Goal: Use online tool/utility: Utilize a website feature to perform a specific function

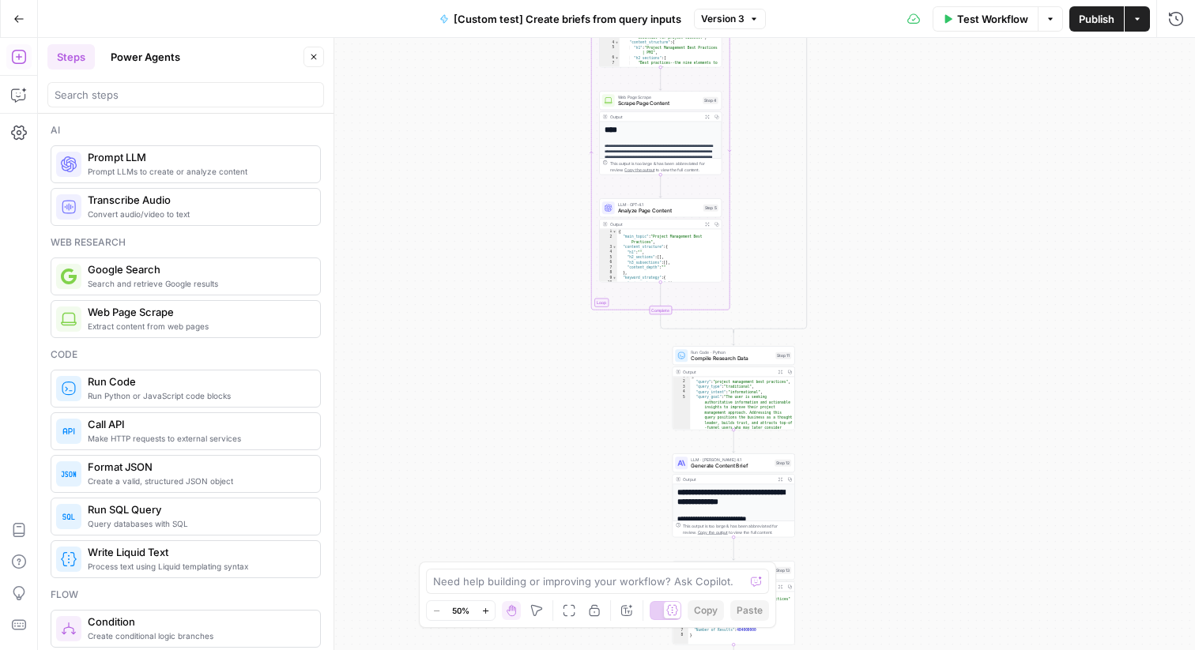
scroll to position [6, 0]
click at [307, 187] on div "Ai Prompt LLMs to create or analyze content Prompt LLM Convert audio/video to t…" at bounding box center [186, 174] width 270 height 103
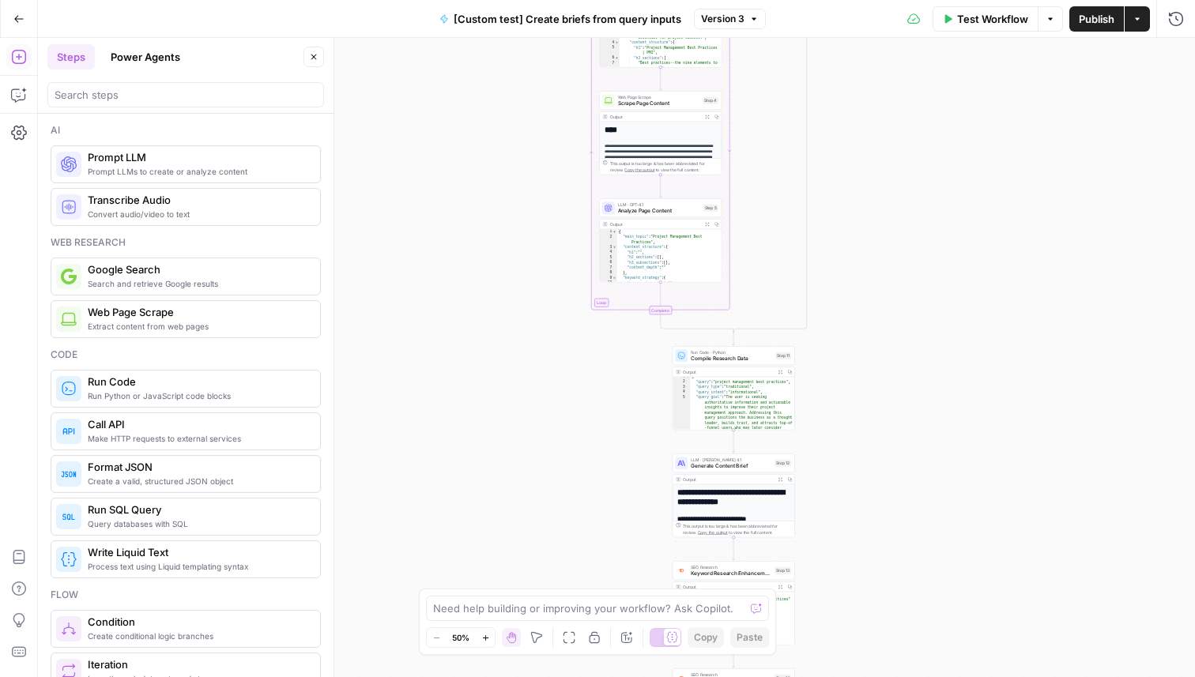
click at [486, 175] on div "true false Workflow Set Inputs Inputs Condition Route by Query Type Step 1 Outp…" at bounding box center [616, 357] width 1157 height 639
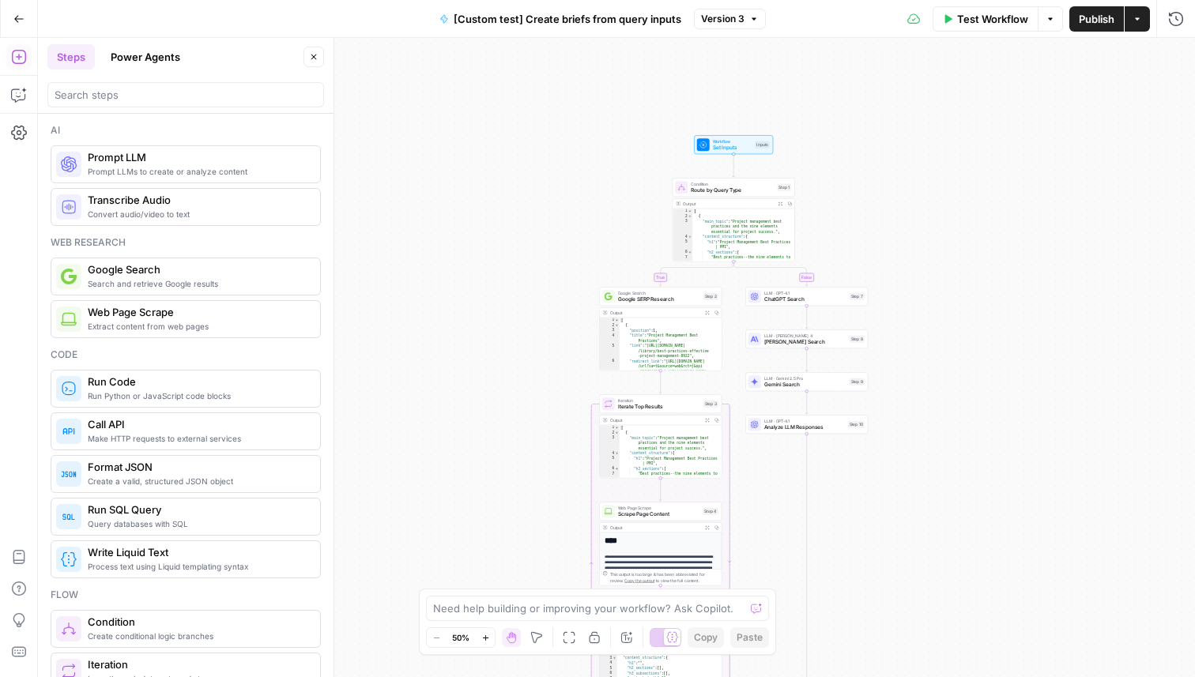
drag, startPoint x: 507, startPoint y: 259, endPoint x: 507, endPoint y: 671, distance: 411.8
click at [507, 650] on div "true false Workflow Set Inputs Inputs Condition Route by Query Type Step 1 Outp…" at bounding box center [616, 357] width 1157 height 639
drag, startPoint x: 515, startPoint y: 375, endPoint x: 515, endPoint y: 284, distance: 91.7
click at [515, 285] on div "true false Workflow Set Inputs Inputs Condition Route by Query Type Step 1 Outp…" at bounding box center [616, 357] width 1157 height 639
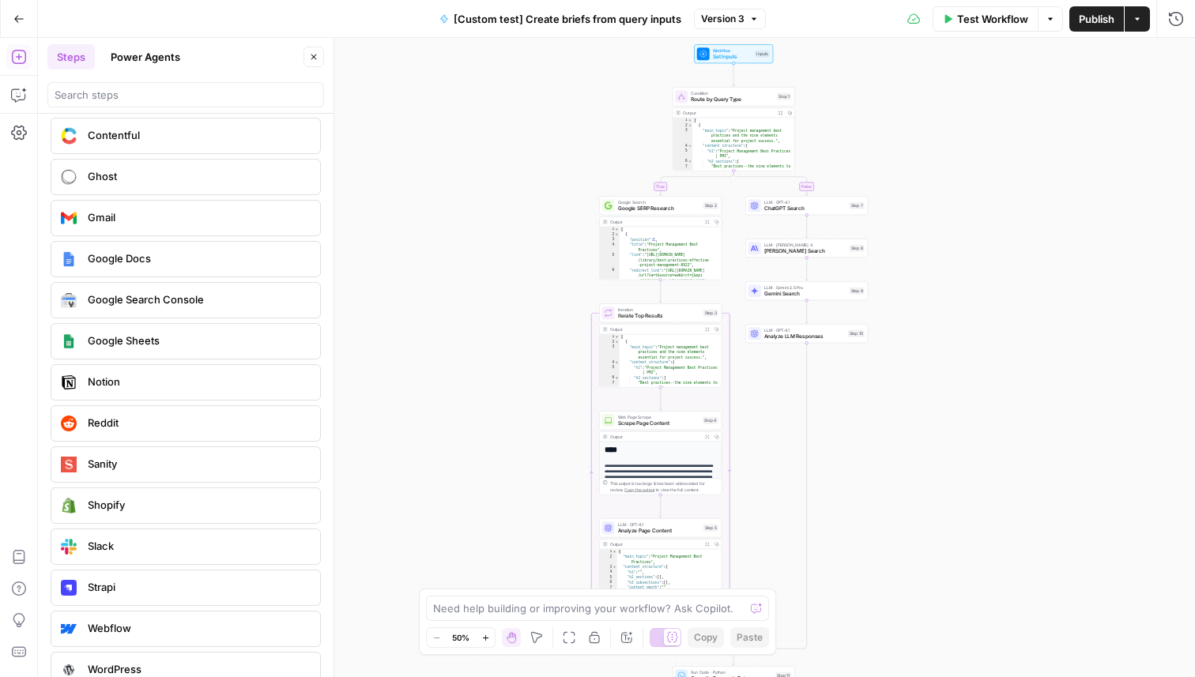
scroll to position [2881, 0]
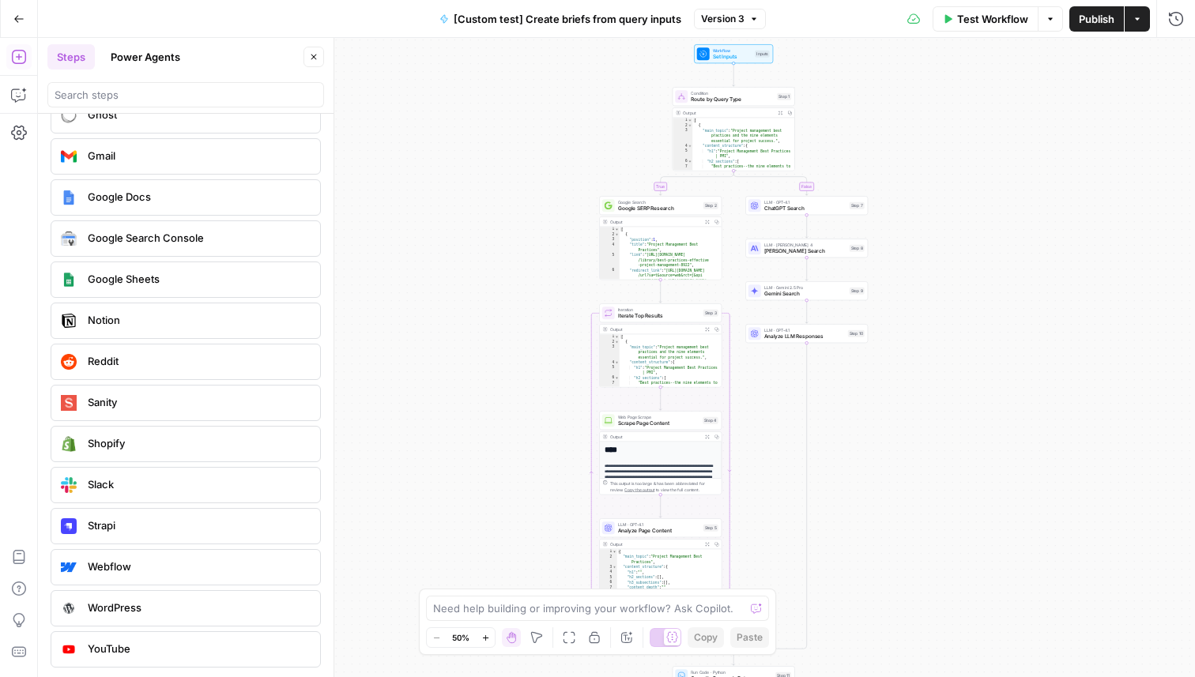
click at [518, 226] on div "true false Workflow Set Inputs Inputs Condition Route by Query Type Step 1 Outp…" at bounding box center [616, 357] width 1157 height 639
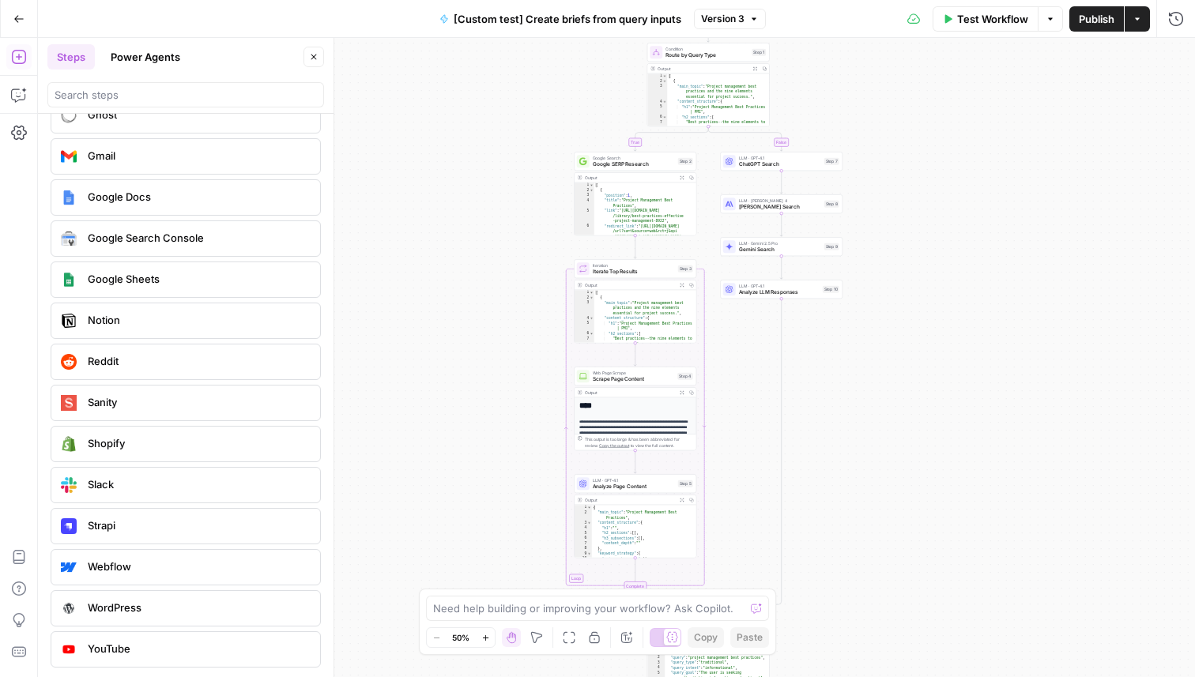
drag, startPoint x: 492, startPoint y: 333, endPoint x: 466, endPoint y: 288, distance: 51.0
click at [466, 288] on div "true false Workflow Set Inputs Inputs Condition Route by Query Type Step 1 Outp…" at bounding box center [616, 357] width 1157 height 639
click at [997, 496] on div "true false Workflow Set Inputs Inputs Condition Route by Query Type Step 1 Outp…" at bounding box center [616, 357] width 1157 height 639
click at [955, 430] on div "true false Workflow Set Inputs Inputs Condition Route by Query Type Step 1 Outp…" at bounding box center [616, 357] width 1157 height 639
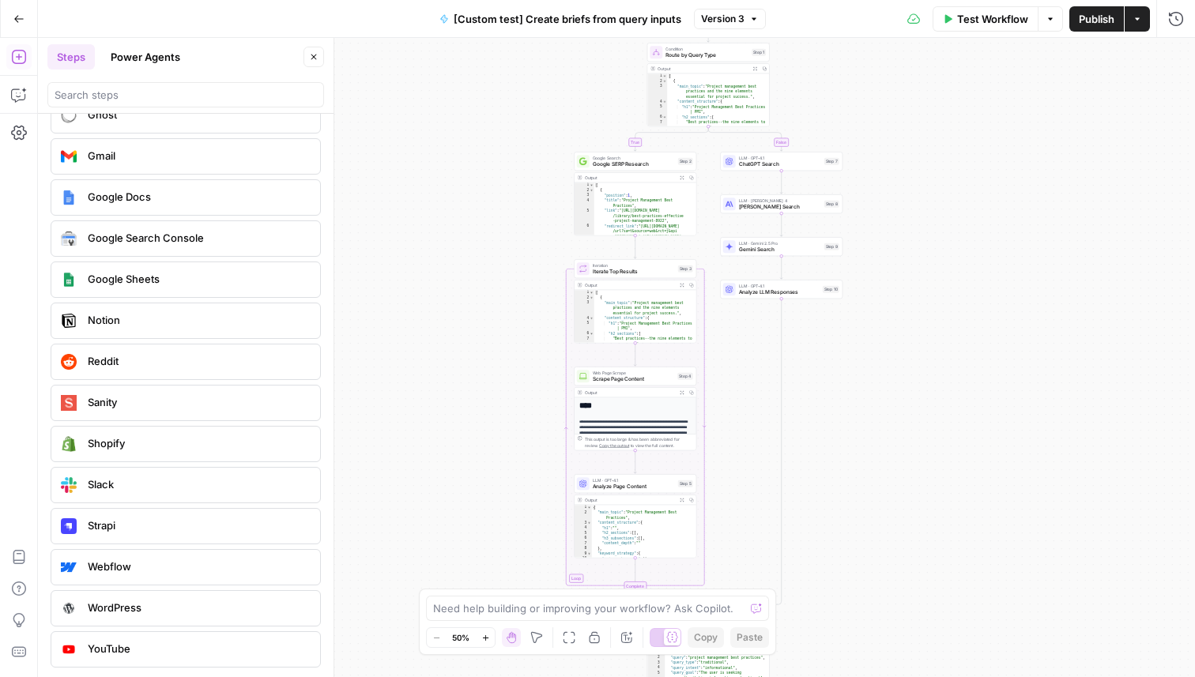
click at [463, 134] on div "true false Workflow Set Inputs Inputs Condition Route by Query Type Step 1 Outp…" at bounding box center [616, 357] width 1157 height 639
click at [937, 139] on div "true false Workflow Set Inputs Inputs Condition Route by Query Type Step 1 Outp…" at bounding box center [616, 357] width 1157 height 639
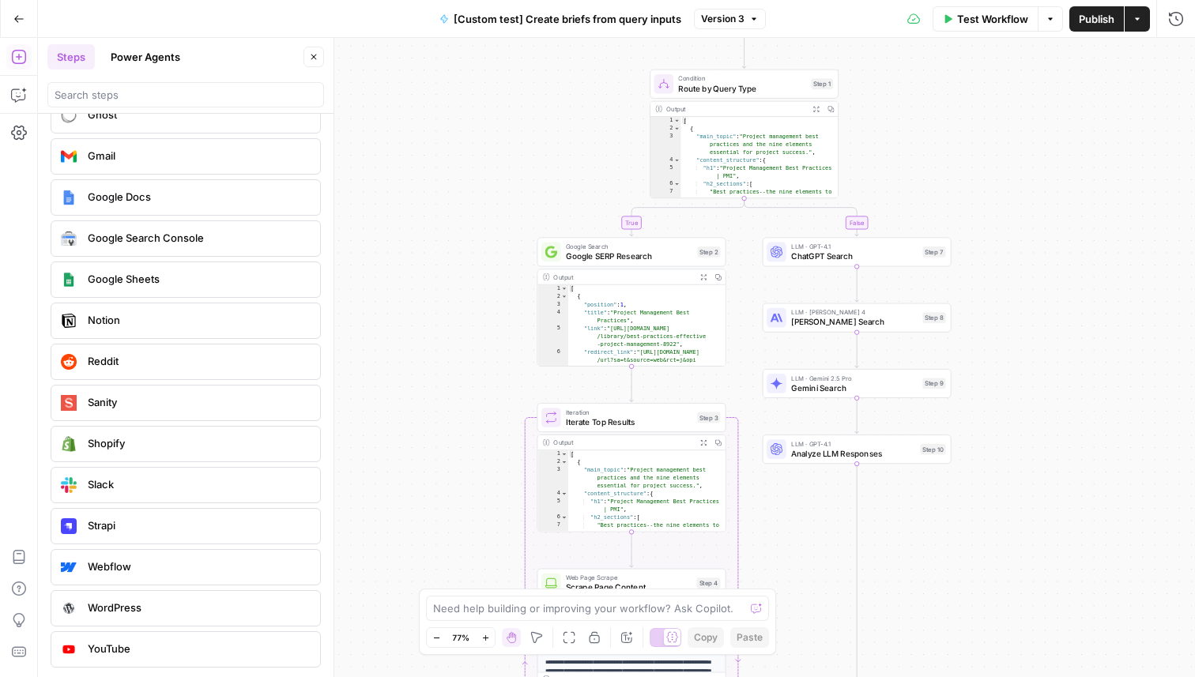
drag, startPoint x: 835, startPoint y: 112, endPoint x: 888, endPoint y: 169, distance: 77.2
click at [888, 171] on div "true false Workflow Set Inputs Inputs Condition Route by Query Type Step 1 Outp…" at bounding box center [616, 357] width 1157 height 639
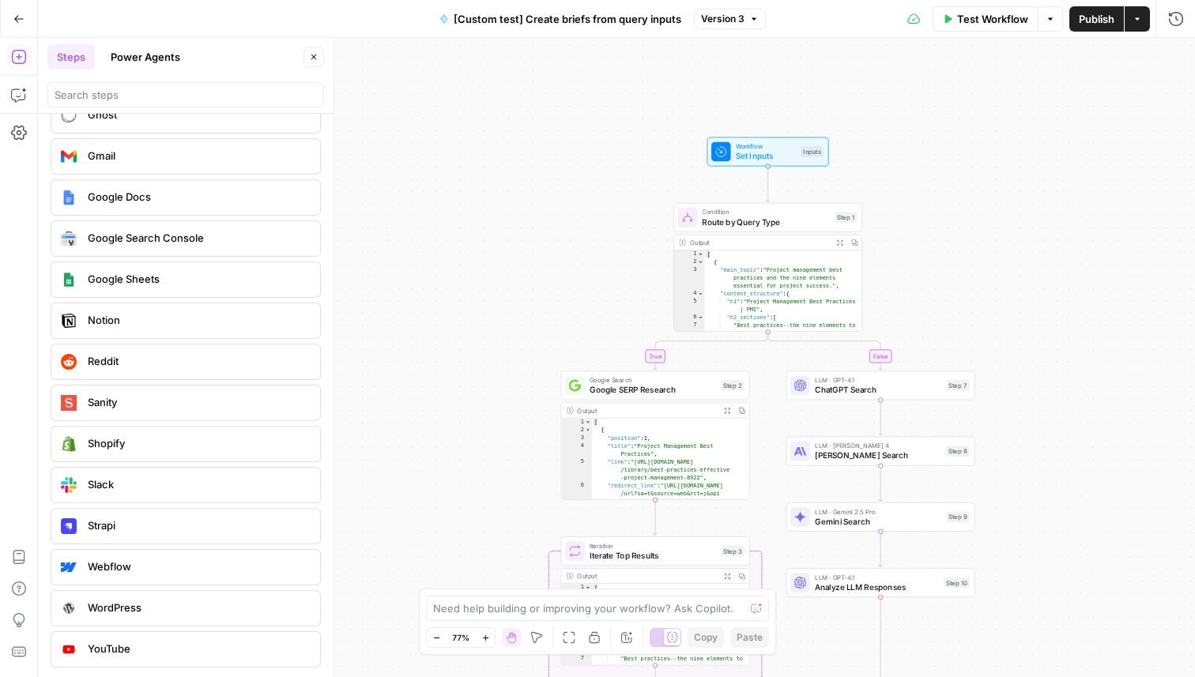
drag, startPoint x: 1037, startPoint y: 232, endPoint x: 1062, endPoint y: 363, distance: 133.6
click at [1062, 363] on div "true false Workflow Set Inputs Inputs Condition Route by Query Type Step 1 Outp…" at bounding box center [616, 357] width 1157 height 639
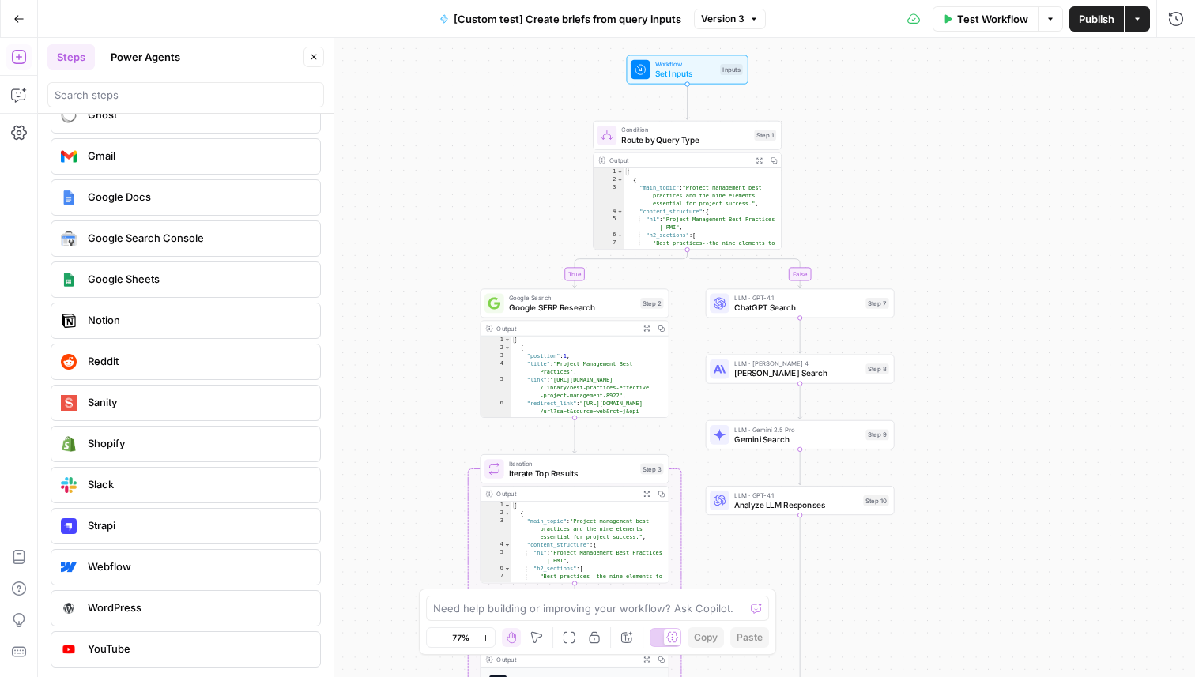
drag, startPoint x: 1043, startPoint y: 342, endPoint x: 962, endPoint y: 263, distance: 113.5
click at [962, 263] on div "true false Workflow Set Inputs Inputs Condition Route by Query Type Step 1 Outp…" at bounding box center [616, 357] width 1157 height 639
type textarea "*"
click at [696, 188] on div "[ { "main_topic" : "Project management best practices and the nine elements ess…" at bounding box center [703, 217] width 158 height 98
click at [760, 164] on button "Expand Output" at bounding box center [759, 160] width 14 height 14
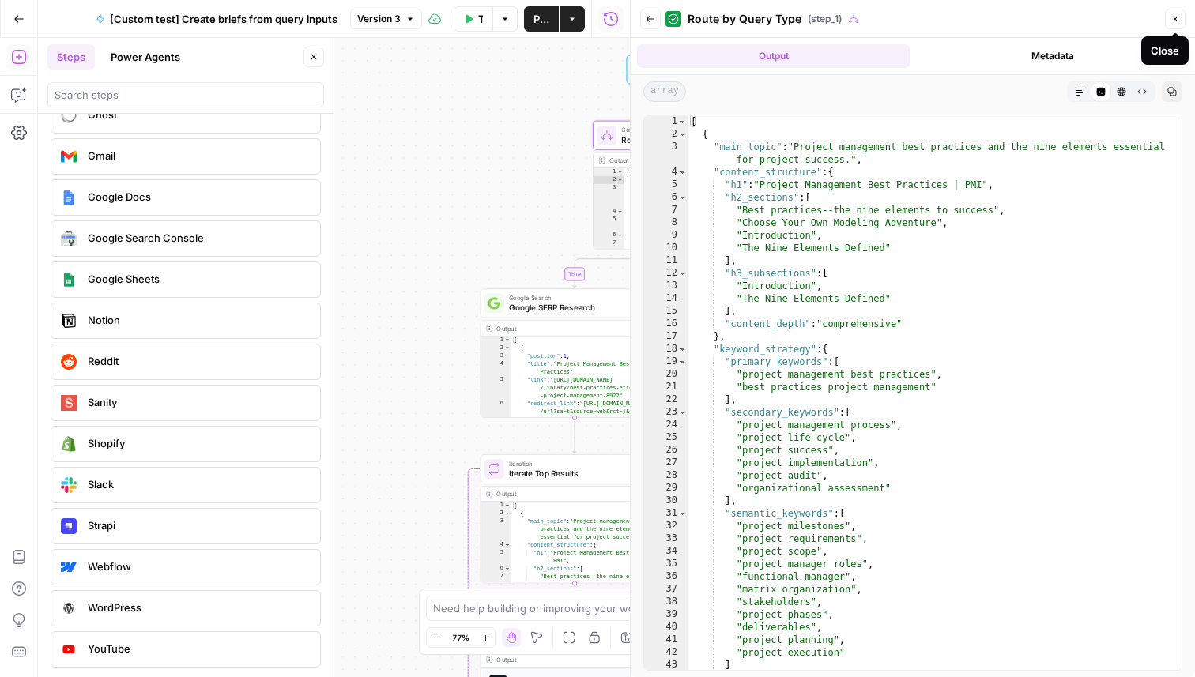
click at [1178, 12] on button "Close" at bounding box center [1175, 19] width 21 height 21
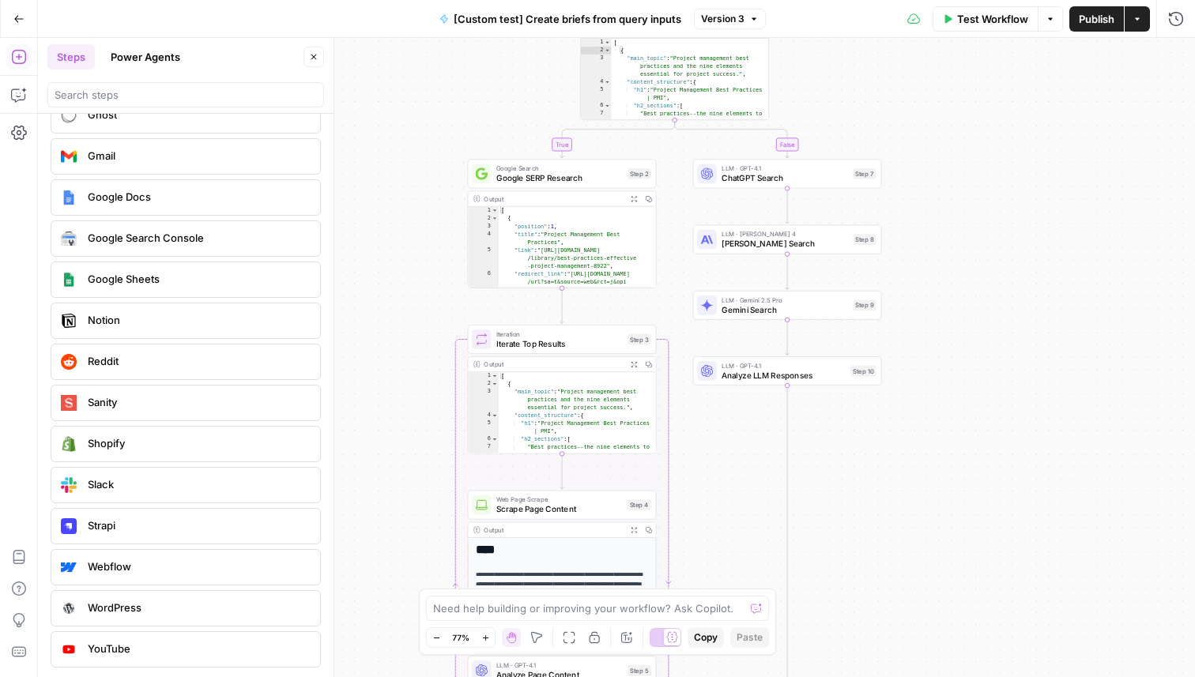
drag, startPoint x: 495, startPoint y: 208, endPoint x: 482, endPoint y: 80, distance: 128.7
click at [482, 79] on div "true false Workflow Set Inputs Inputs Condition Route by Query Type Step 1 Outp…" at bounding box center [616, 357] width 1157 height 639
click at [513, 181] on span "Google SERP Research" at bounding box center [559, 179] width 126 height 12
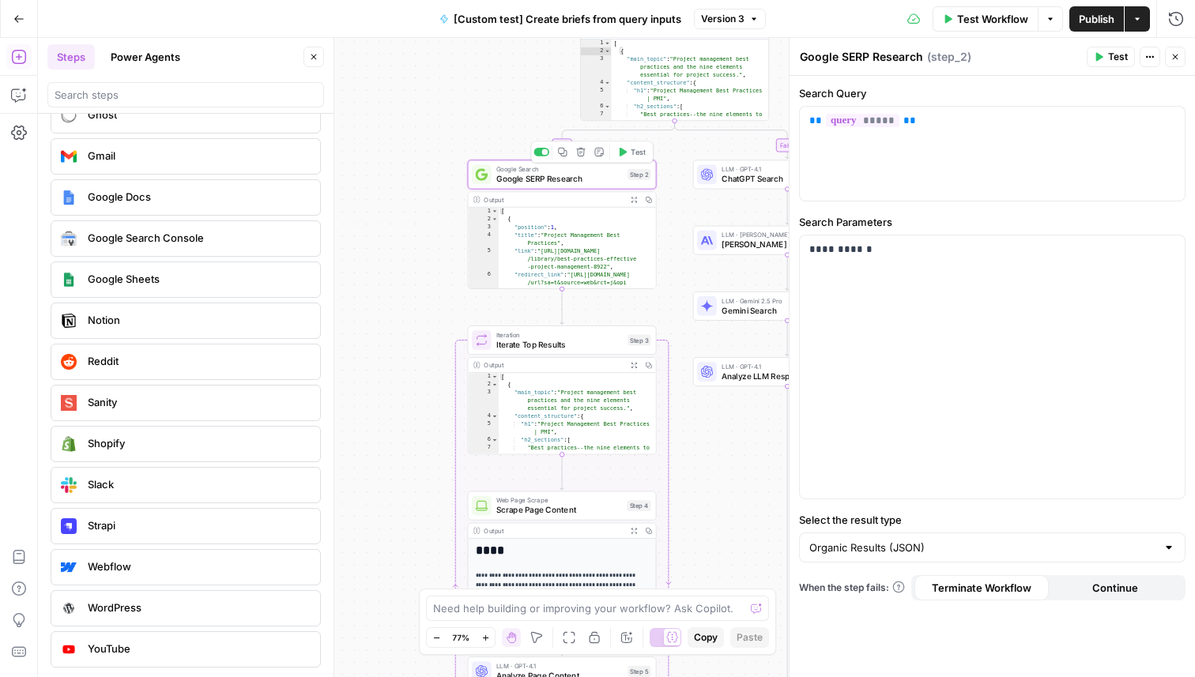
drag, startPoint x: 319, startPoint y: 123, endPoint x: 568, endPoint y: 123, distance: 249.0
click at [319, 123] on div "Ghost" at bounding box center [186, 115] width 270 height 36
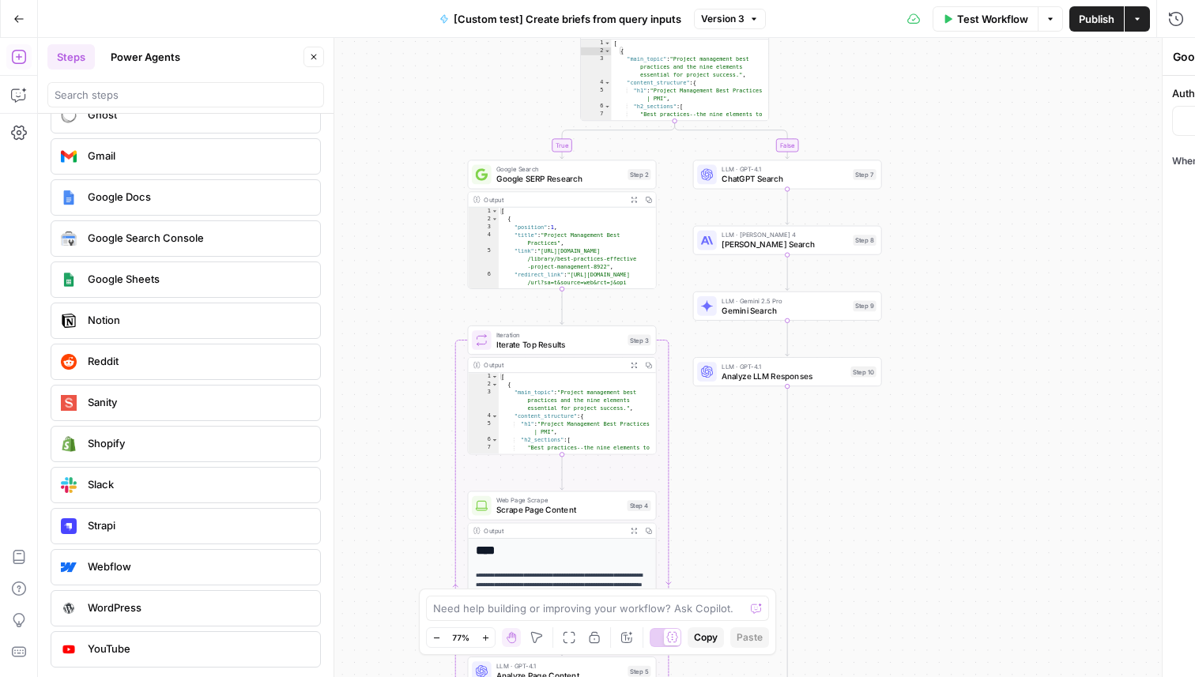
type textarea "Ghost Integration"
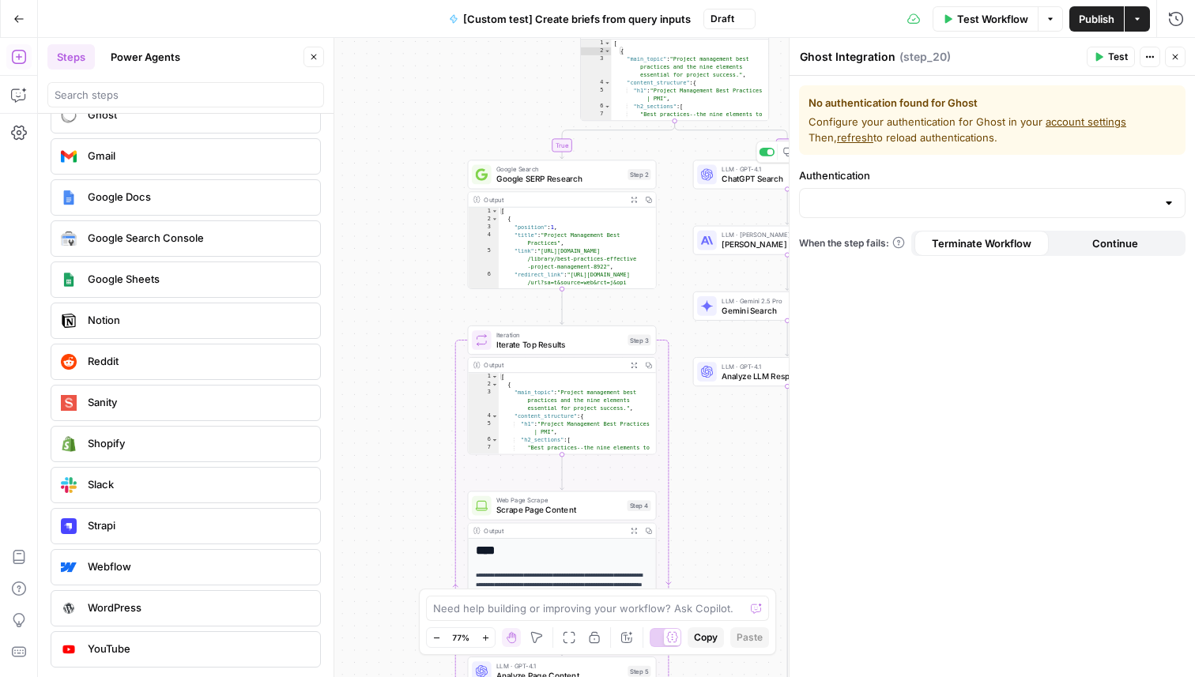
click at [752, 180] on span "ChatGPT Search" at bounding box center [785, 179] width 126 height 12
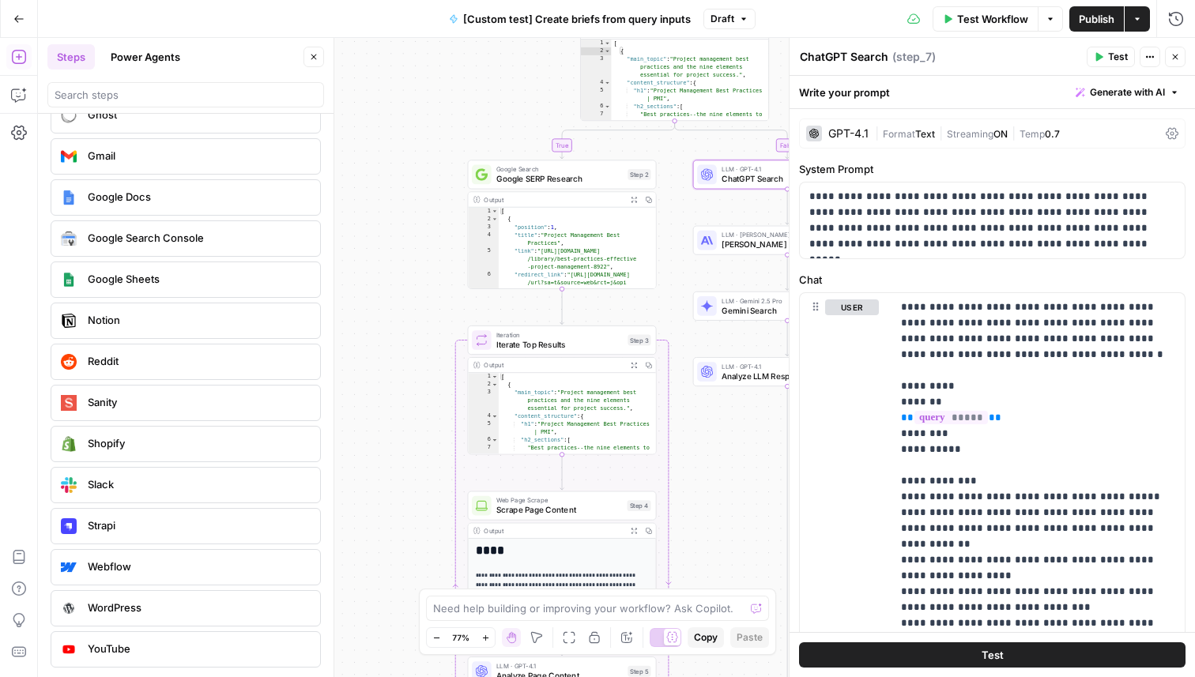
click at [1174, 52] on icon "button" at bounding box center [1175, 56] width 9 height 9
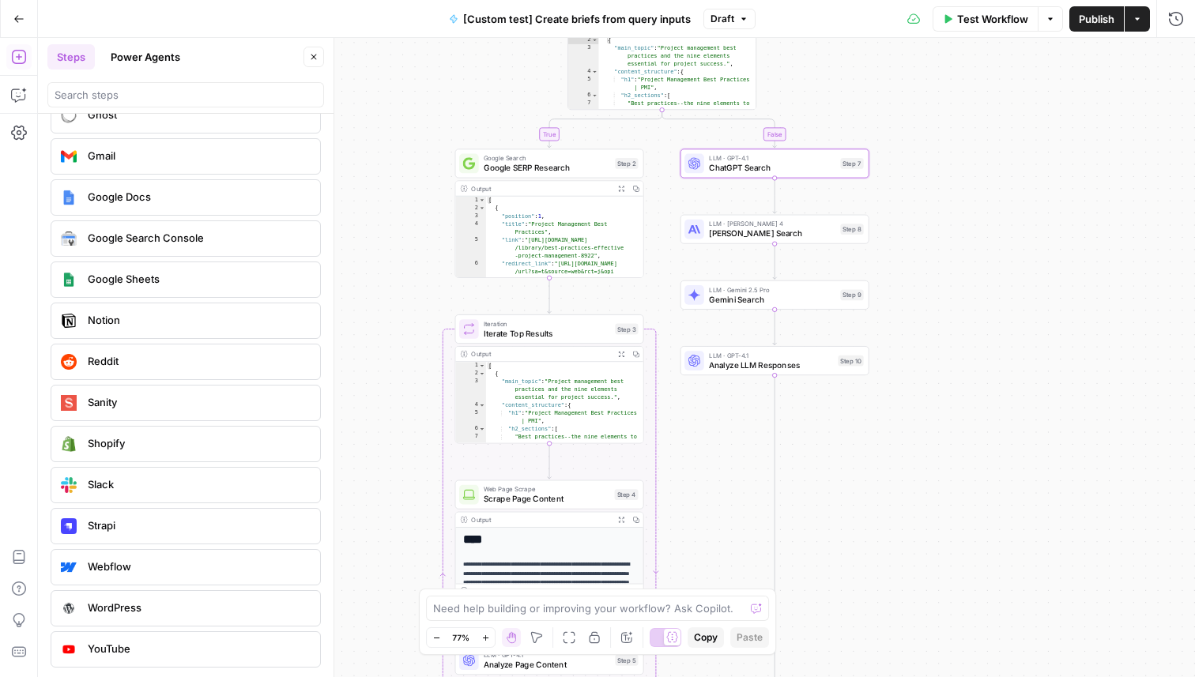
drag, startPoint x: 518, startPoint y: 113, endPoint x: 502, endPoint y: 92, distance: 26.6
click at [496, 92] on div "true false Workflow Set Inputs Inputs Condition Route by Query Type Step 1 Outp…" at bounding box center [616, 357] width 1157 height 639
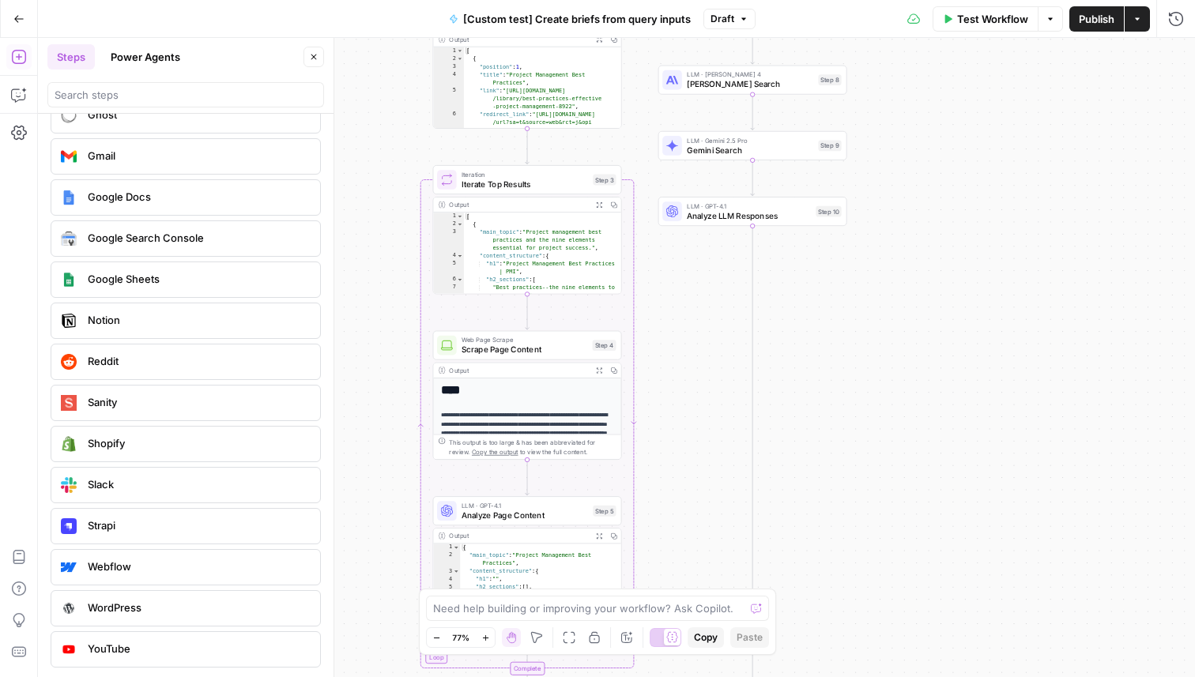
drag, startPoint x: 966, startPoint y: 472, endPoint x: 952, endPoint y: 316, distance: 156.3
click at [952, 316] on div "true false Workflow Set Inputs Inputs Condition Route by Query Type Step 1 Outp…" at bounding box center [616, 357] width 1157 height 639
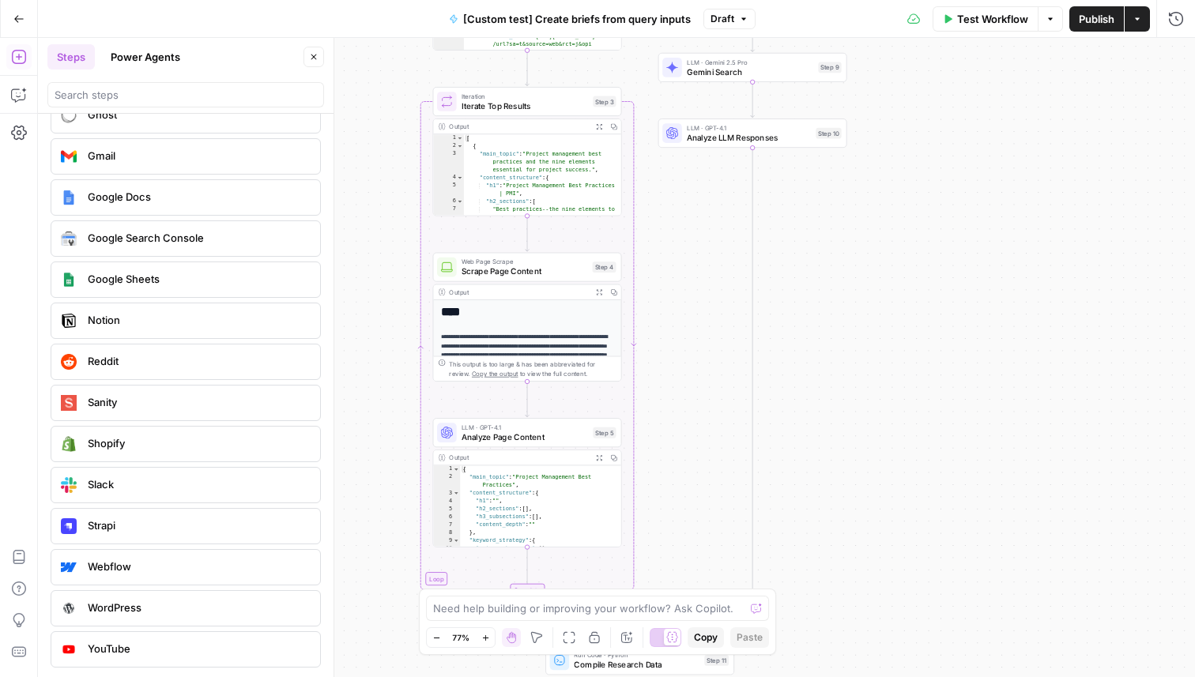
drag, startPoint x: 942, startPoint y: 329, endPoint x: 942, endPoint y: 262, distance: 67.2
click at [942, 262] on div "true false Workflow Set Inputs Inputs Condition Route by Query Type Step 1 Outp…" at bounding box center [616, 357] width 1157 height 639
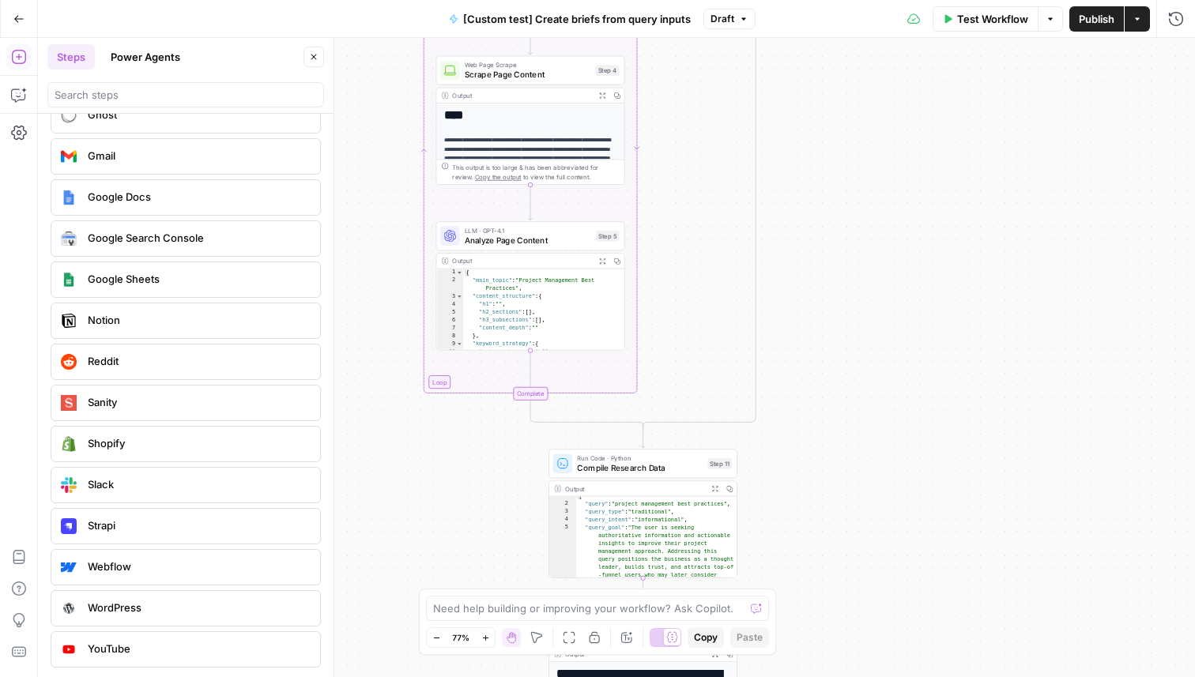
drag, startPoint x: 853, startPoint y: 375, endPoint x: 856, endPoint y: 107, distance: 267.2
click at [856, 107] on div "true false Workflow Set Inputs Inputs Condition Route by Query Type Step 1 Outp…" at bounding box center [616, 357] width 1157 height 639
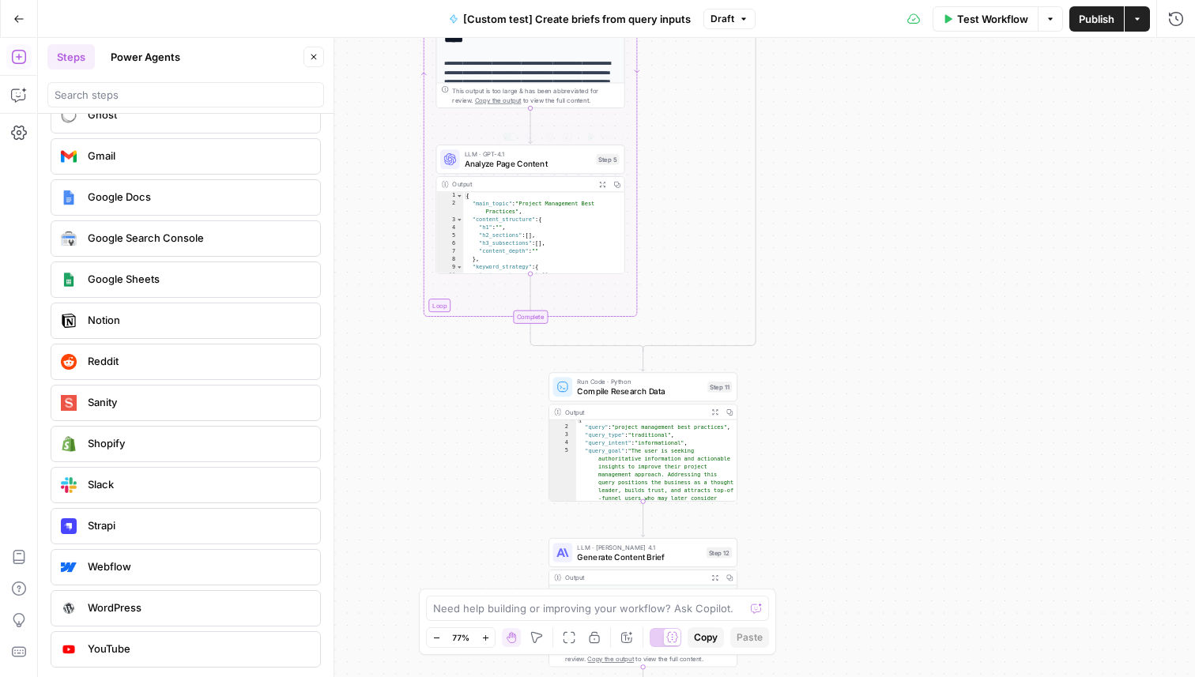
click at [521, 165] on span "Analyze Page Content" at bounding box center [528, 163] width 126 height 12
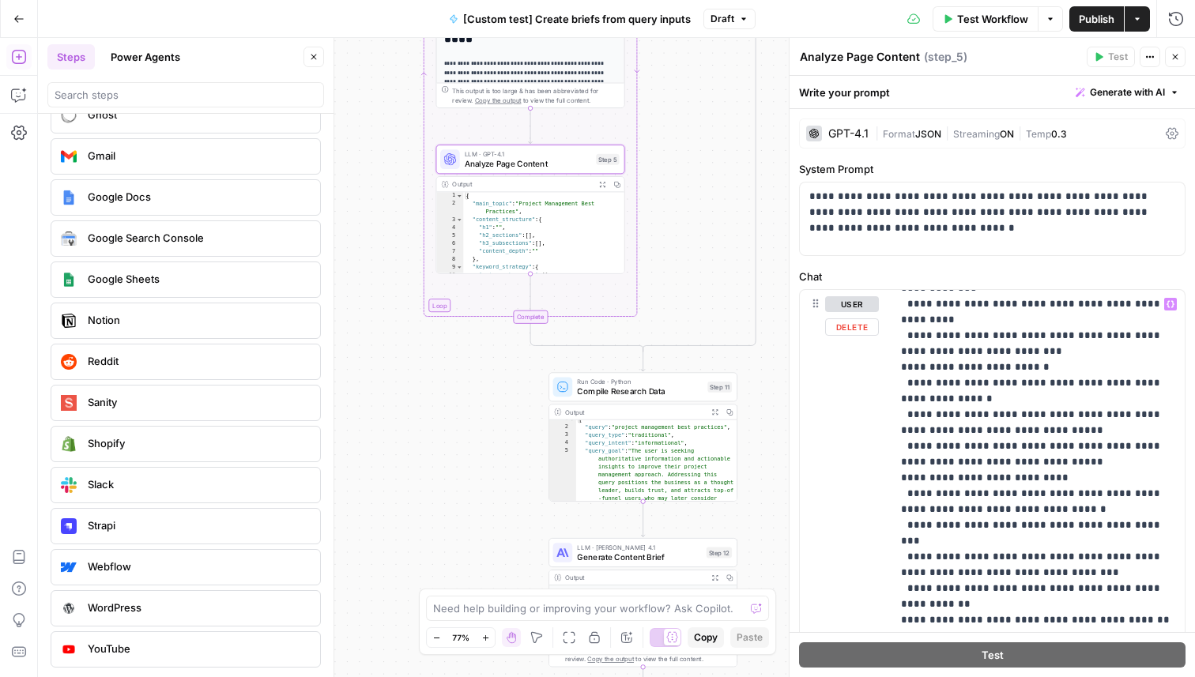
scroll to position [854, 0]
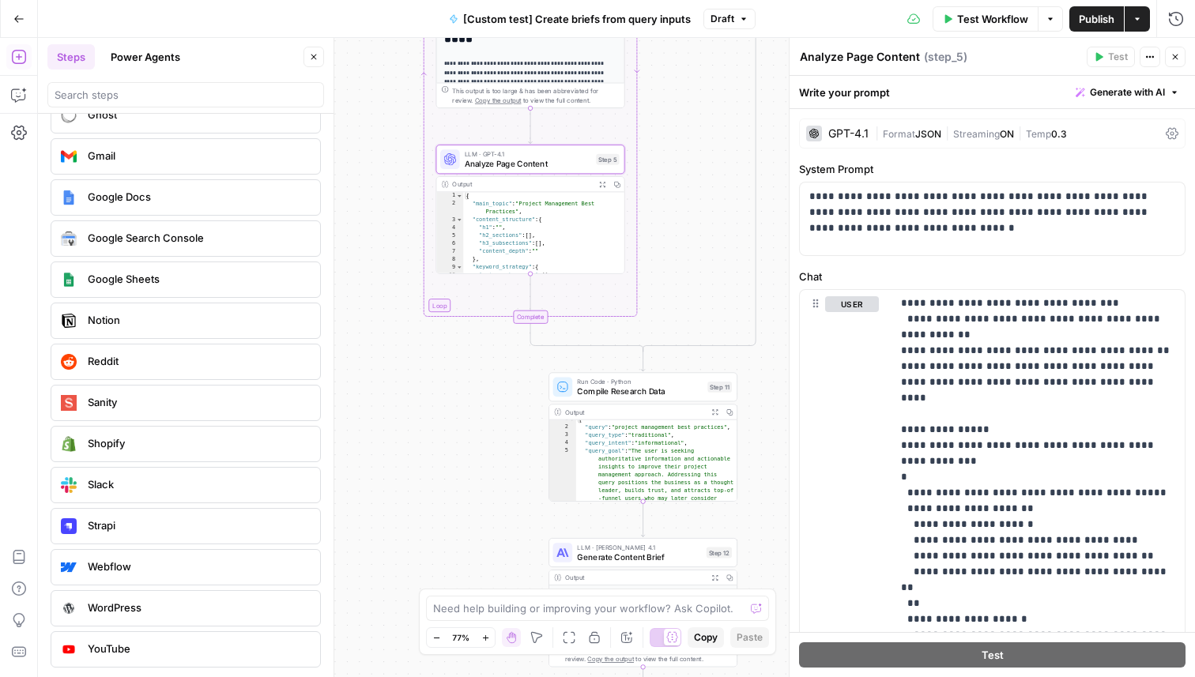
click at [754, 364] on div "true false Workflow Set Inputs Inputs Condition Route by Query Type Step 1 Outp…" at bounding box center [616, 357] width 1157 height 639
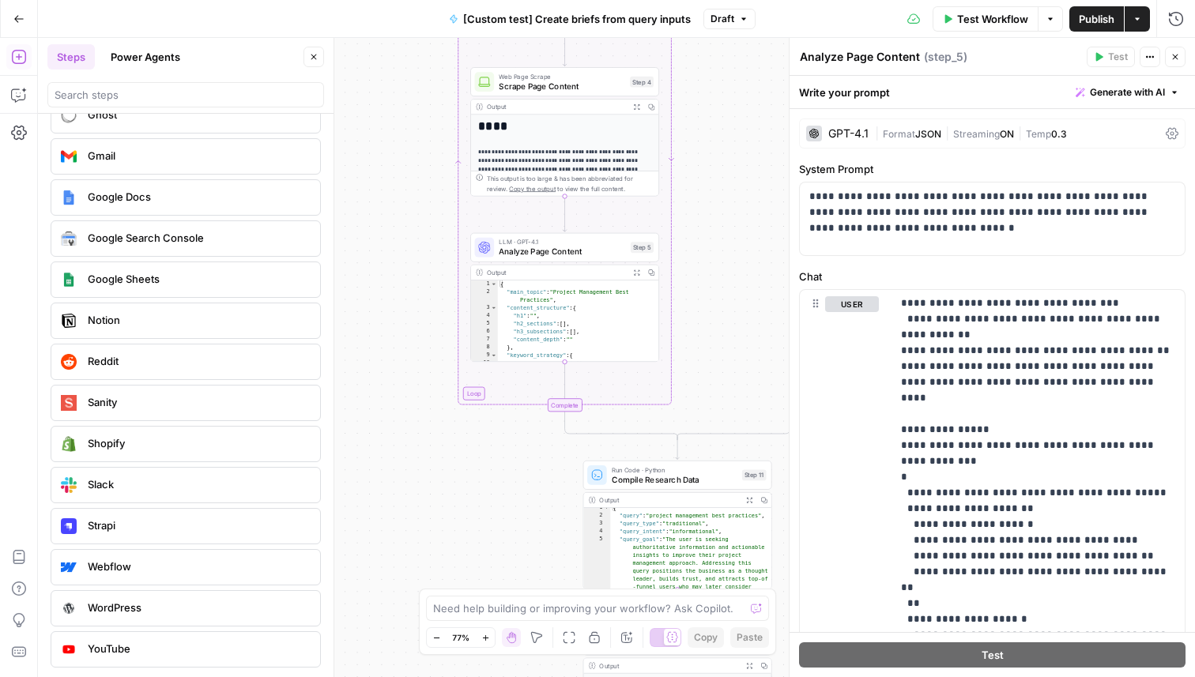
drag, startPoint x: 759, startPoint y: 437, endPoint x: 596, endPoint y: 201, distance: 287.0
click at [596, 199] on div "true false Workflow Set Inputs Inputs Condition Route by Query Type Step 1 Outp…" at bounding box center [616, 357] width 1157 height 639
click at [548, 503] on div "true false Workflow Set Inputs Inputs Condition Route by Query Type Step 1 Outp…" at bounding box center [616, 357] width 1157 height 639
click at [1174, 56] on span "E" at bounding box center [1171, 52] width 12 height 15
click at [1171, 52] on icon "button" at bounding box center [1175, 56] width 9 height 9
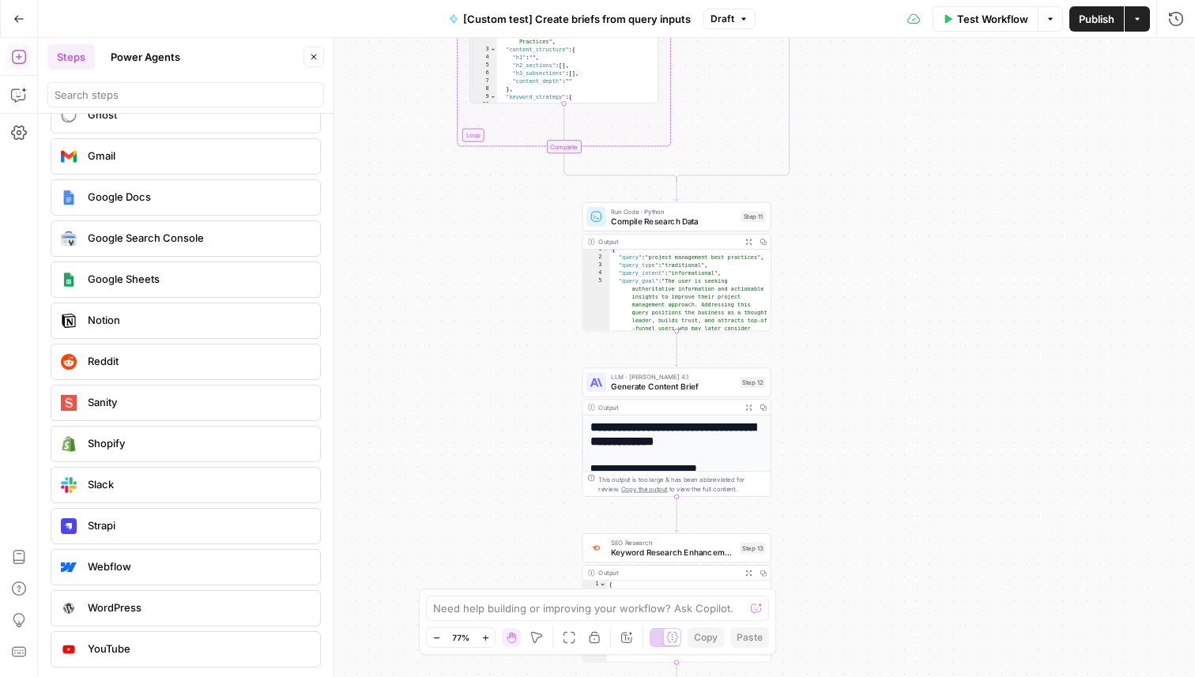
drag, startPoint x: 1095, startPoint y: 434, endPoint x: 1093, endPoint y: 158, distance: 275.8
click at [1093, 158] on div "true false Workflow Set Inputs Inputs Condition Route by Query Type Step 1 Outp…" at bounding box center [616, 357] width 1157 height 639
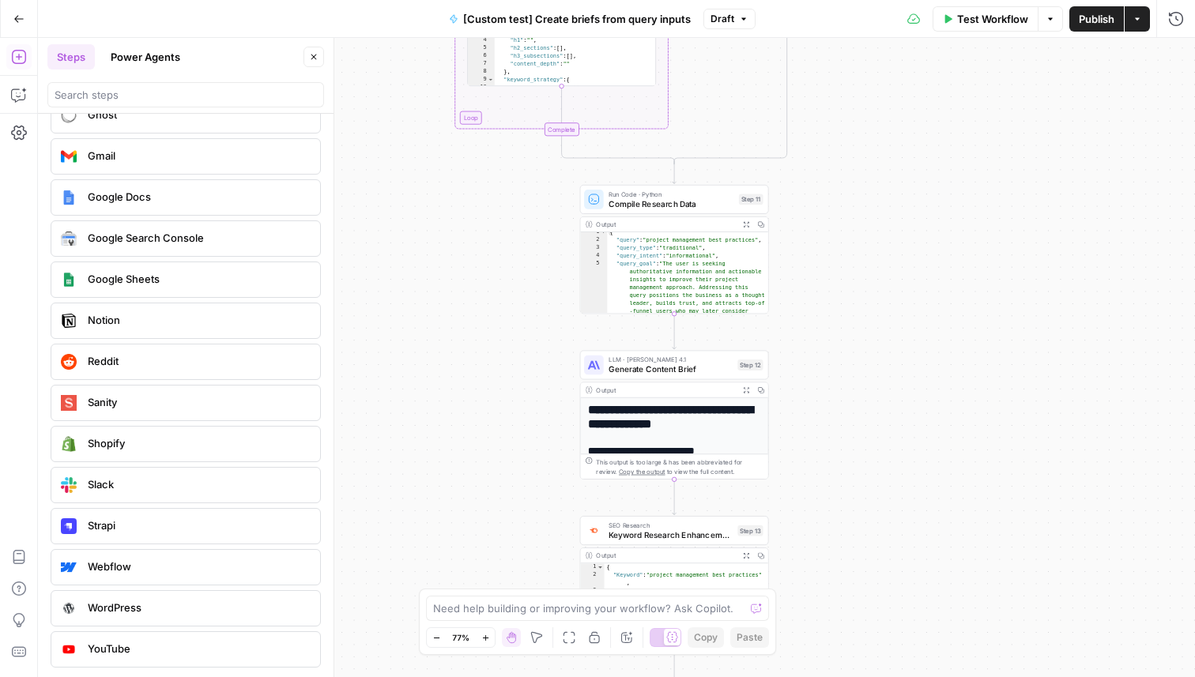
click at [680, 360] on span "LLM · Claude Opus 4.1" at bounding box center [671, 359] width 124 height 9
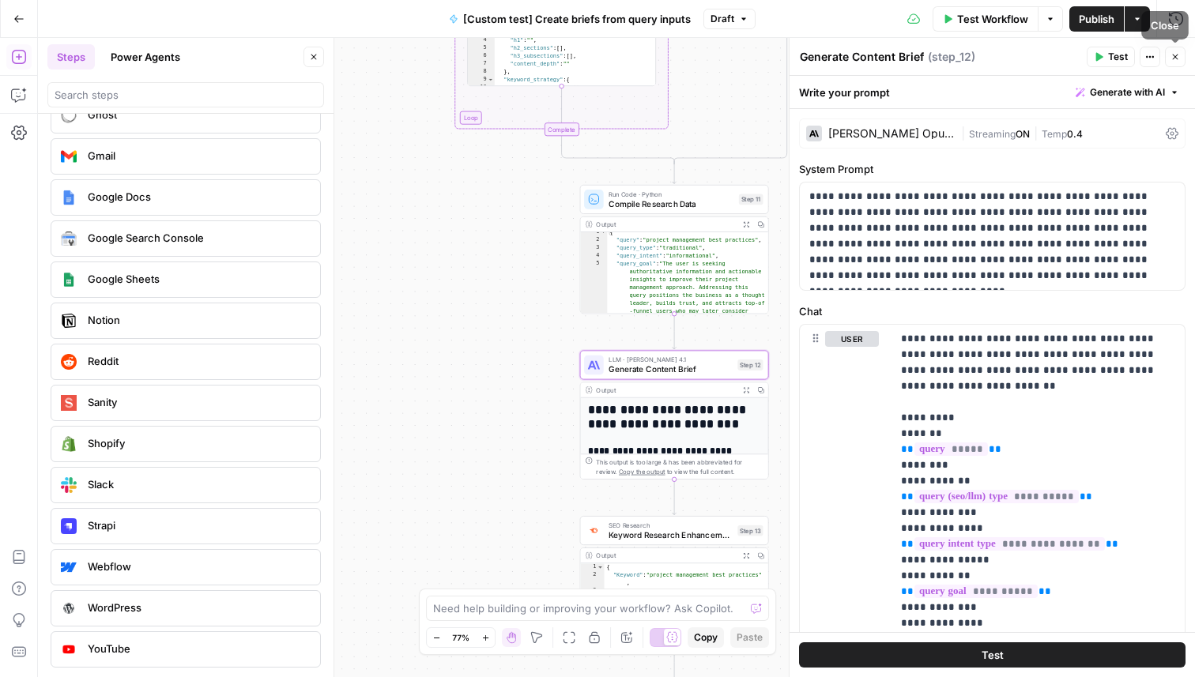
click at [1171, 53] on icon "button" at bounding box center [1175, 56] width 9 height 9
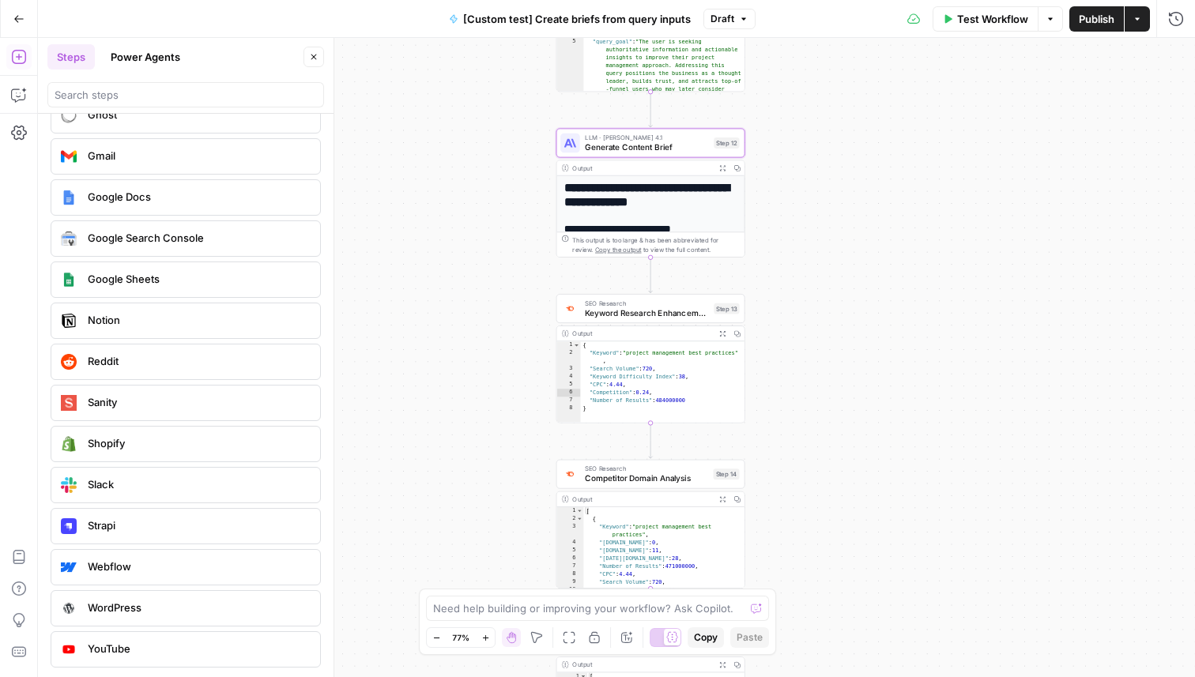
drag, startPoint x: 1046, startPoint y: 446, endPoint x: 1023, endPoint y: 225, distance: 221.8
click at [1023, 224] on div "true false Workflow Set Inputs Inputs Condition Route by Query Type Step 1 Outp…" at bounding box center [616, 357] width 1157 height 639
click at [613, 316] on span "Keyword Research Enhancement" at bounding box center [647, 313] width 124 height 12
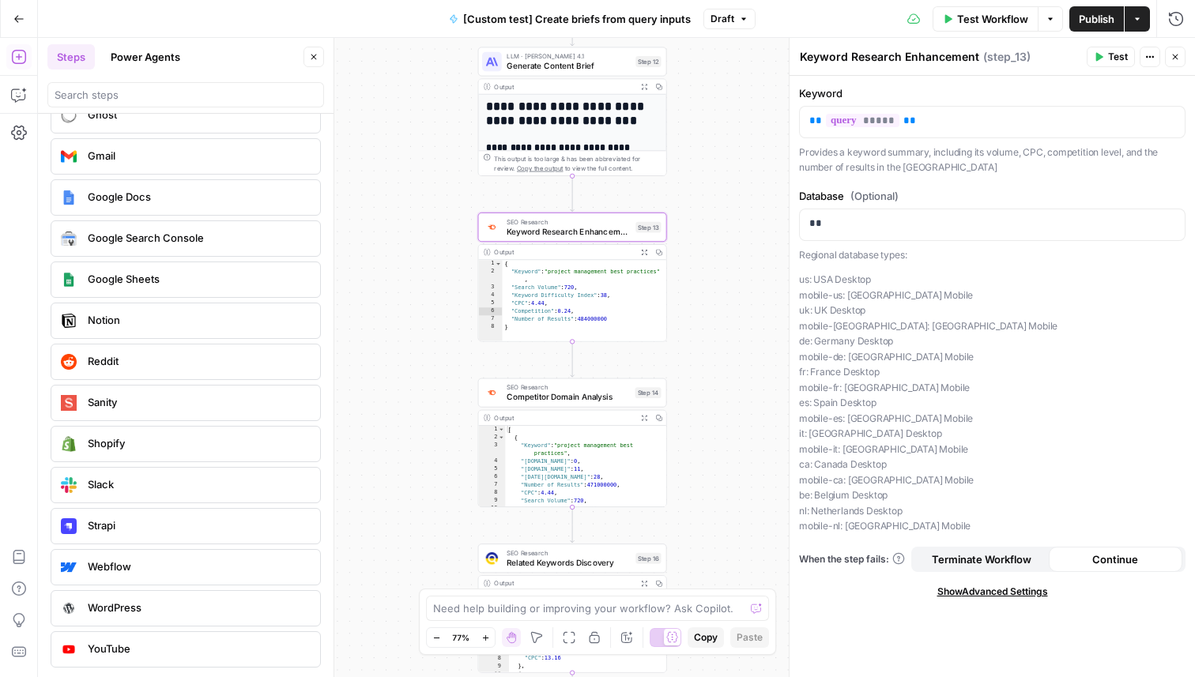
drag, startPoint x: 537, startPoint y: 405, endPoint x: 458, endPoint y: 321, distance: 115.7
click at [458, 321] on div "true false Workflow Set Inputs Inputs Condition Route by Query Type Step 1 Outp…" at bounding box center [616, 357] width 1157 height 639
click at [1175, 55] on icon "button" at bounding box center [1175, 56] width 9 height 9
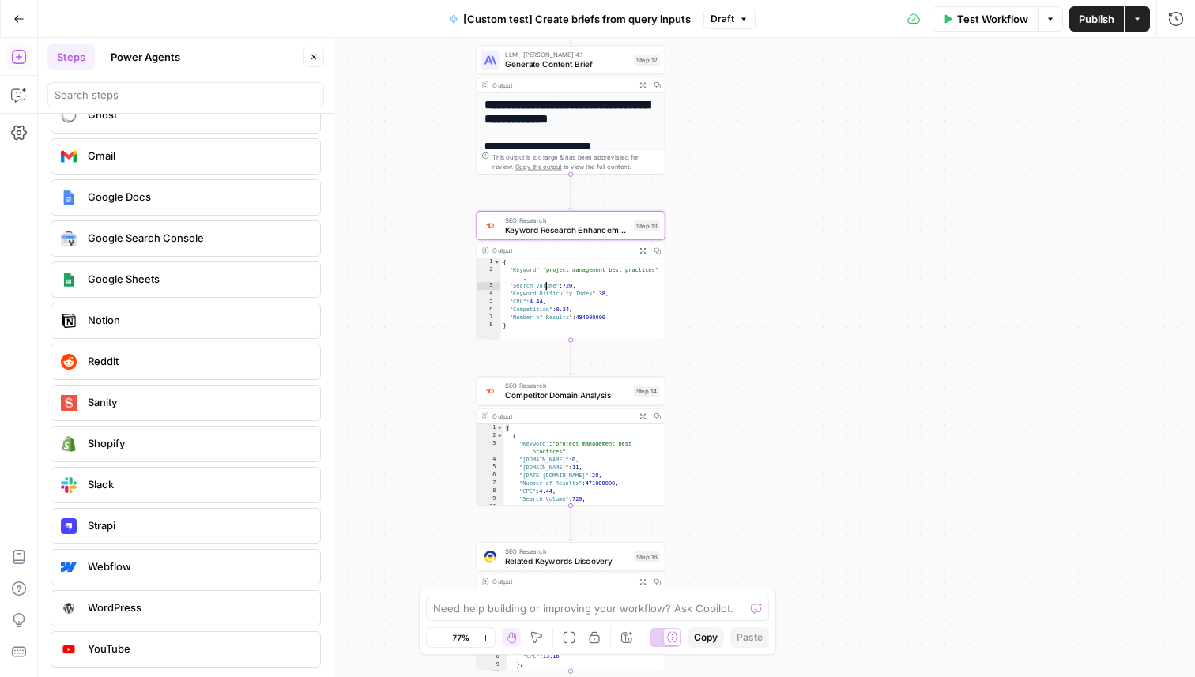
click at [560, 298] on div "{ "Keyword" : "project management best practices" , "Search Volume" : 720 , "Ke…" at bounding box center [582, 307] width 164 height 98
drag, startPoint x: 590, startPoint y: 286, endPoint x: 616, endPoint y: 322, distance: 44.1
click at [617, 322] on div "{ "Keyword" : "project management best practices" , "Search Volume" : 720 , "Ke…" at bounding box center [582, 307] width 164 height 98
click at [616, 322] on div "{ "Keyword" : "project management best practices" , "Search Volume" : 720 , "Ke…" at bounding box center [582, 307] width 164 height 98
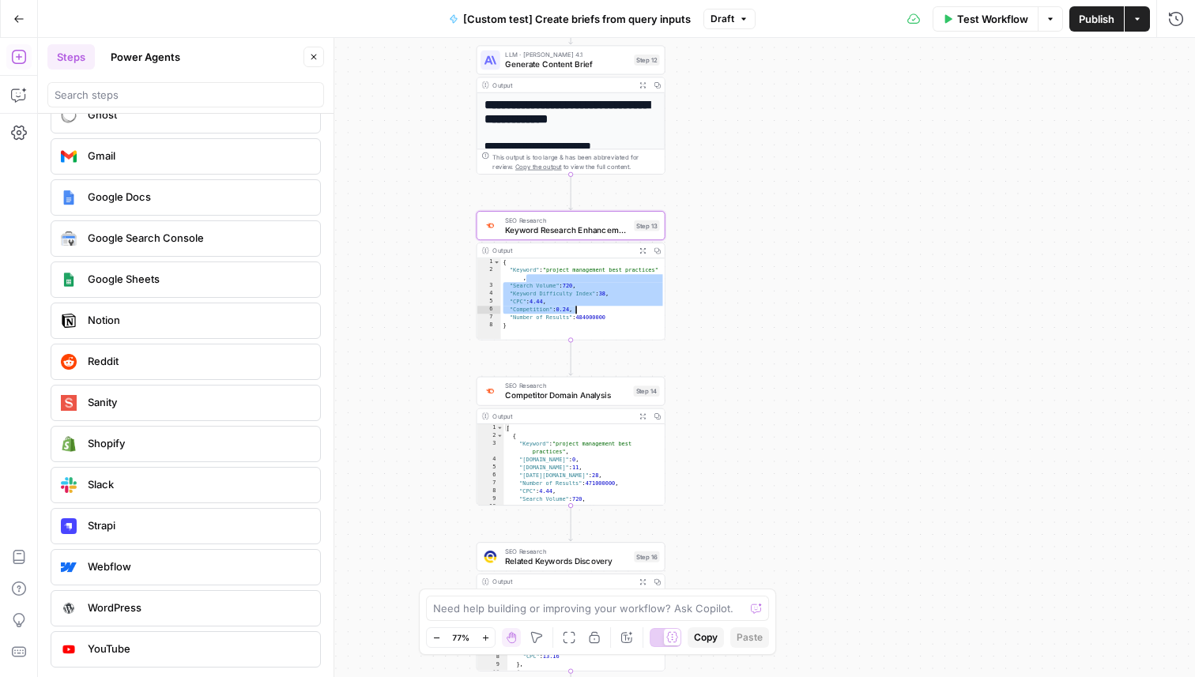
type textarea "**********"
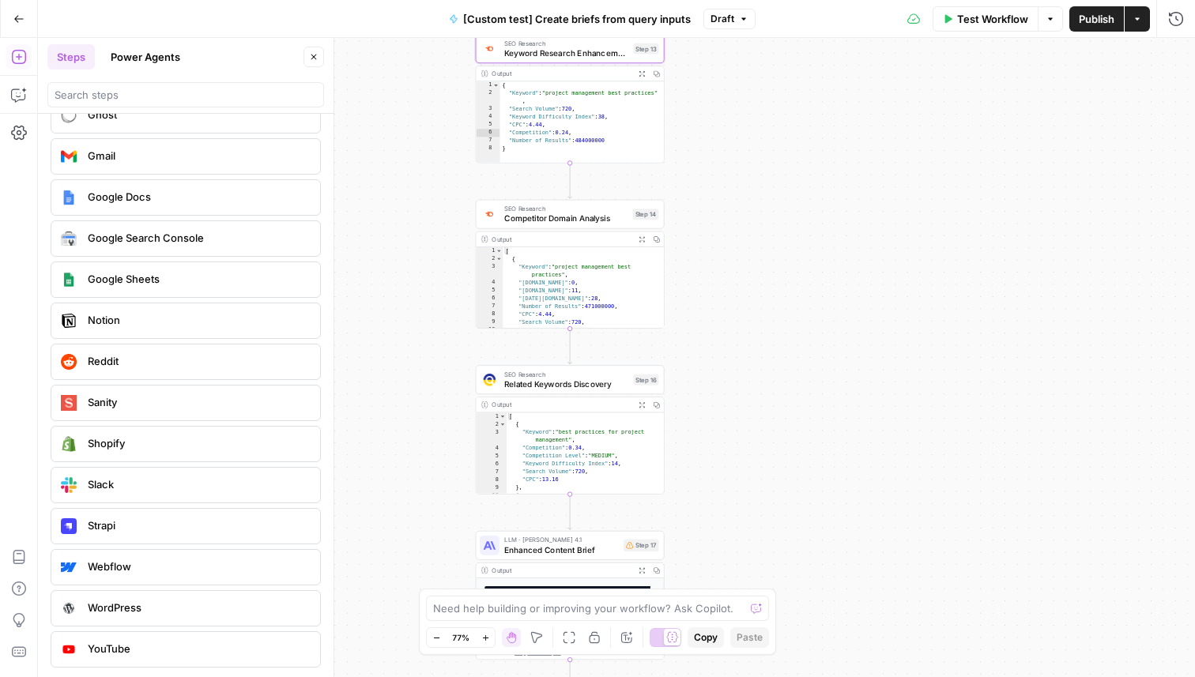
drag, startPoint x: 775, startPoint y: 450, endPoint x: 773, endPoint y: 275, distance: 174.7
click at [773, 275] on div "true false Workflow Set Inputs Inputs Condition Route by Query Type Step 1 Outp…" at bounding box center [616, 357] width 1157 height 639
click at [570, 220] on span "Competitor Domain Analysis" at bounding box center [564, 221] width 123 height 12
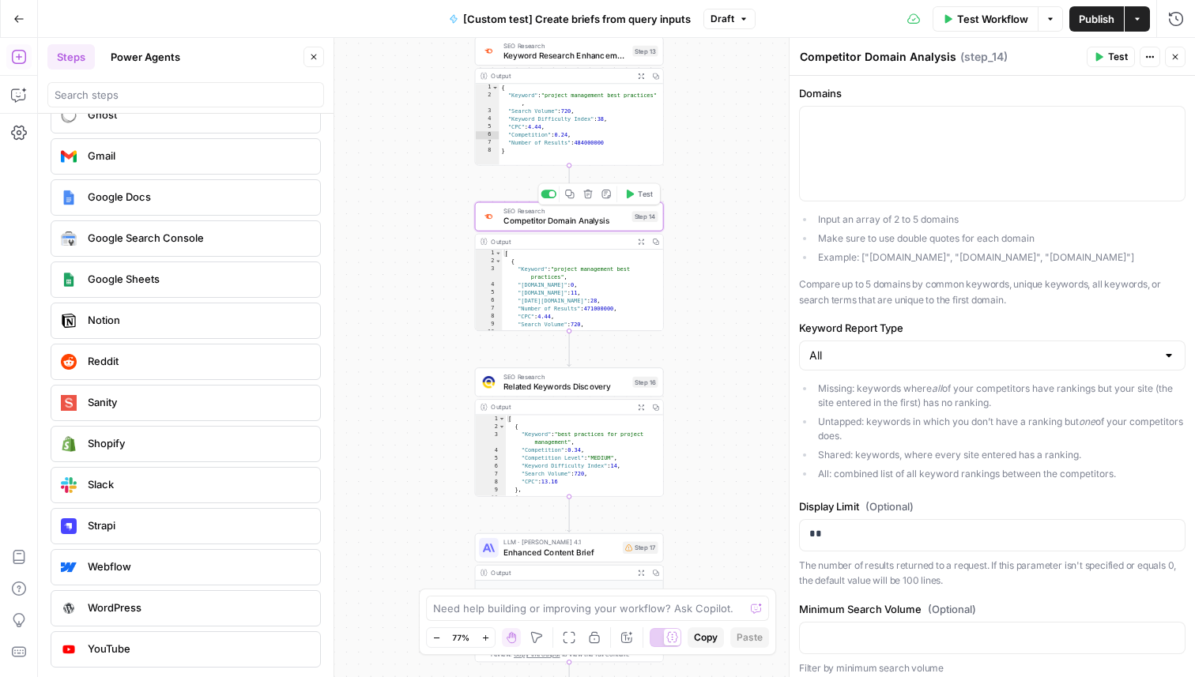
type textarea "*"
click at [546, 266] on div "[ { "Keyword" : "project management best practices" , "notion.so" : 0 , "asana.…" at bounding box center [582, 299] width 161 height 98
click at [699, 425] on div "true false Workflow Set Inputs Inputs Condition Route by Query Type Step 1 Outp…" at bounding box center [616, 357] width 1157 height 639
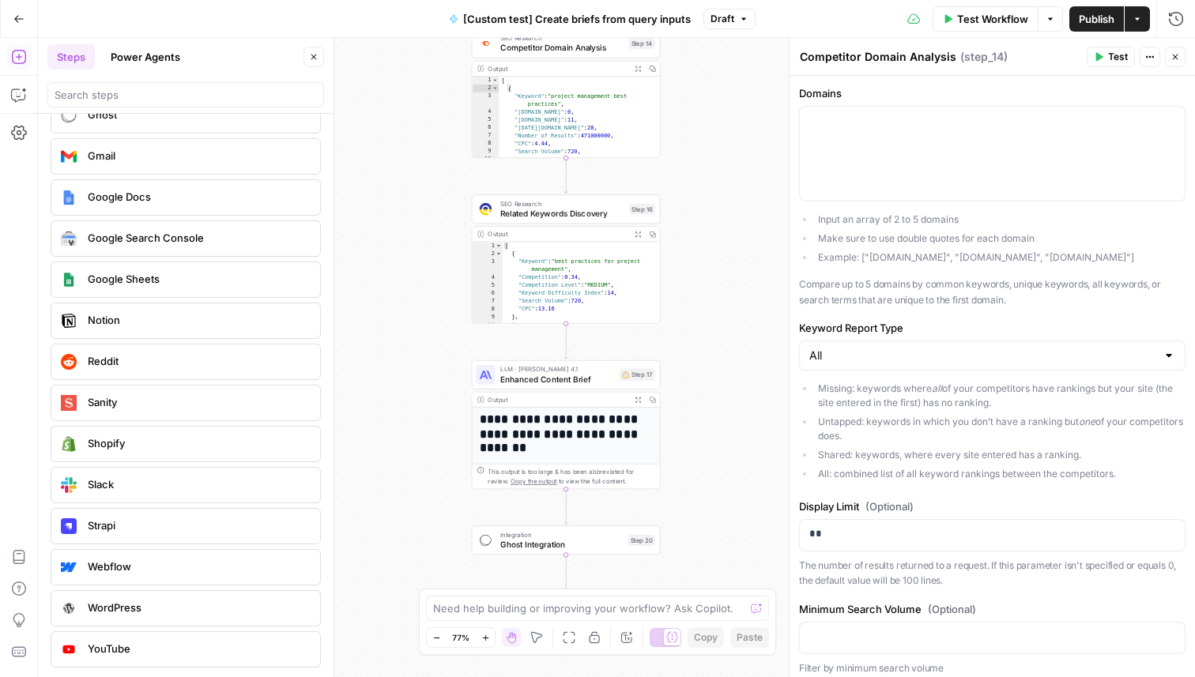
drag, startPoint x: 699, startPoint y: 425, endPoint x: 694, endPoint y: 228, distance: 197.7
click at [694, 226] on div "true false Workflow Set Inputs Inputs Condition Route by Query Type Step 1 Outp…" at bounding box center [616, 357] width 1157 height 639
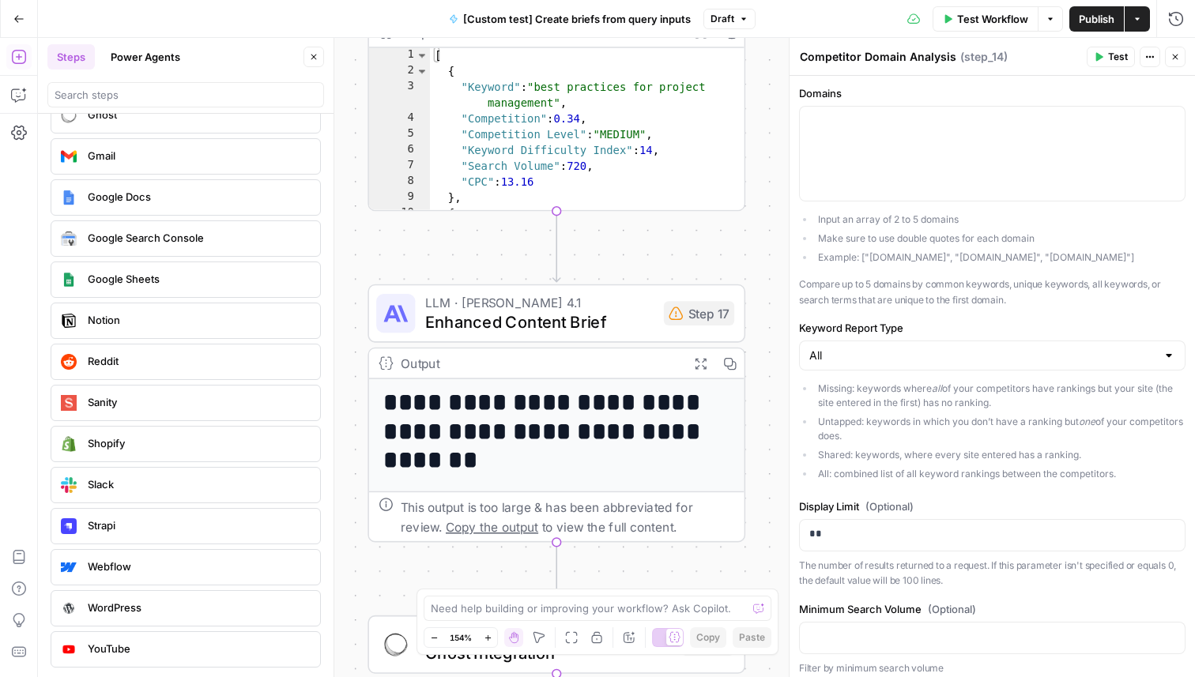
drag, startPoint x: 703, startPoint y: 456, endPoint x: 827, endPoint y: 326, distance: 178.9
click at [827, 326] on body "Notion New Home Browse Insights Opportunities Your Data Recent Grids [Custom te…" at bounding box center [597, 338] width 1195 height 677
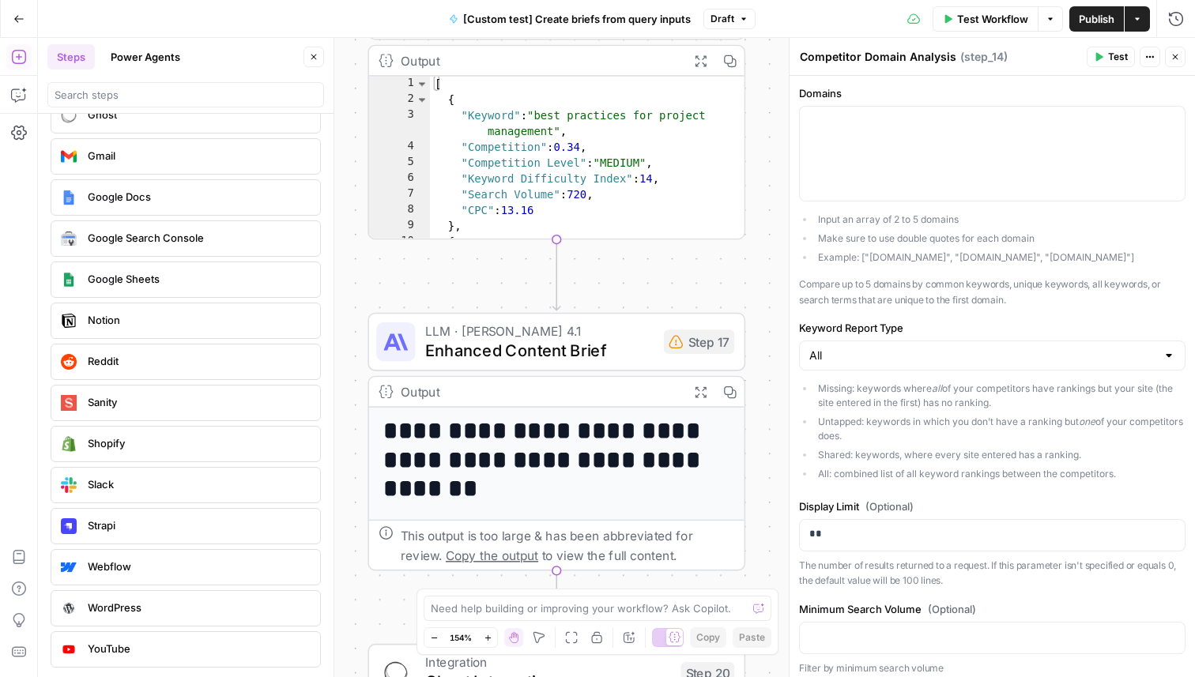
click at [567, 335] on span "LLM · Claude Opus 4.1" at bounding box center [539, 331] width 229 height 20
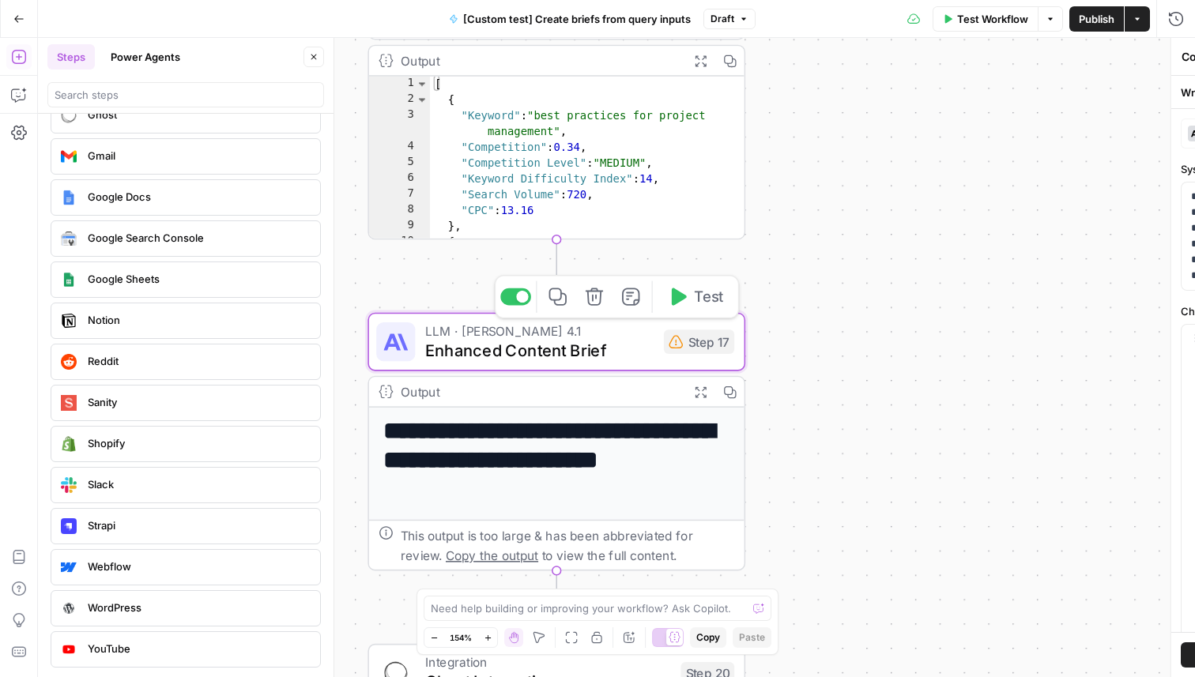
type textarea "Enhanced Content Brief"
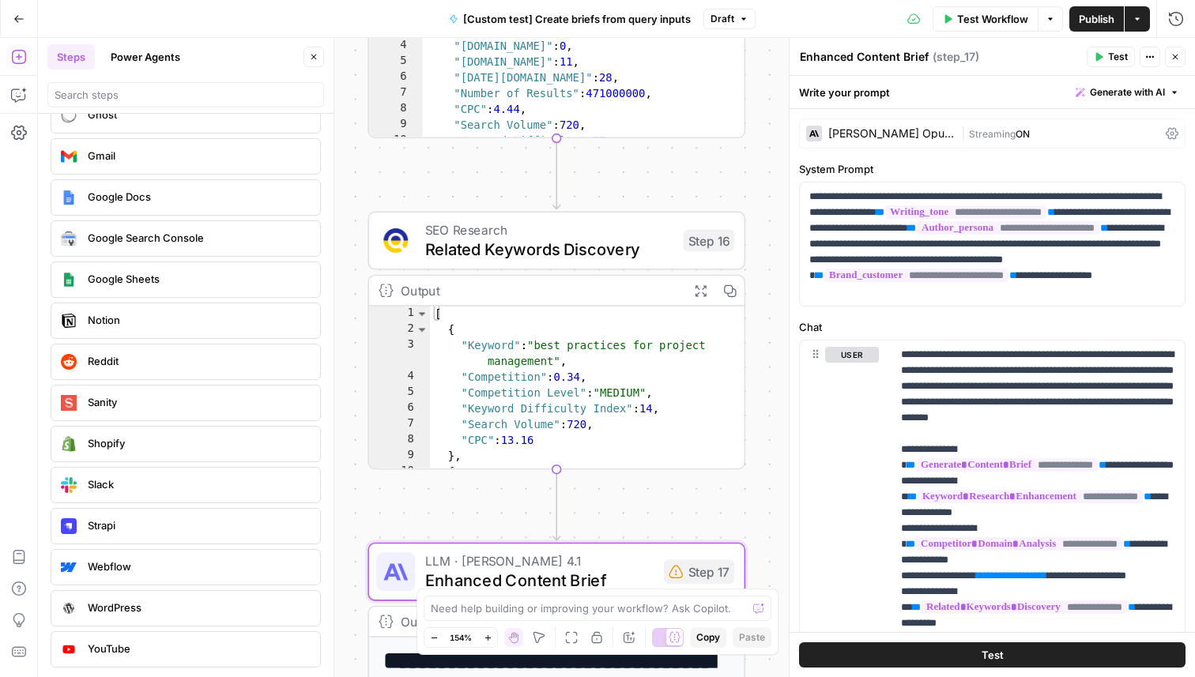
drag, startPoint x: 763, startPoint y: 251, endPoint x: 772, endPoint y: 677, distance: 426.1
click at [771, 650] on div "true false Workflow Set Inputs Inputs Condition Route by Query Type Step 1 Outp…" at bounding box center [616, 357] width 1157 height 639
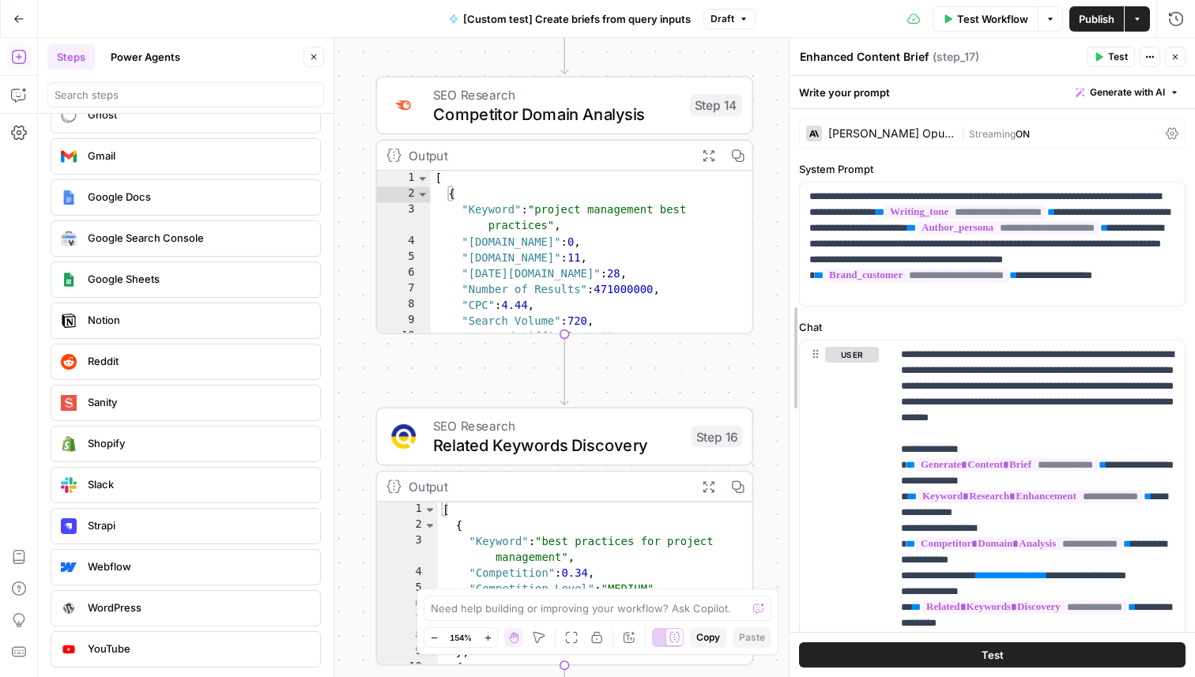
drag, startPoint x: 782, startPoint y: 344, endPoint x: 782, endPoint y: 677, distance: 332.7
click at [782, 650] on div at bounding box center [790, 357] width 16 height 639
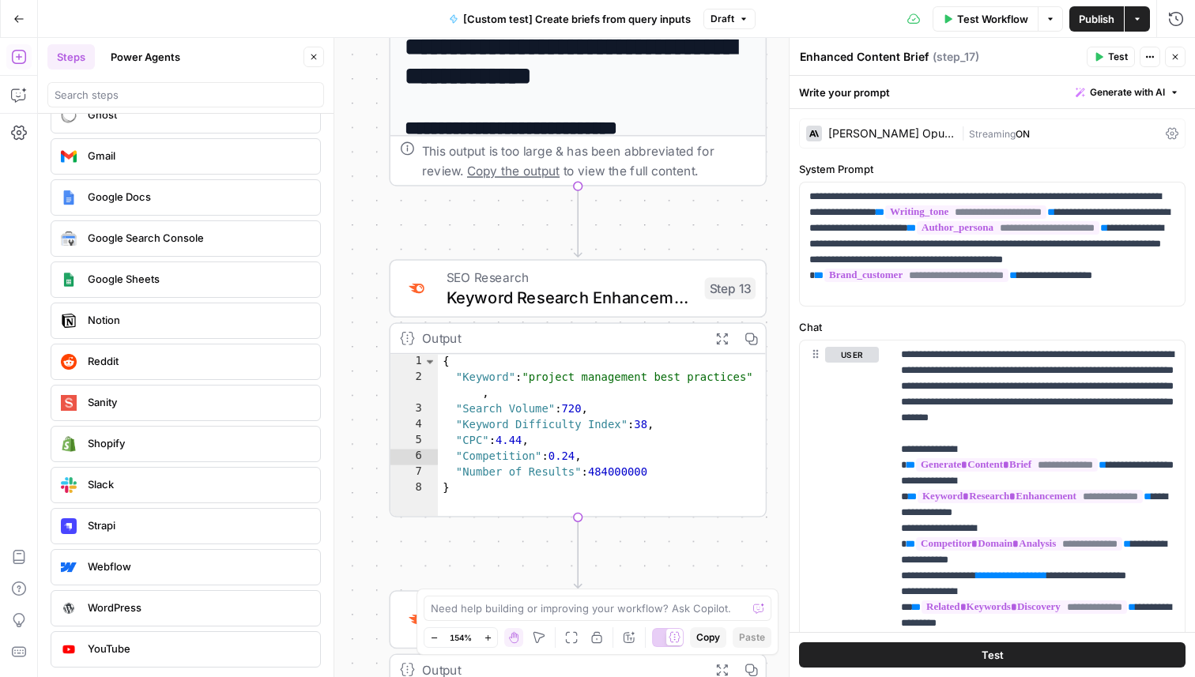
drag, startPoint x: 353, startPoint y: 162, endPoint x: 359, endPoint y: 677, distance: 514.5
click at [359, 650] on div "true false Workflow Set Inputs Inputs Condition Route by Query Type Step 1 Outp…" at bounding box center [616, 357] width 1157 height 639
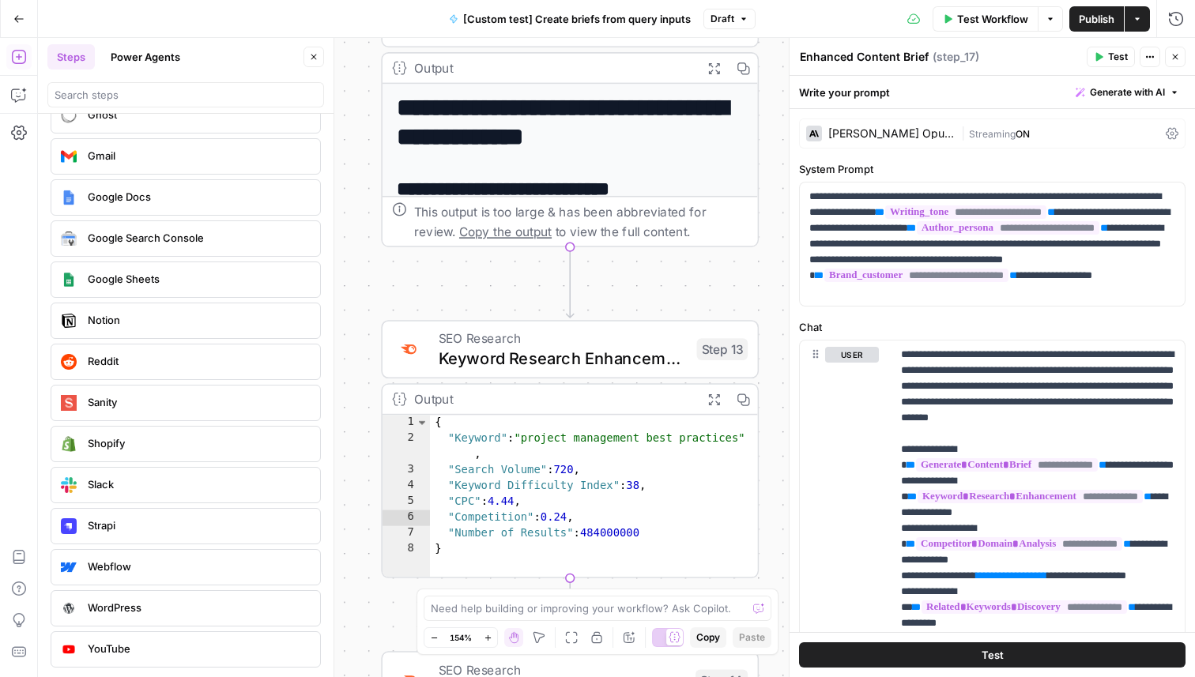
drag, startPoint x: 513, startPoint y: 212, endPoint x: 513, endPoint y: 280, distance: 68.0
click at [513, 280] on div "true false Workflow Set Inputs Inputs Condition Route by Query Type Step 1 Outp…" at bounding box center [616, 357] width 1157 height 639
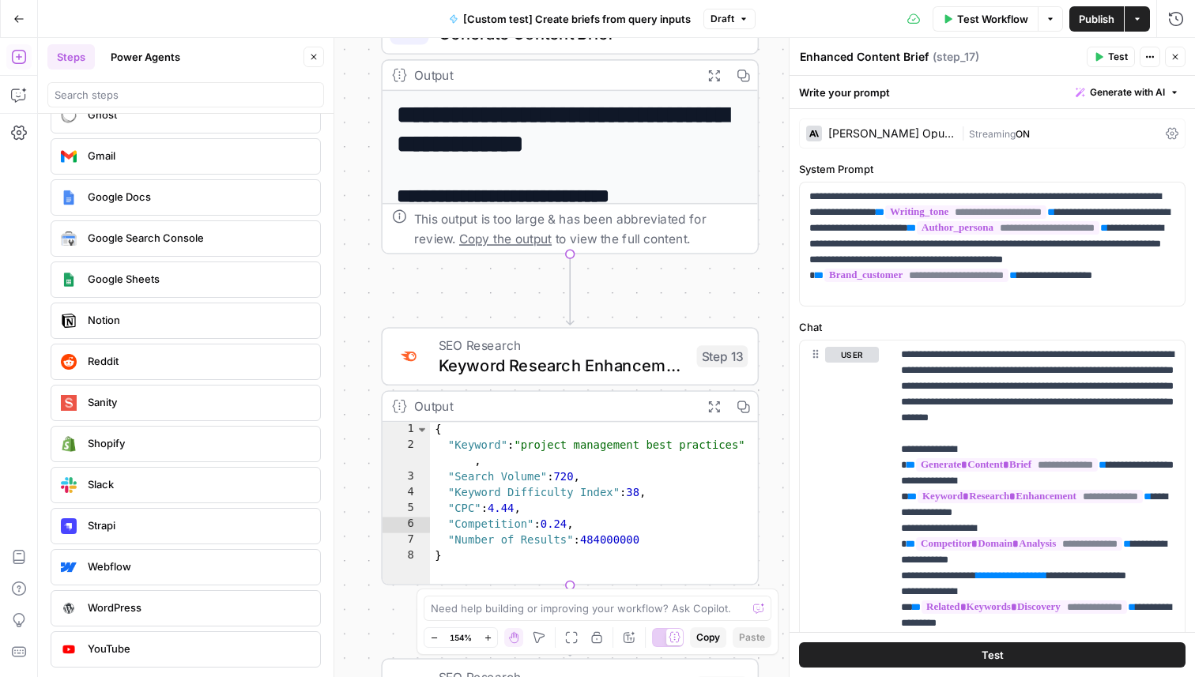
click at [717, 71] on icon "button" at bounding box center [713, 75] width 11 height 11
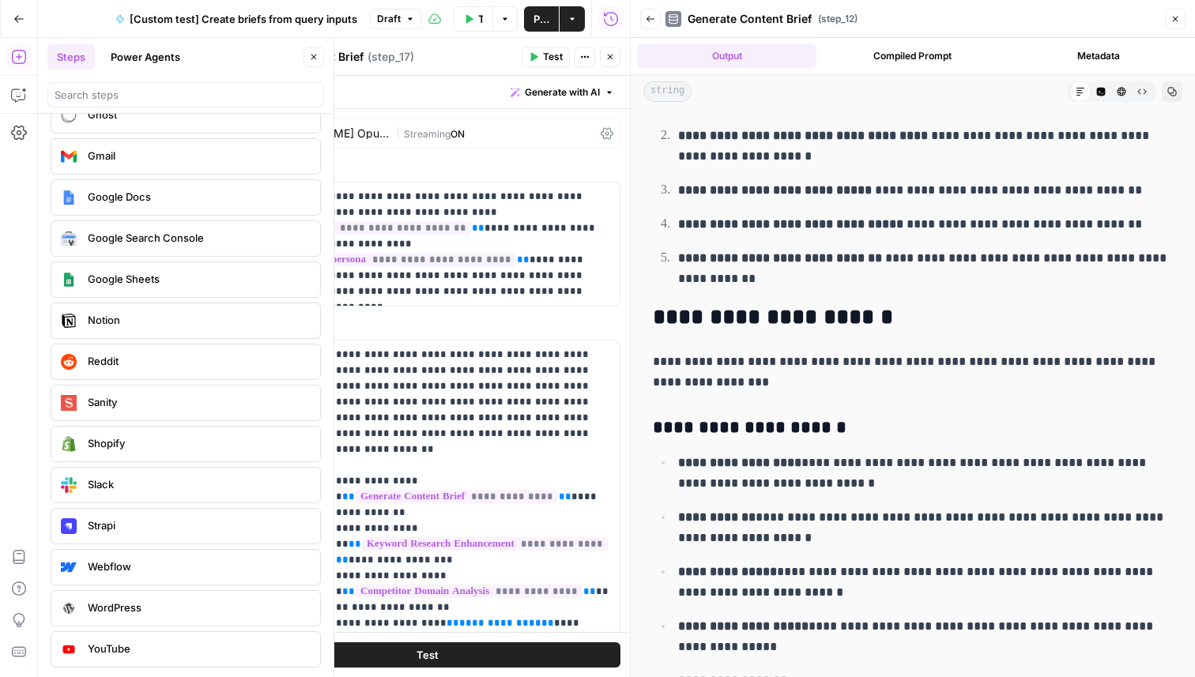
scroll to position [1313, 0]
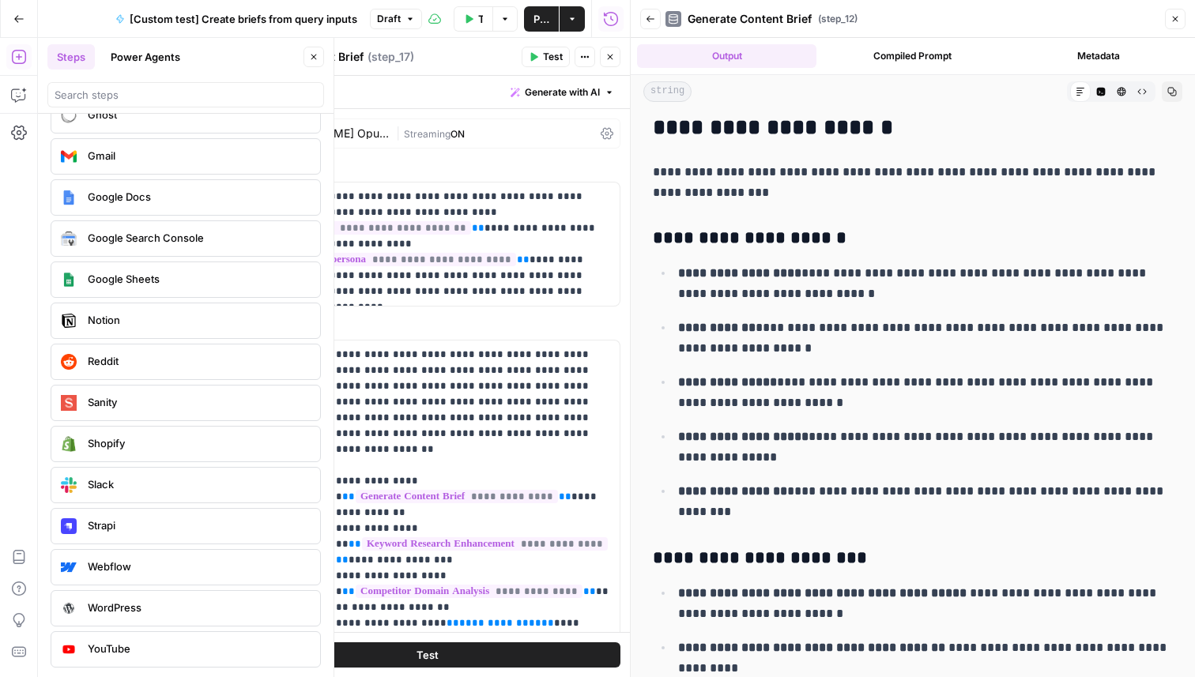
click at [1177, 24] on button "Close" at bounding box center [1175, 19] width 21 height 21
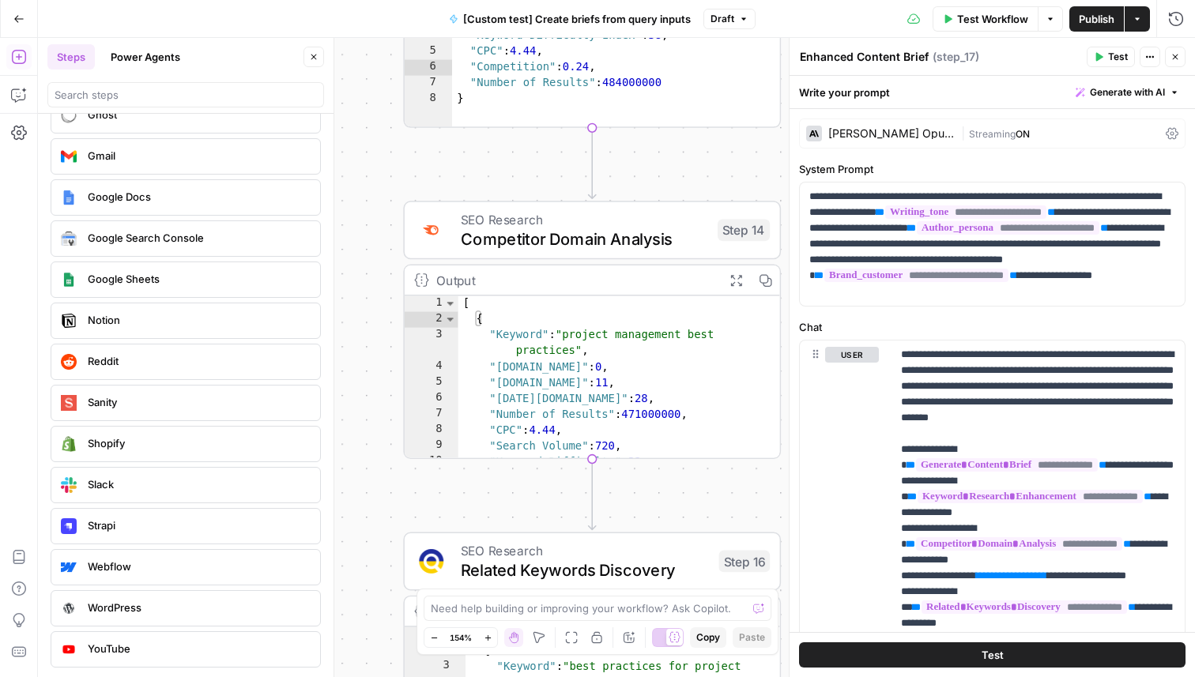
drag, startPoint x: 781, startPoint y: 411, endPoint x: 803, endPoint y: -50, distance: 461.3
click at [803, 0] on html "Notion New Home Browse Insights Opportunities Your Data Recent Grids [Custom te…" at bounding box center [597, 338] width 1195 height 677
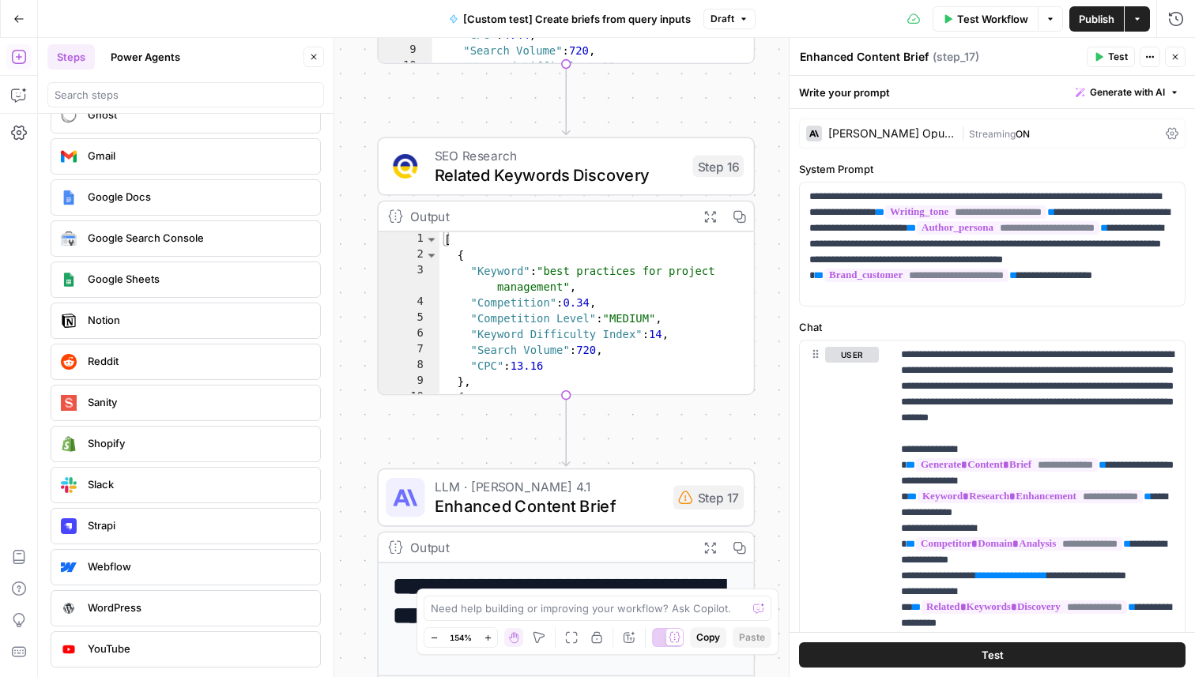
drag, startPoint x: 771, startPoint y: 504, endPoint x: 723, endPoint y: -21, distance: 526.9
click at [723, 0] on html "Notion New Home Browse Insights Opportunities Your Data Recent Grids [Custom te…" at bounding box center [597, 338] width 1195 height 677
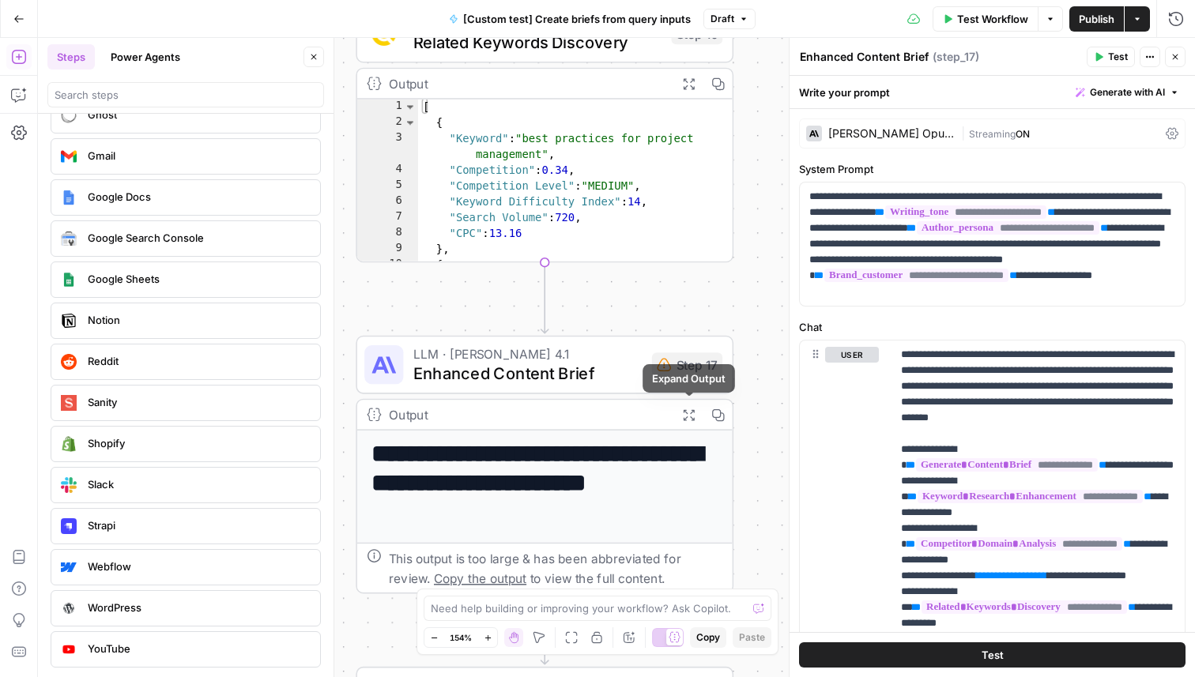
click at [686, 413] on icon "button" at bounding box center [688, 414] width 13 height 13
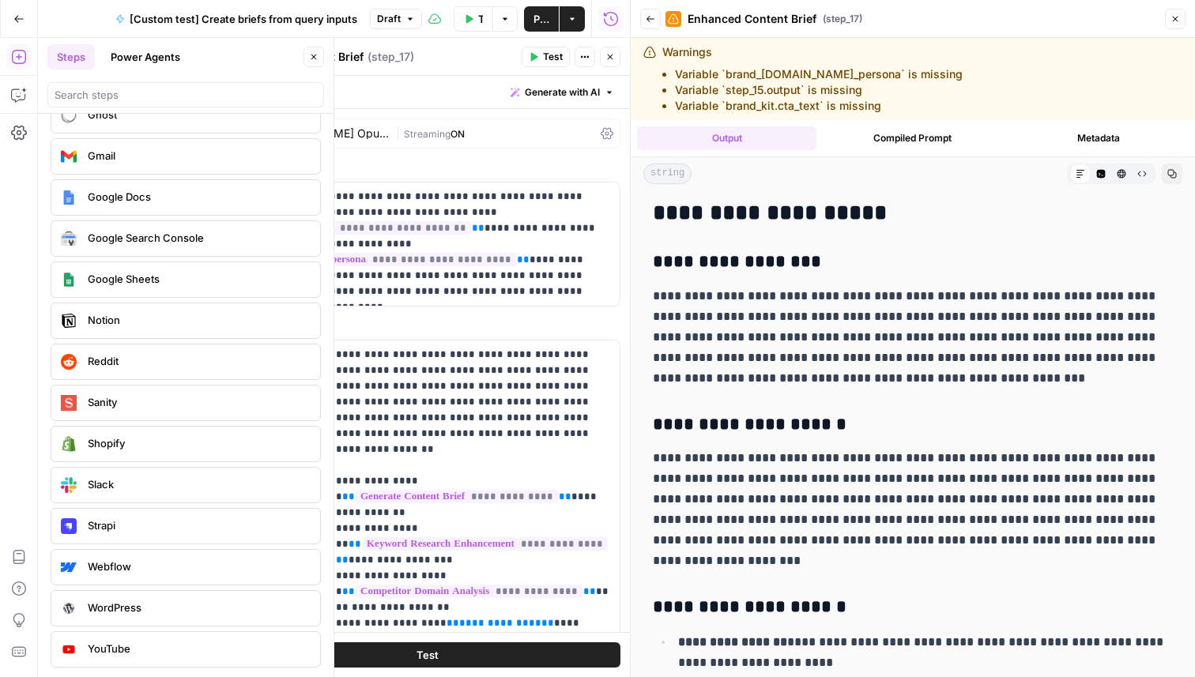
scroll to position [119, 0]
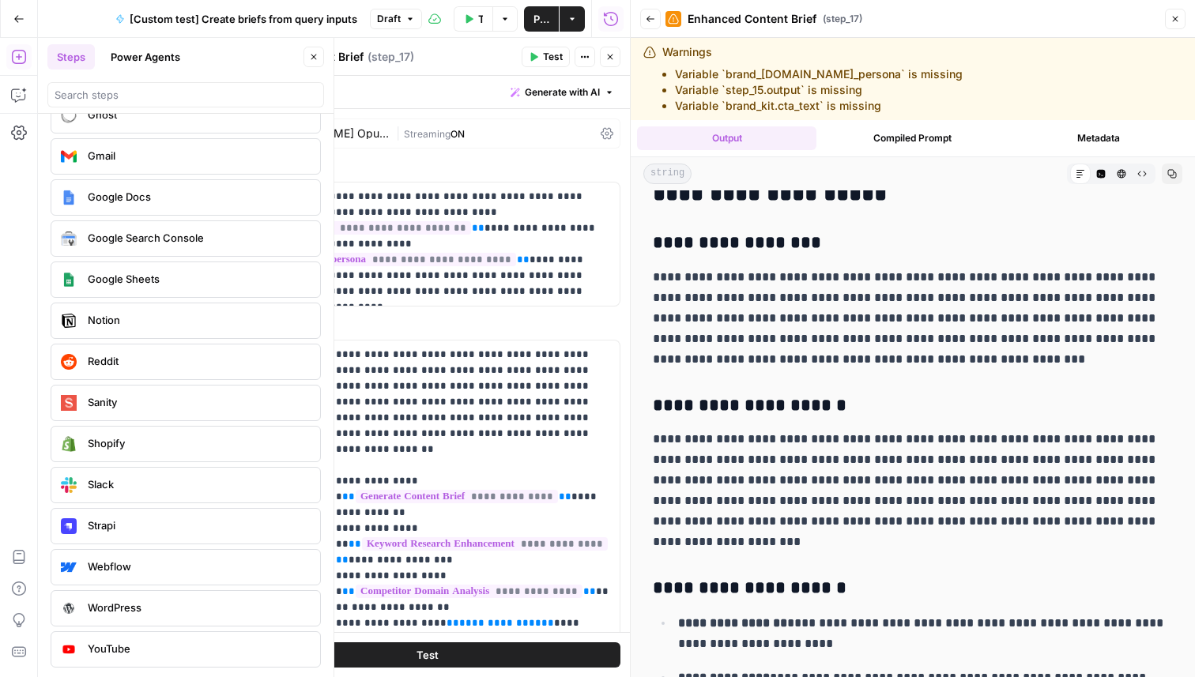
drag, startPoint x: 707, startPoint y: 320, endPoint x: 1016, endPoint y: 324, distance: 308.3
click at [1016, 324] on p "**********" at bounding box center [913, 318] width 520 height 103
click at [985, 355] on p "**********" at bounding box center [913, 318] width 520 height 103
drag, startPoint x: 707, startPoint y: 339, endPoint x: 968, endPoint y: 359, distance: 262.4
click at [968, 358] on p "**********" at bounding box center [913, 318] width 520 height 103
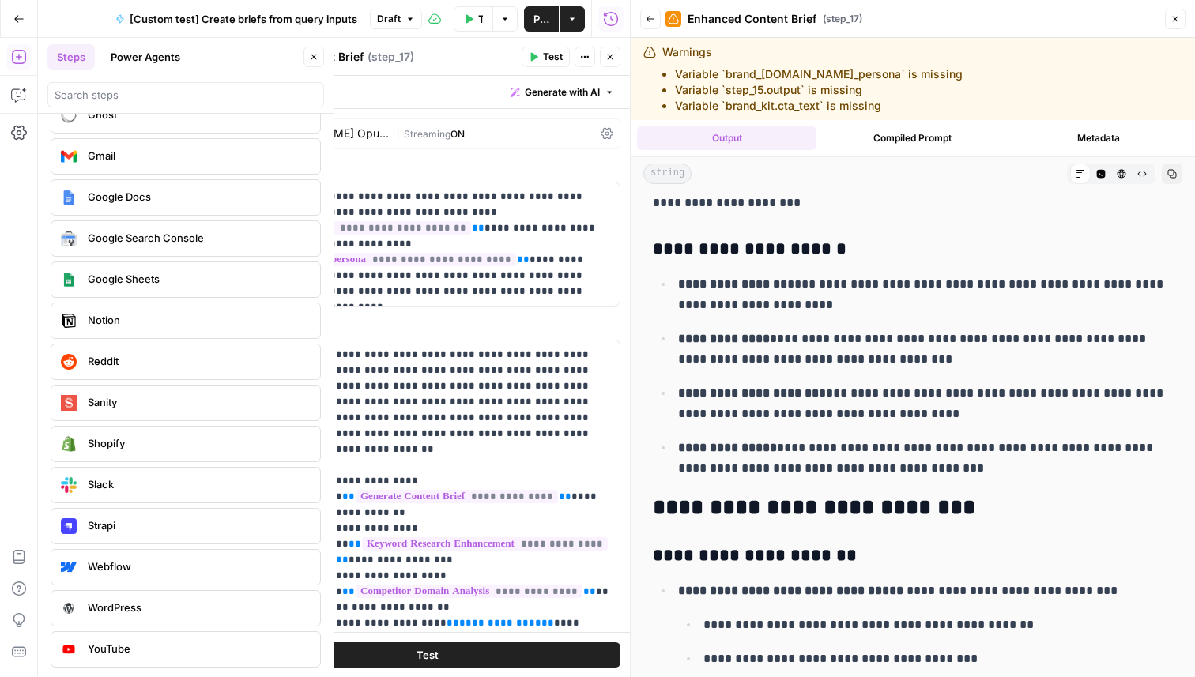
scroll to position [465, 0]
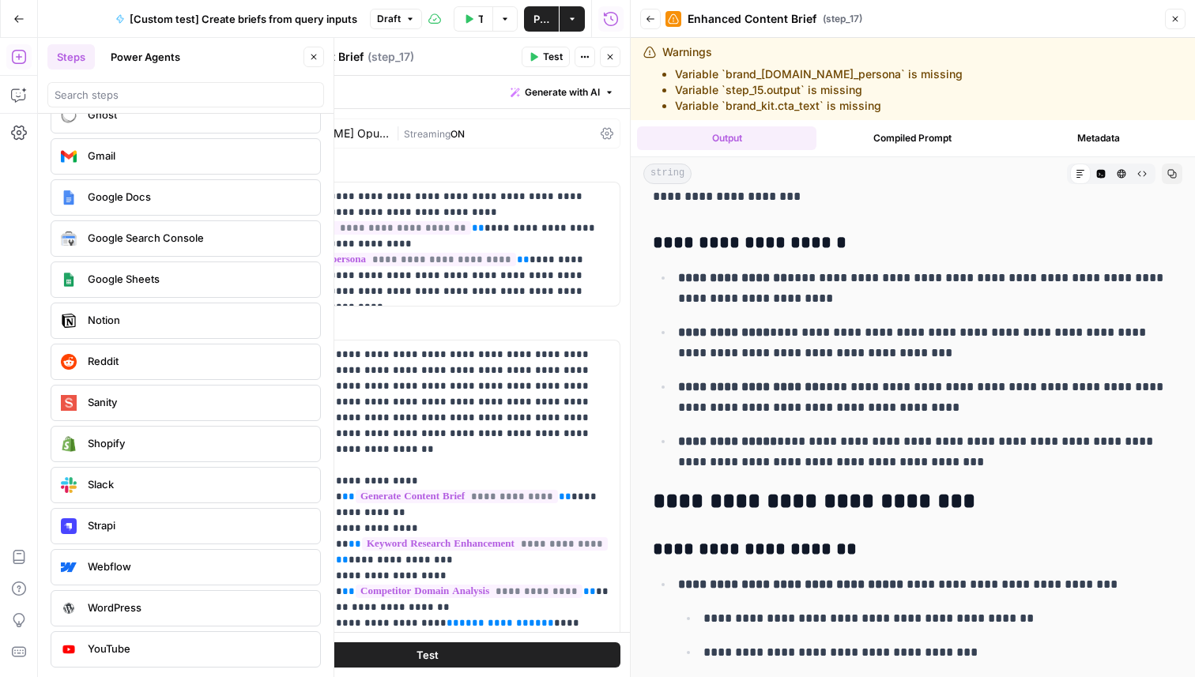
drag, startPoint x: 781, startPoint y: 277, endPoint x: 880, endPoint y: 319, distance: 107.6
click at [880, 319] on ul "**********" at bounding box center [913, 369] width 520 height 205
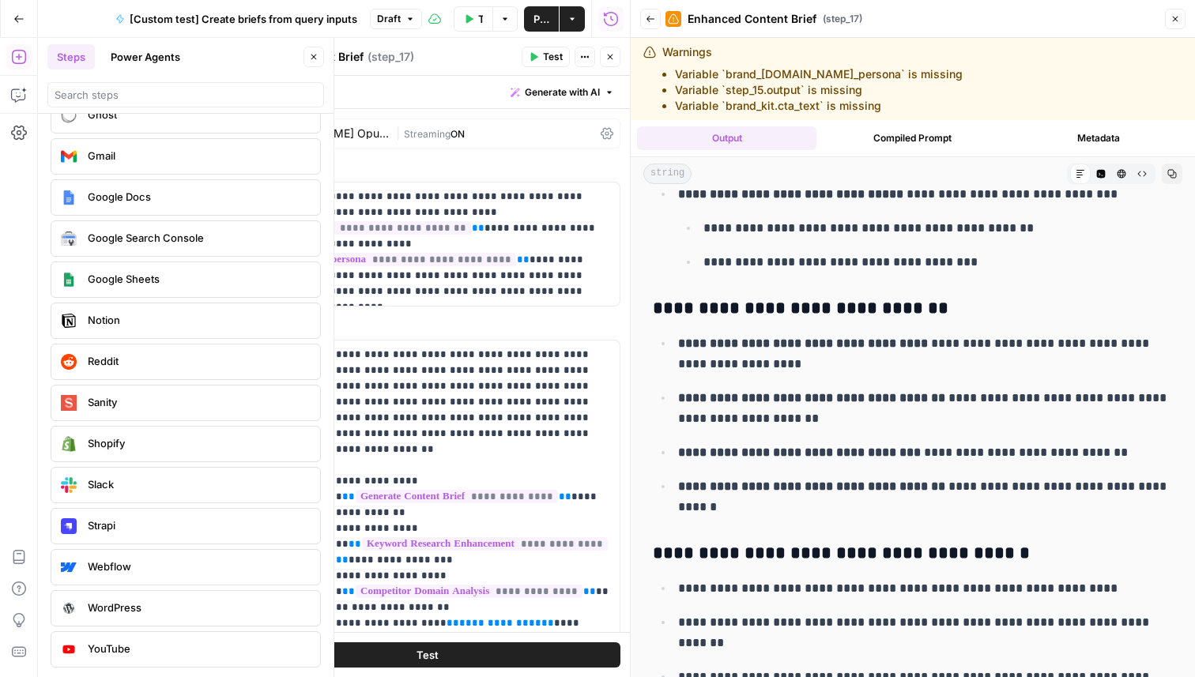
scroll to position [867, 0]
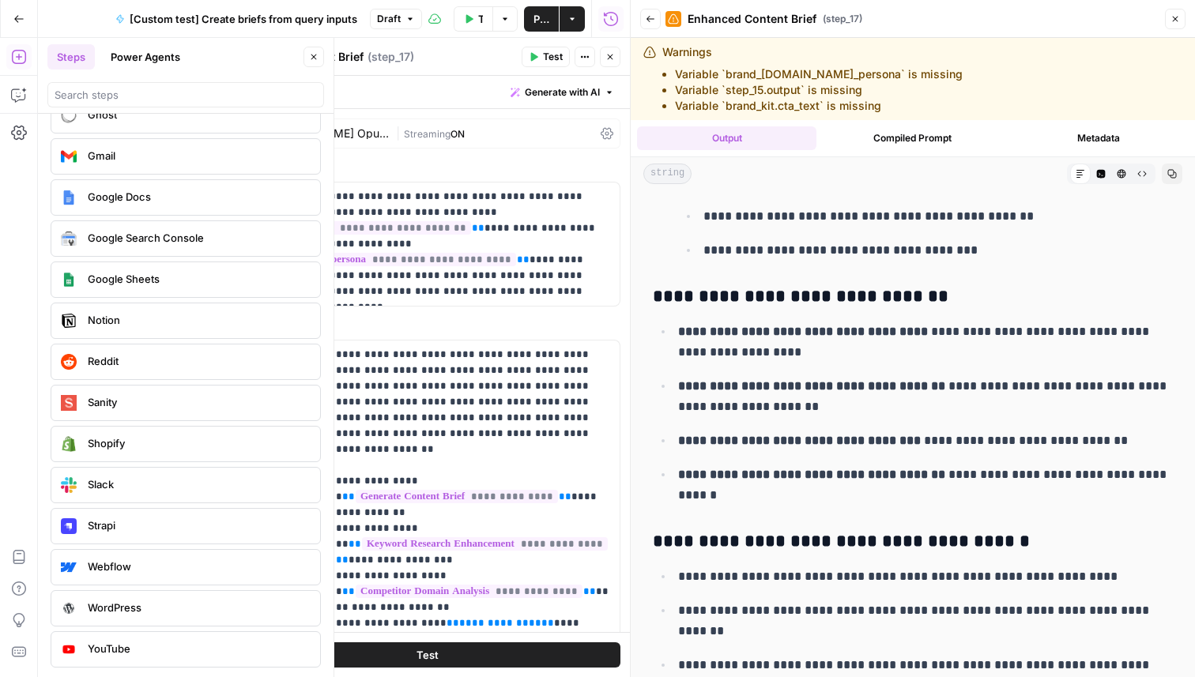
drag, startPoint x: 684, startPoint y: 329, endPoint x: 840, endPoint y: 503, distance: 234.5
click at [840, 503] on ul "**********" at bounding box center [913, 413] width 520 height 185
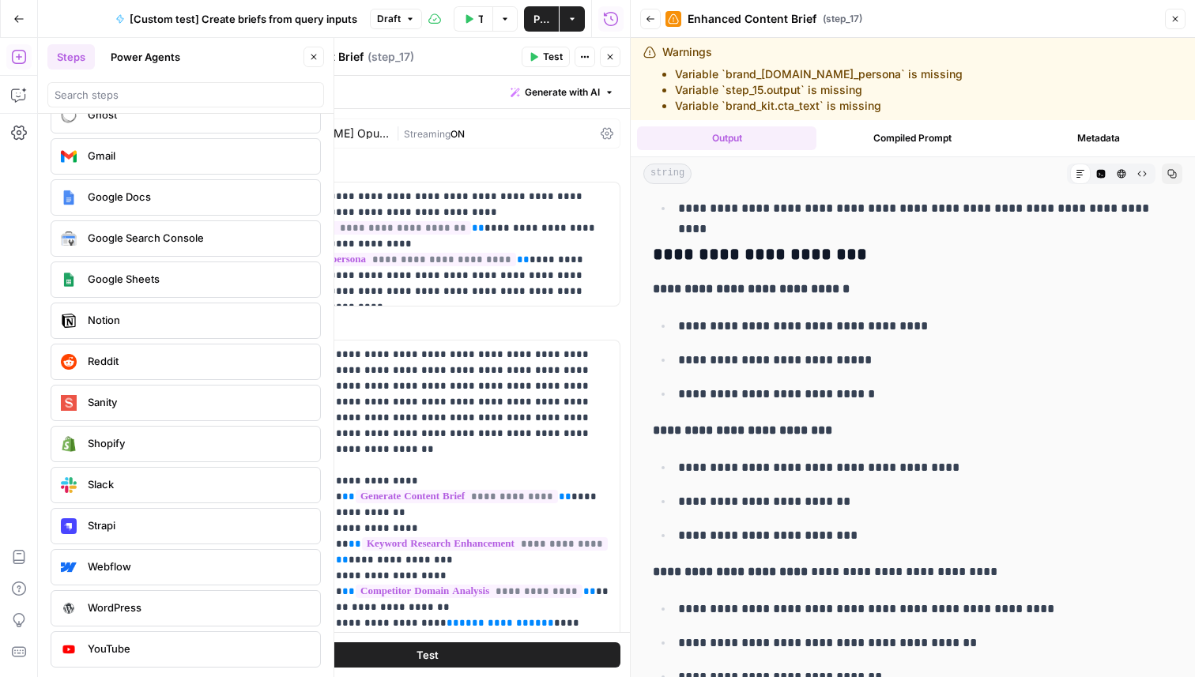
scroll to position [1389, 0]
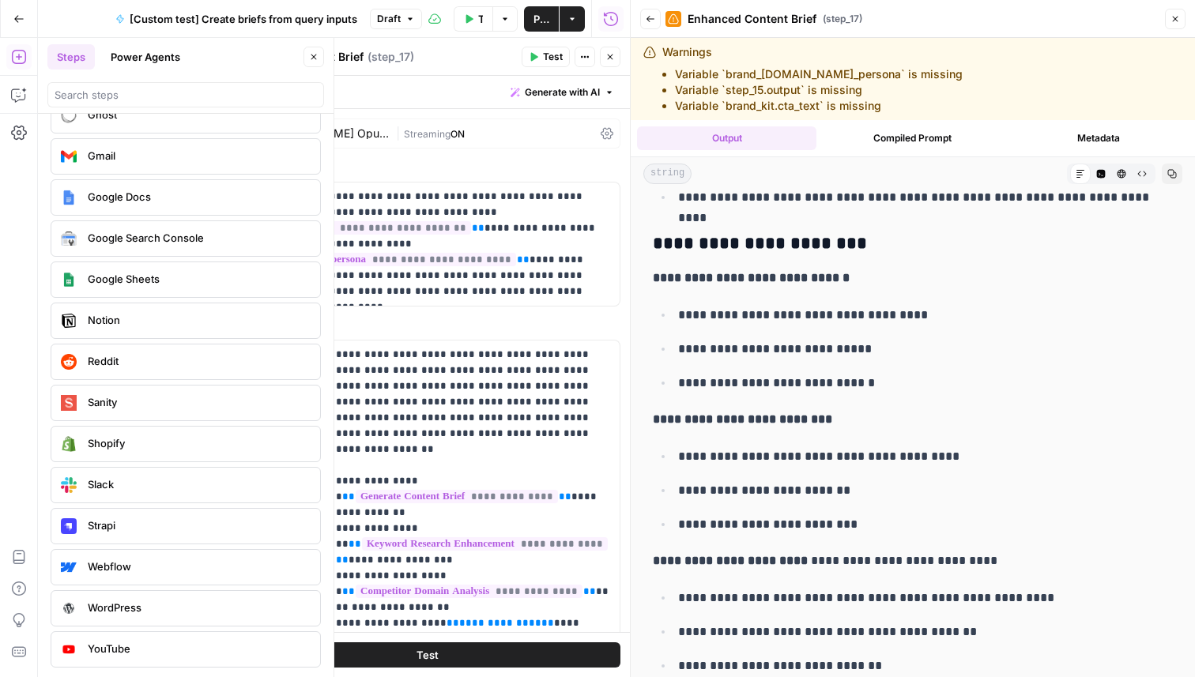
click at [853, 447] on p "**********" at bounding box center [925, 457] width 495 height 21
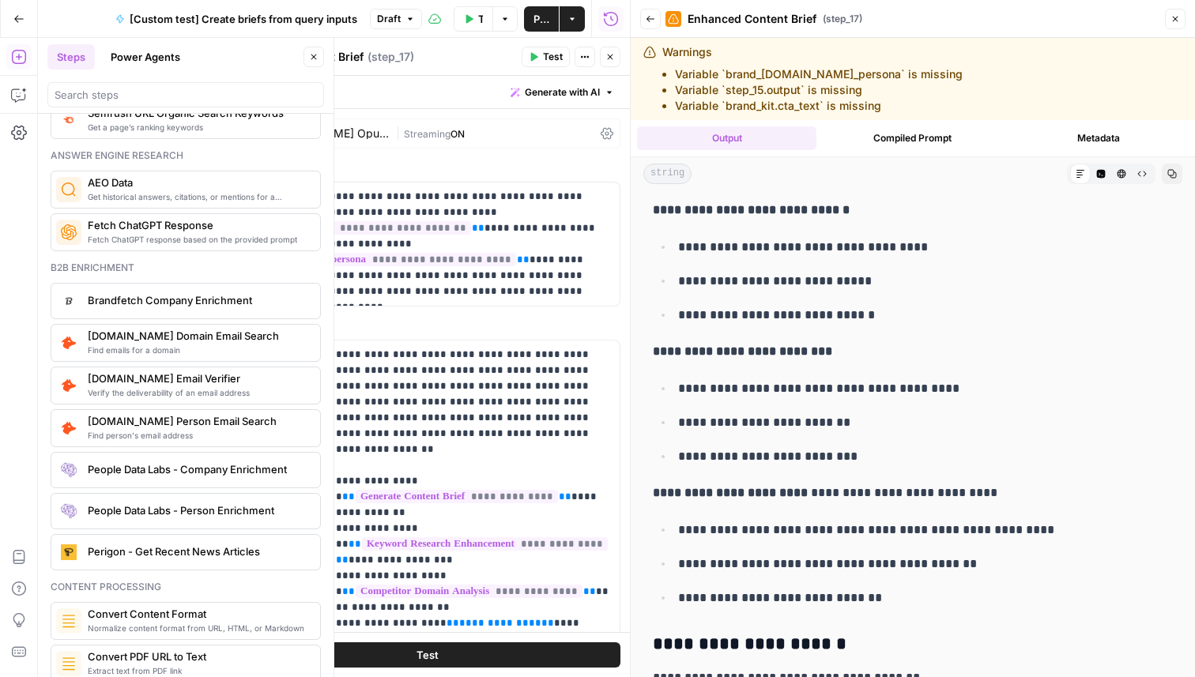
scroll to position [2067, 0]
click at [812, 454] on p "**********" at bounding box center [925, 457] width 495 height 21
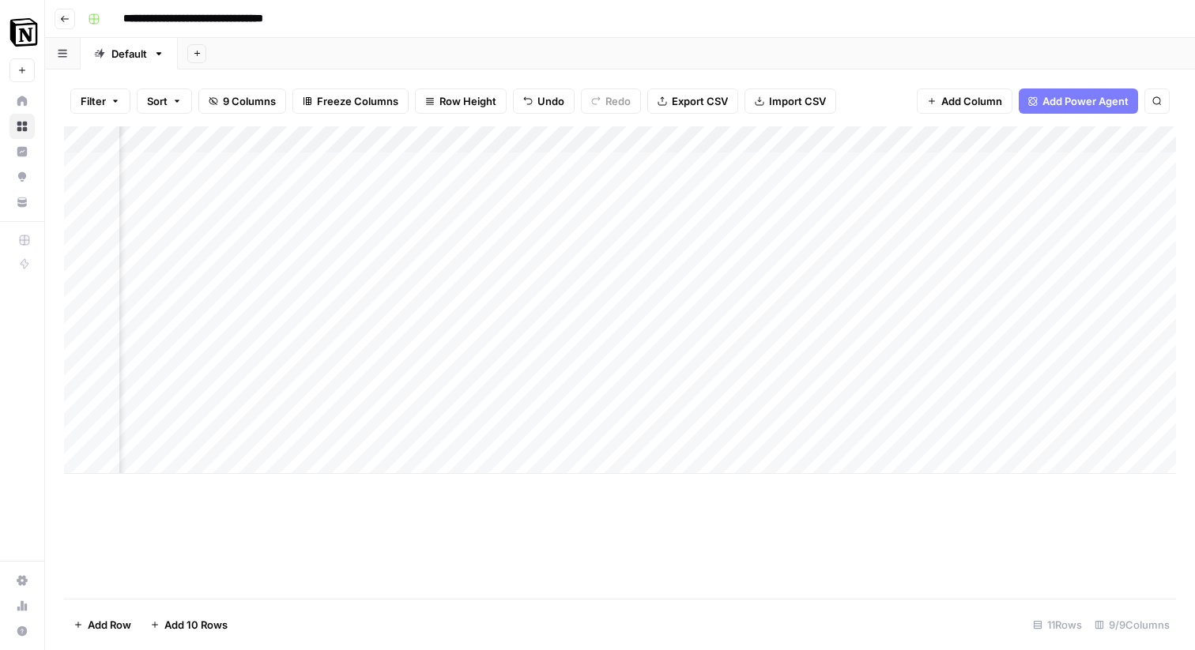
scroll to position [0, 564]
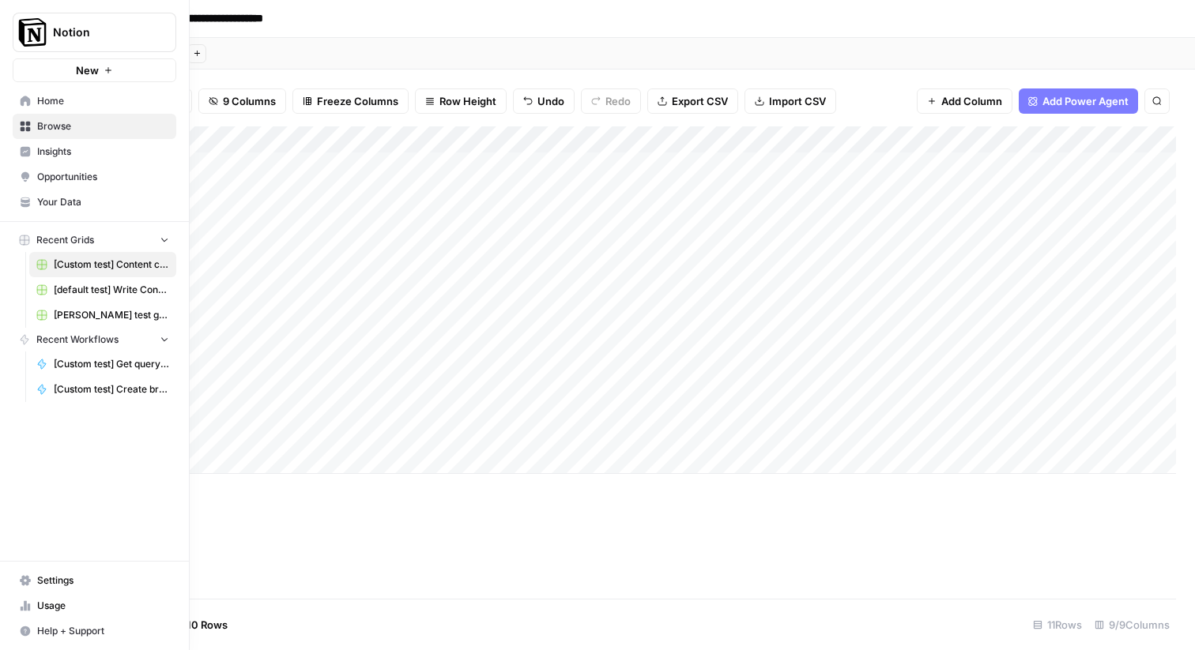
click at [28, 28] on img "Workspace: Notion" at bounding box center [32, 32] width 28 height 28
click at [27, 106] on icon at bounding box center [25, 101] width 11 height 11
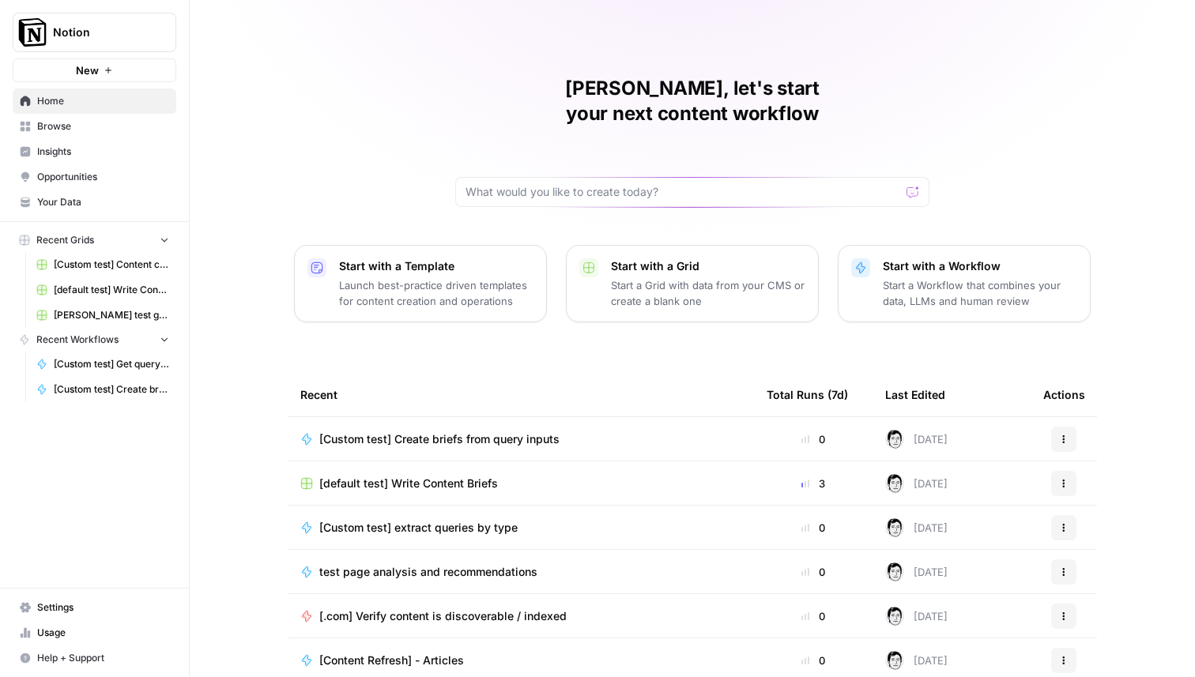
click at [369, 118] on div "Nicholas, let's start your next content workflow Start with a Template Launch b…" at bounding box center [692, 376] width 1005 height 752
click at [70, 616] on link "Settings" at bounding box center [95, 607] width 164 height 25
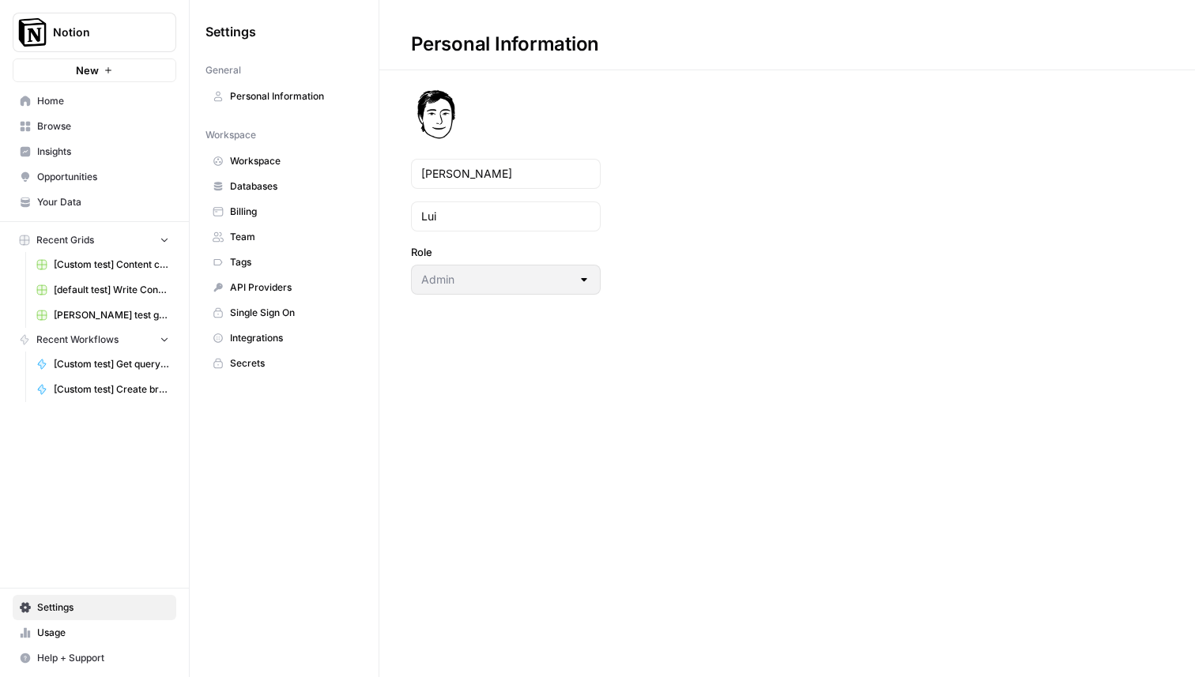
click at [252, 186] on span "Databases" at bounding box center [293, 186] width 126 height 14
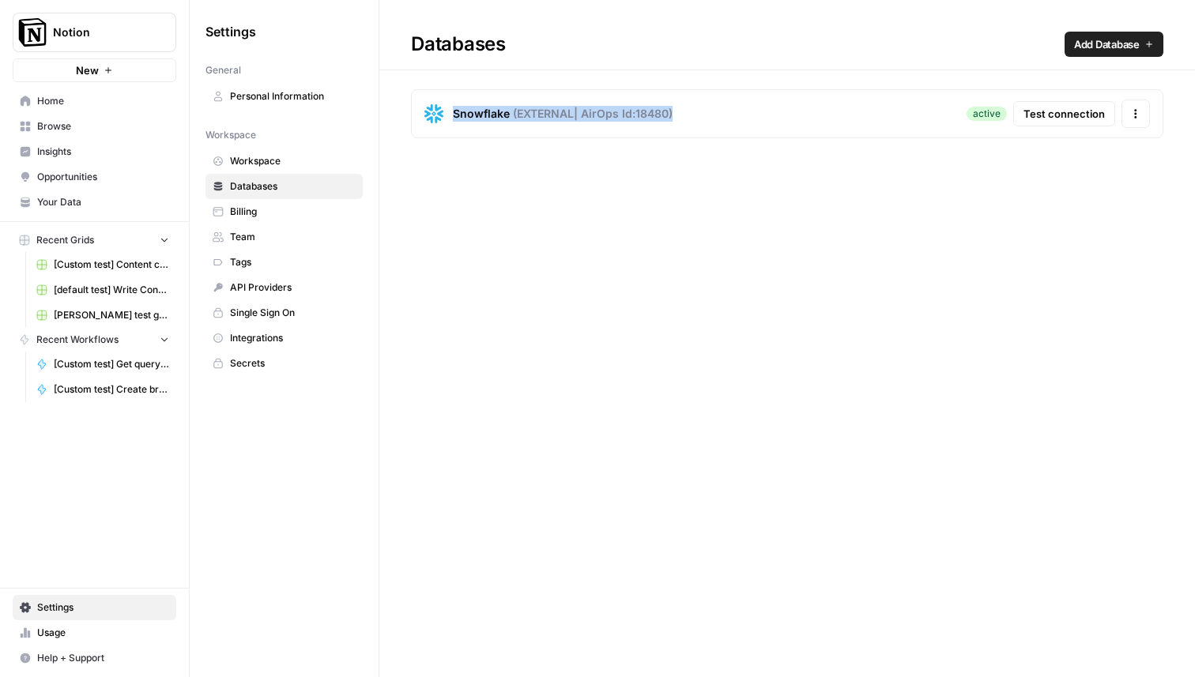
drag, startPoint x: 718, startPoint y: 111, endPoint x: 419, endPoint y: 115, distance: 299.6
click at [419, 115] on div "Snowflake ( EXTERNAL | AirOps Id: 18480 ) active Test connection Actions" at bounding box center [787, 113] width 752 height 49
click at [496, 246] on div "Databases Add Database Snowflake ( EXTERNAL | AirOps Id: 18480 ) active Test co…" at bounding box center [787, 338] width 816 height 677
click at [57, 201] on span "Your Data" at bounding box center [103, 202] width 132 height 14
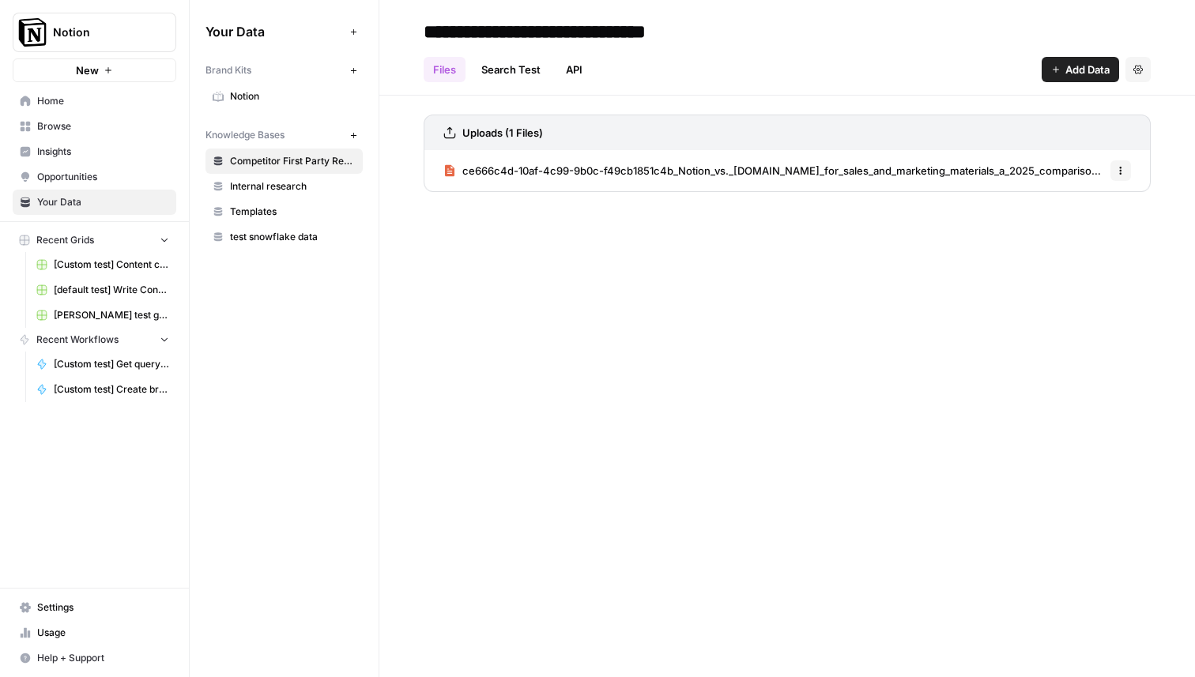
click at [254, 96] on span "Notion" at bounding box center [293, 96] width 126 height 14
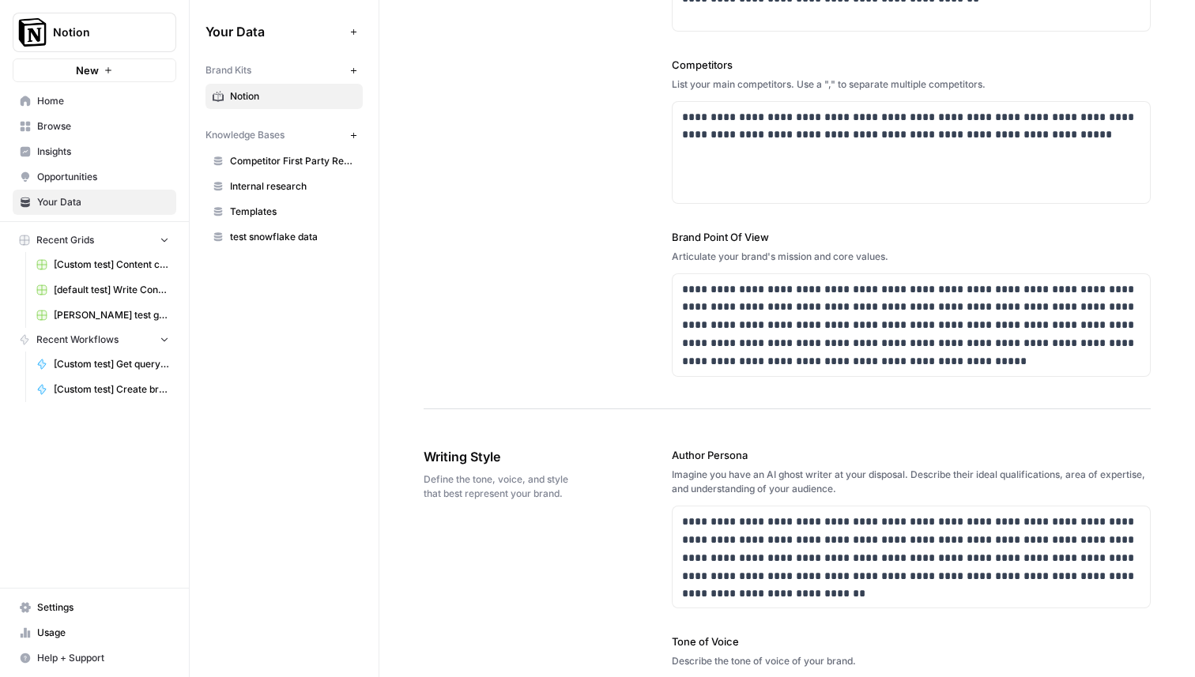
scroll to position [582, 0]
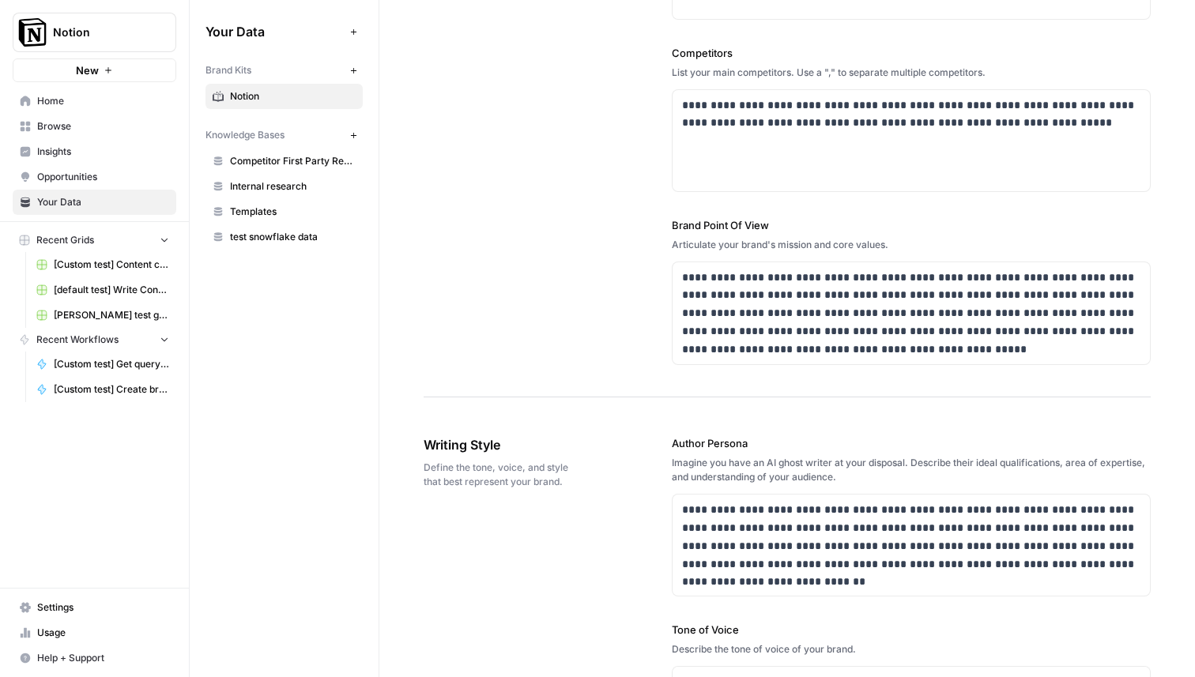
click at [286, 159] on span "Competitor First Party Research" at bounding box center [293, 161] width 126 height 14
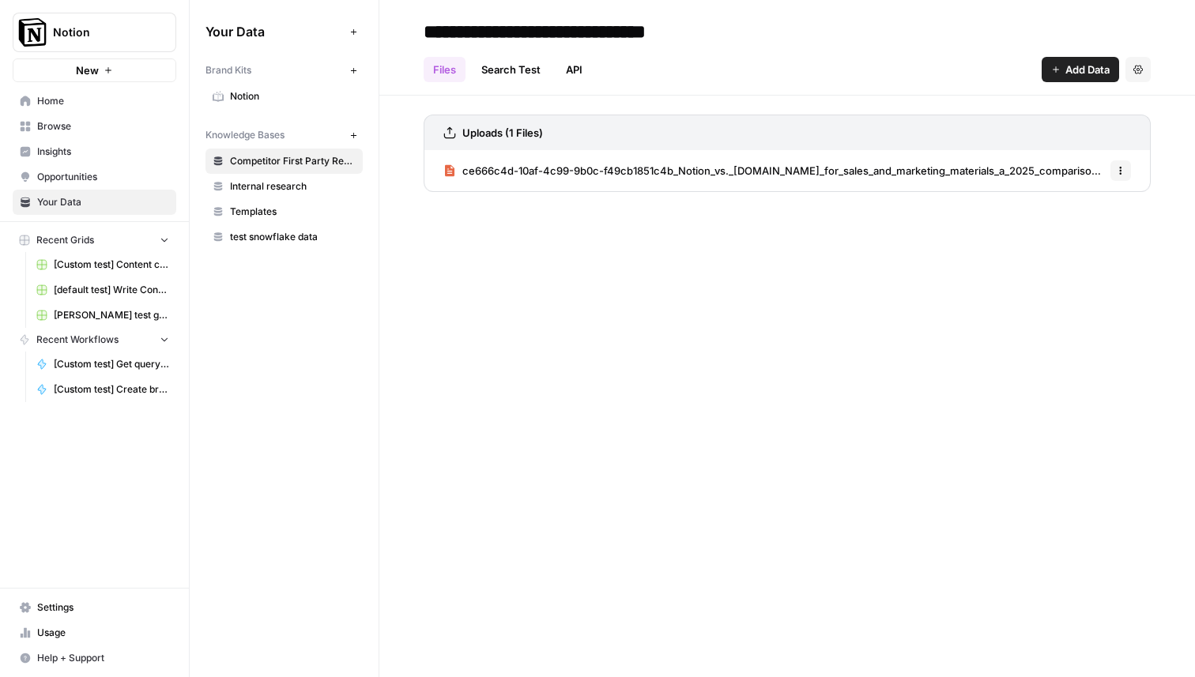
click at [277, 195] on link "Internal research" at bounding box center [283, 186] width 157 height 25
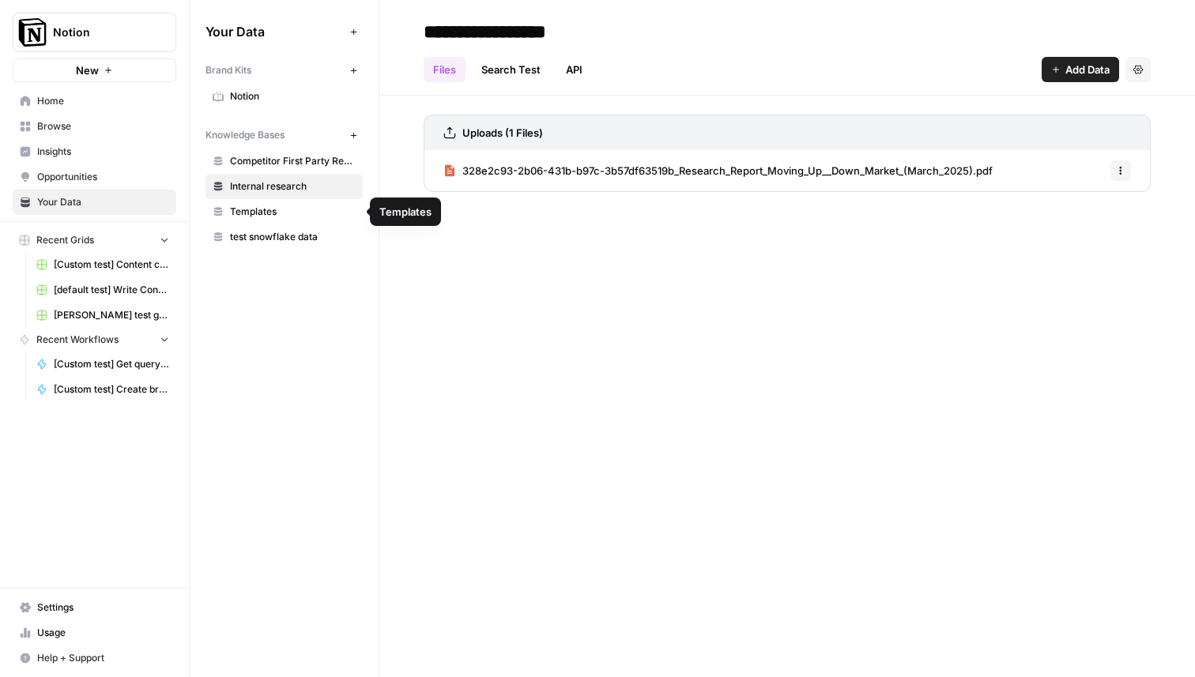
click at [277, 221] on link "Templates" at bounding box center [283, 211] width 157 height 25
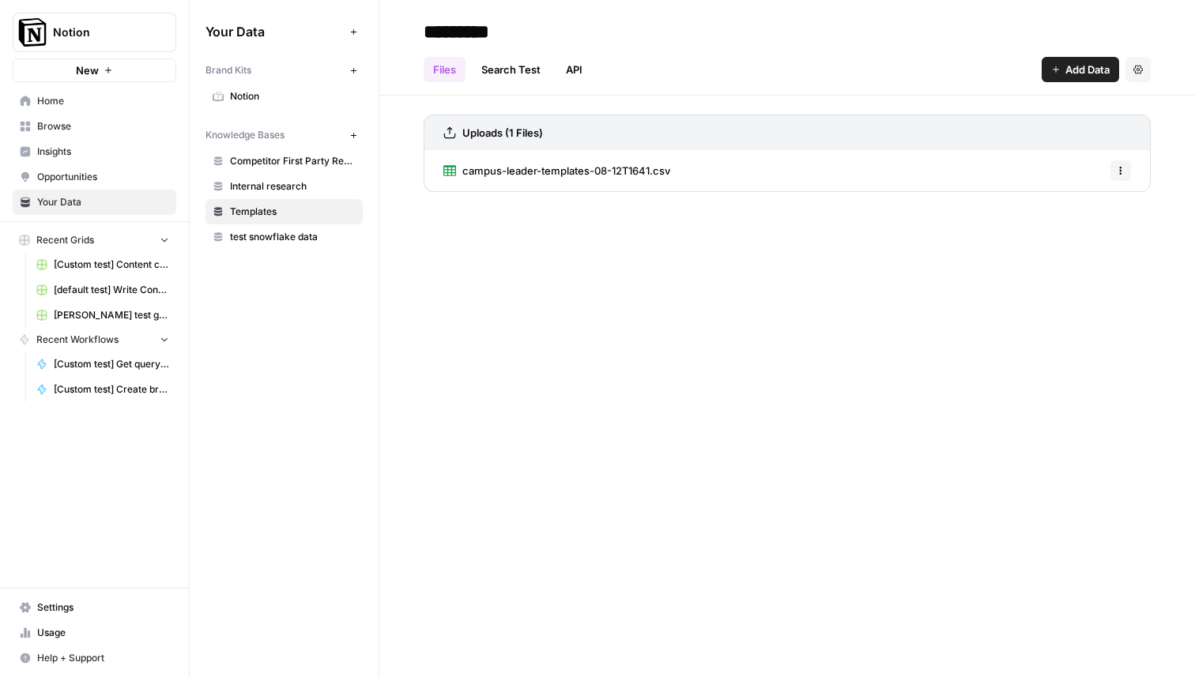
click at [718, 375] on div "********* Files Search Test API Add Data Settings Uploads (1 Files) campus-lead…" at bounding box center [787, 338] width 816 height 677
click at [285, 156] on span "Competitor First Party Research" at bounding box center [293, 161] width 126 height 14
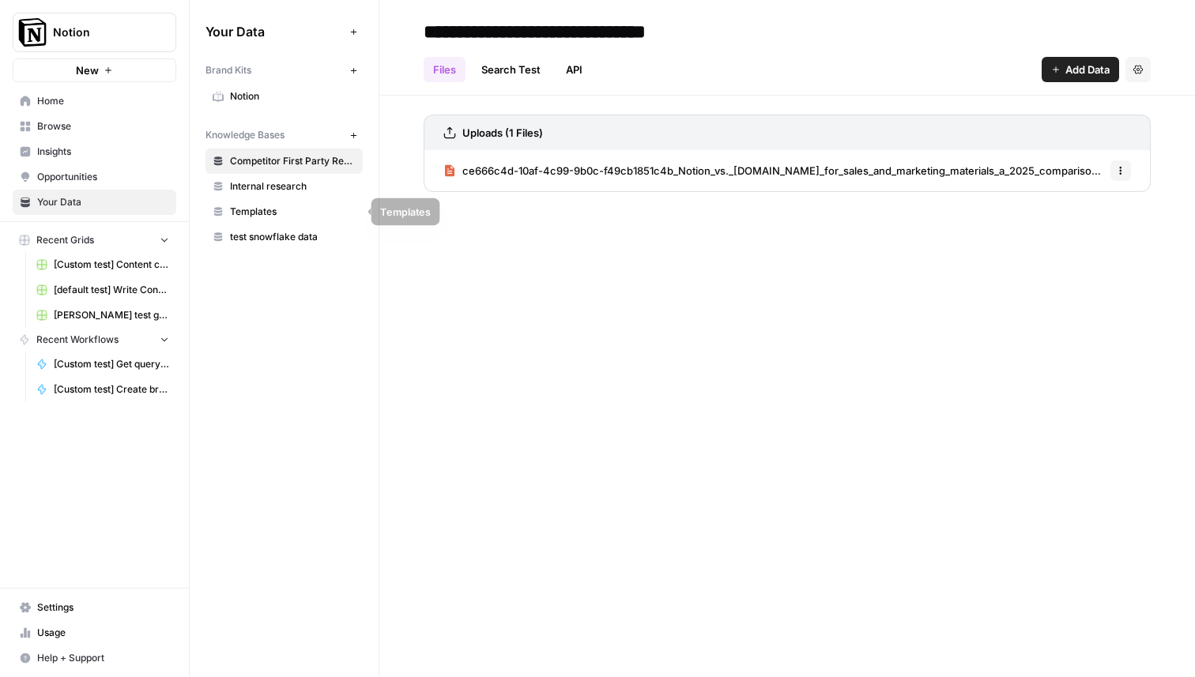
click at [288, 209] on span "Templates" at bounding box center [293, 212] width 126 height 14
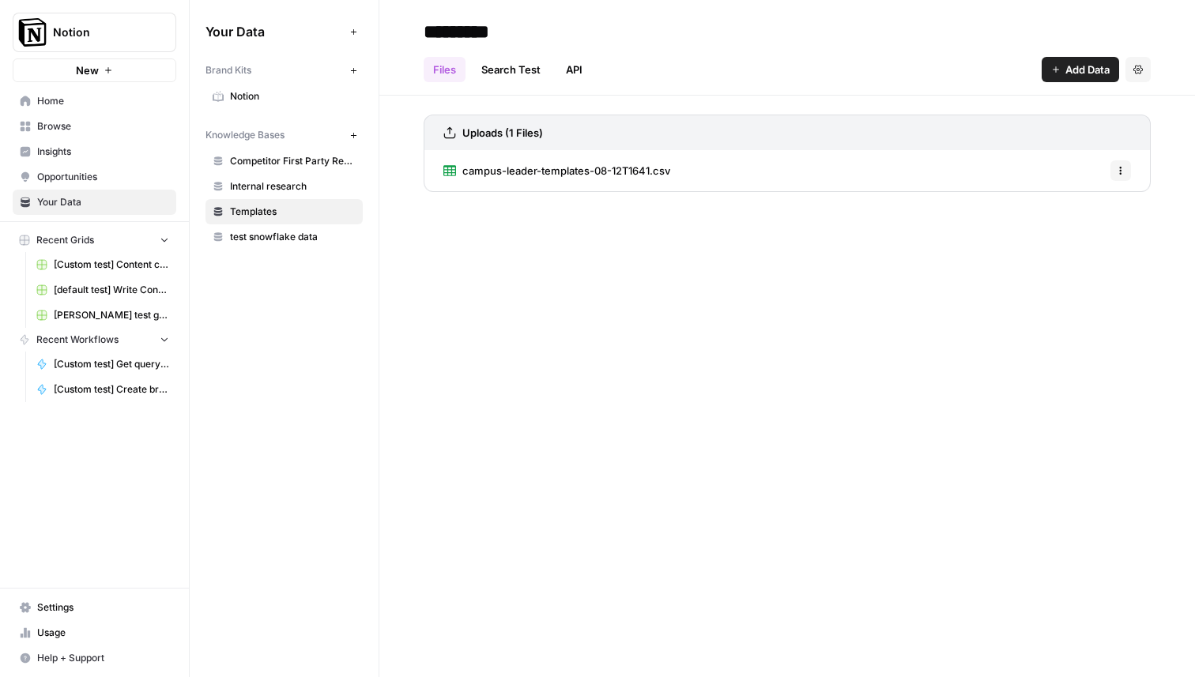
click at [71, 265] on span "[Custom test] Content creation flow" at bounding box center [111, 265] width 115 height 14
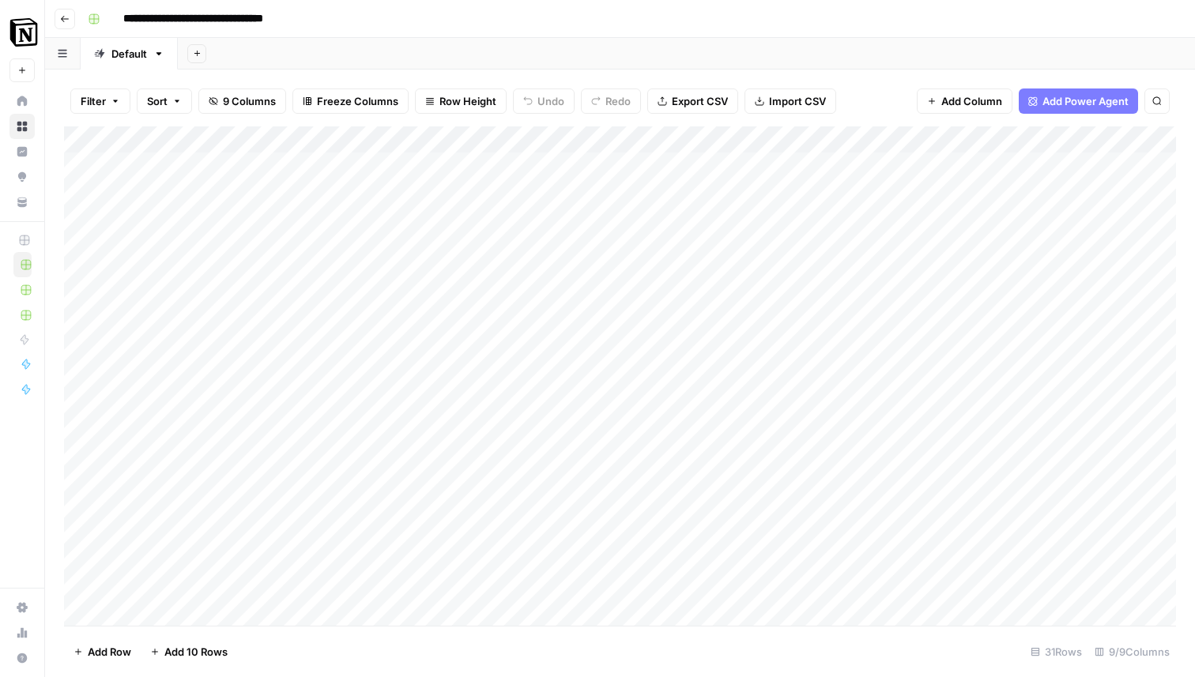
click at [560, 30] on div "**********" at bounding box center [630, 18] width 1098 height 25
click at [1054, 191] on div "Add Column" at bounding box center [620, 376] width 1112 height 500
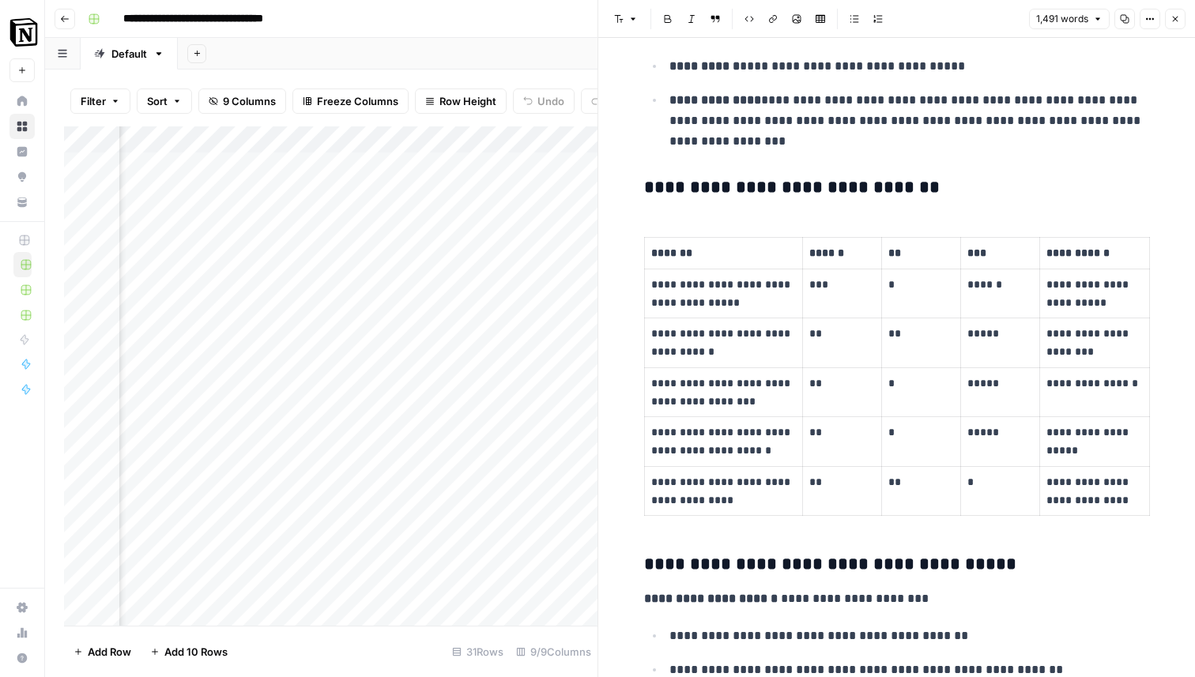
scroll to position [1184, 0]
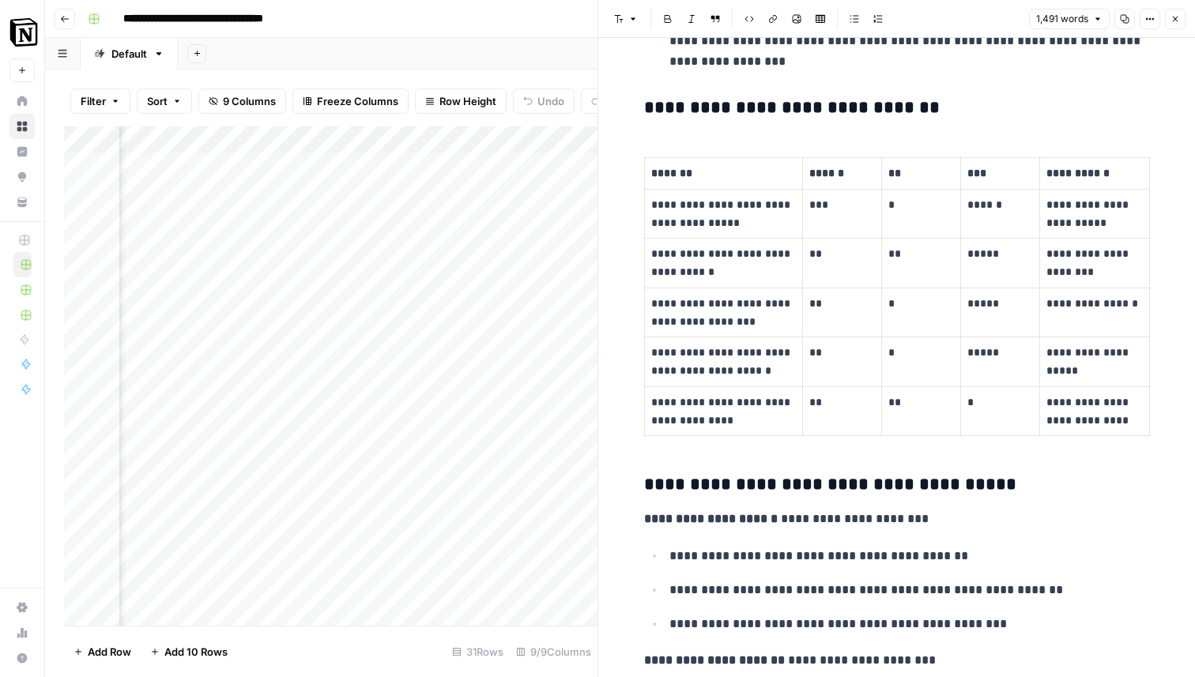
click at [1170, 22] on button "Close" at bounding box center [1175, 19] width 21 height 21
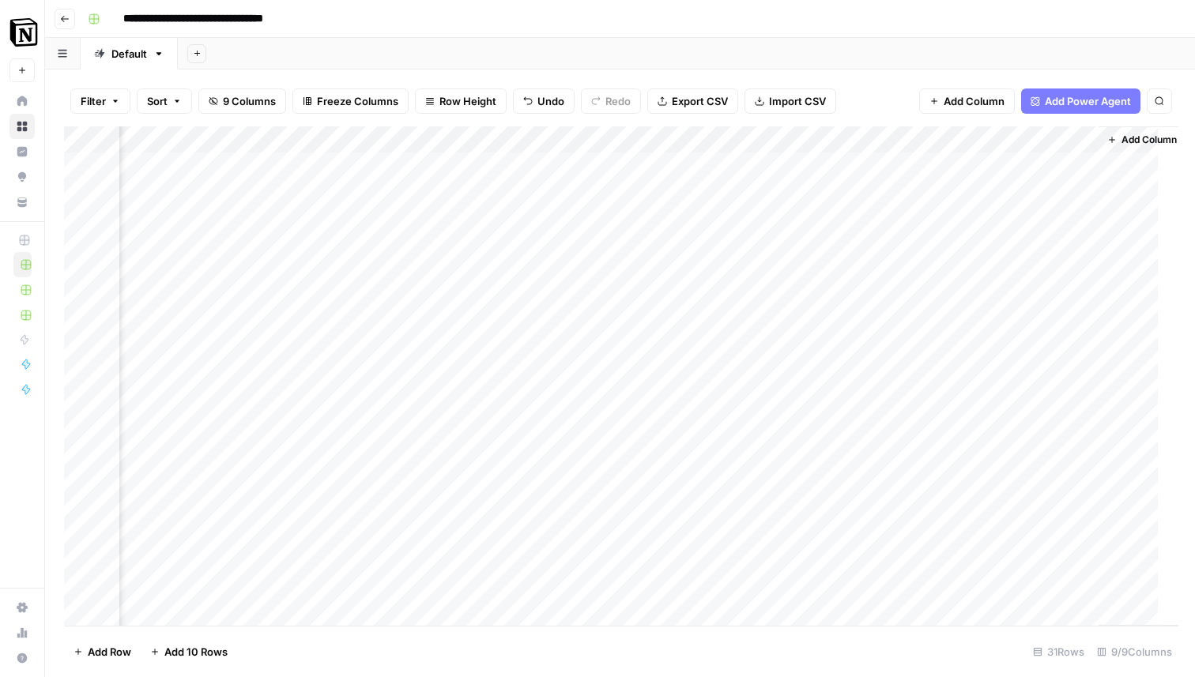
scroll to position [0, 1020]
click at [832, 41] on div "Add Sheet" at bounding box center [686, 54] width 1017 height 32
click at [166, 189] on div "Add Column" at bounding box center [620, 376] width 1112 height 500
click at [432, 189] on div "Add Column" at bounding box center [620, 376] width 1112 height 500
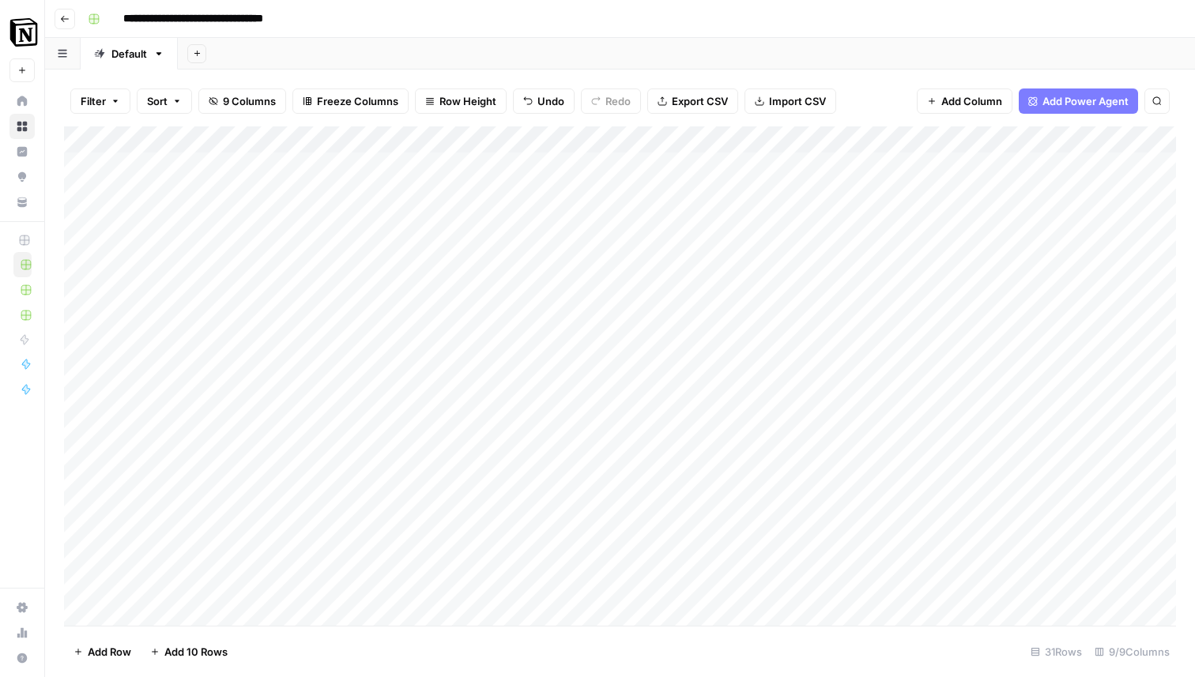
click at [468, 191] on div "Add Column" at bounding box center [620, 376] width 1112 height 500
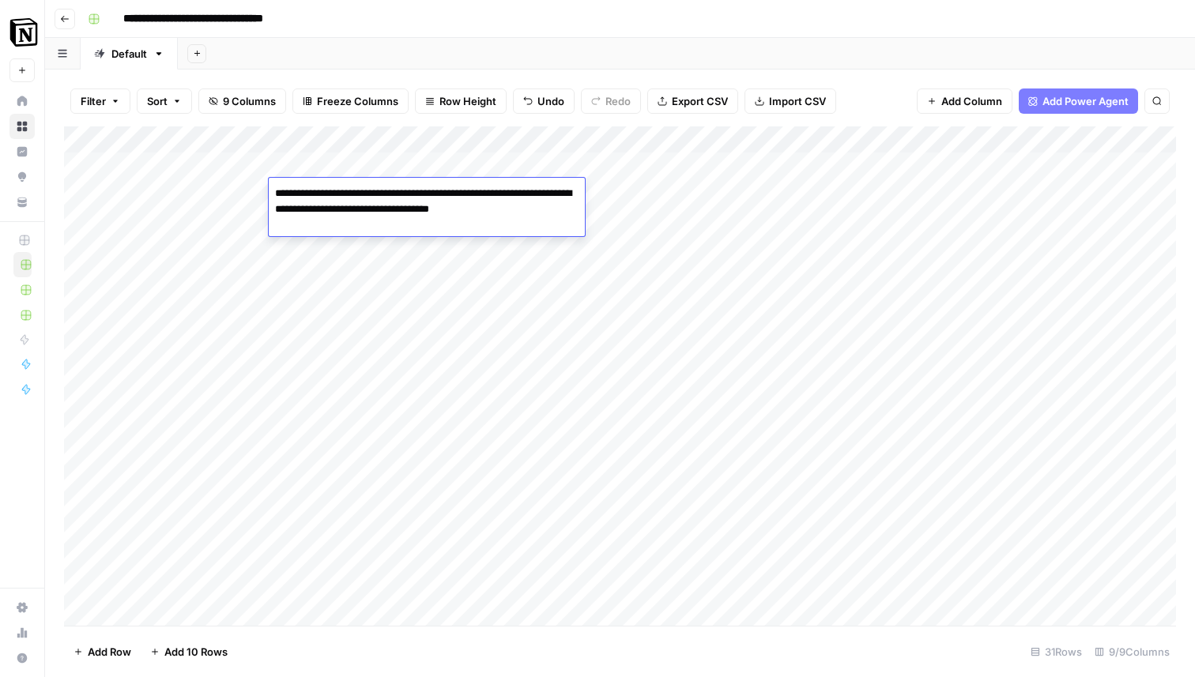
click at [468, 191] on body "**********" at bounding box center [597, 338] width 1195 height 677
drag, startPoint x: 281, startPoint y: 210, endPoint x: 414, endPoint y: 223, distance: 134.2
click at [414, 223] on textarea "**********" at bounding box center [427, 210] width 316 height 54
click at [414, 304] on div "Add Column" at bounding box center [620, 376] width 1112 height 500
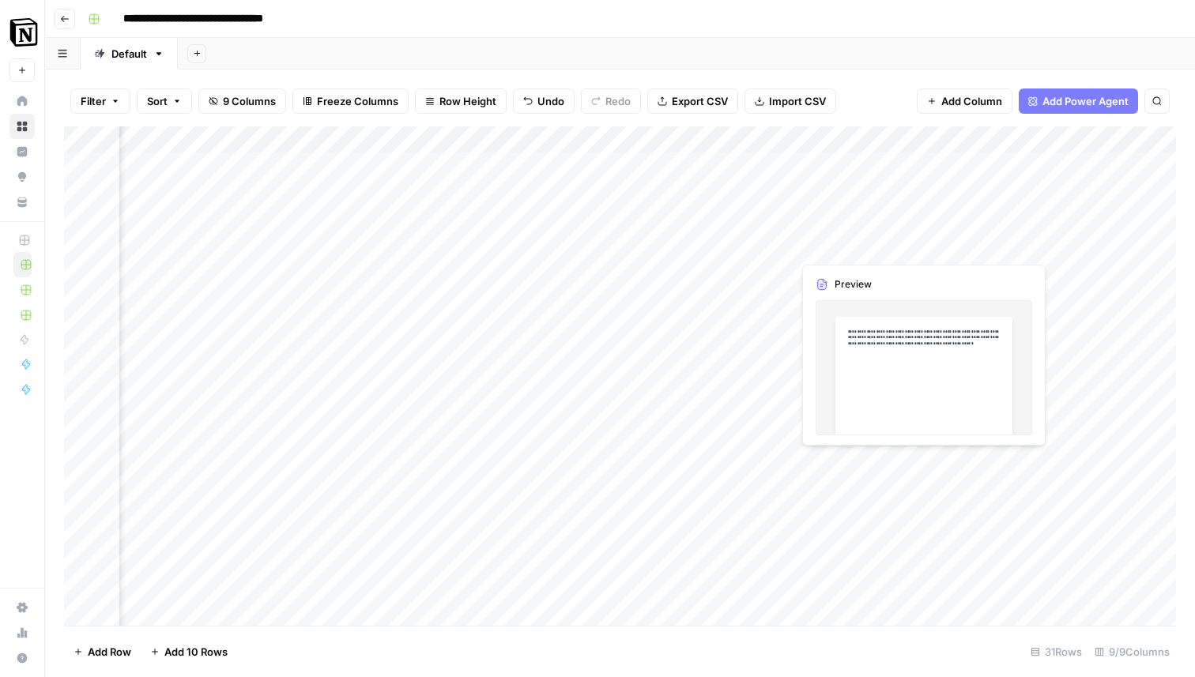
scroll to position [0, 607]
click at [205, 190] on div "Add Column" at bounding box center [620, 376] width 1112 height 500
click at [204, 212] on div "Add Column" at bounding box center [620, 376] width 1112 height 500
drag, startPoint x: 429, startPoint y: 197, endPoint x: 469, endPoint y: 607, distance: 412.1
click at [469, 607] on div "Add Column" at bounding box center [620, 376] width 1112 height 500
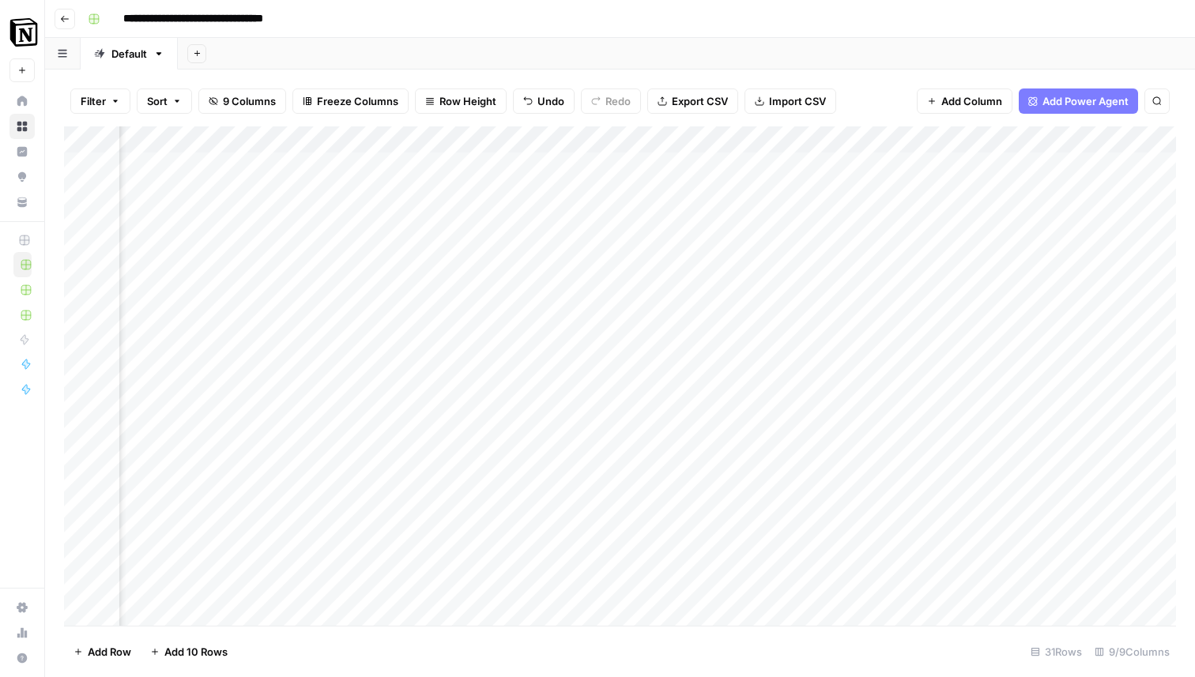
scroll to position [0, 702]
drag, startPoint x: 679, startPoint y: 195, endPoint x: 905, endPoint y: 473, distance: 358.5
click at [906, 475] on div "Add Column" at bounding box center [620, 376] width 1112 height 500
click at [886, 531] on div "Add Column" at bounding box center [620, 376] width 1112 height 500
click at [743, 188] on div "Add Column" at bounding box center [620, 376] width 1112 height 500
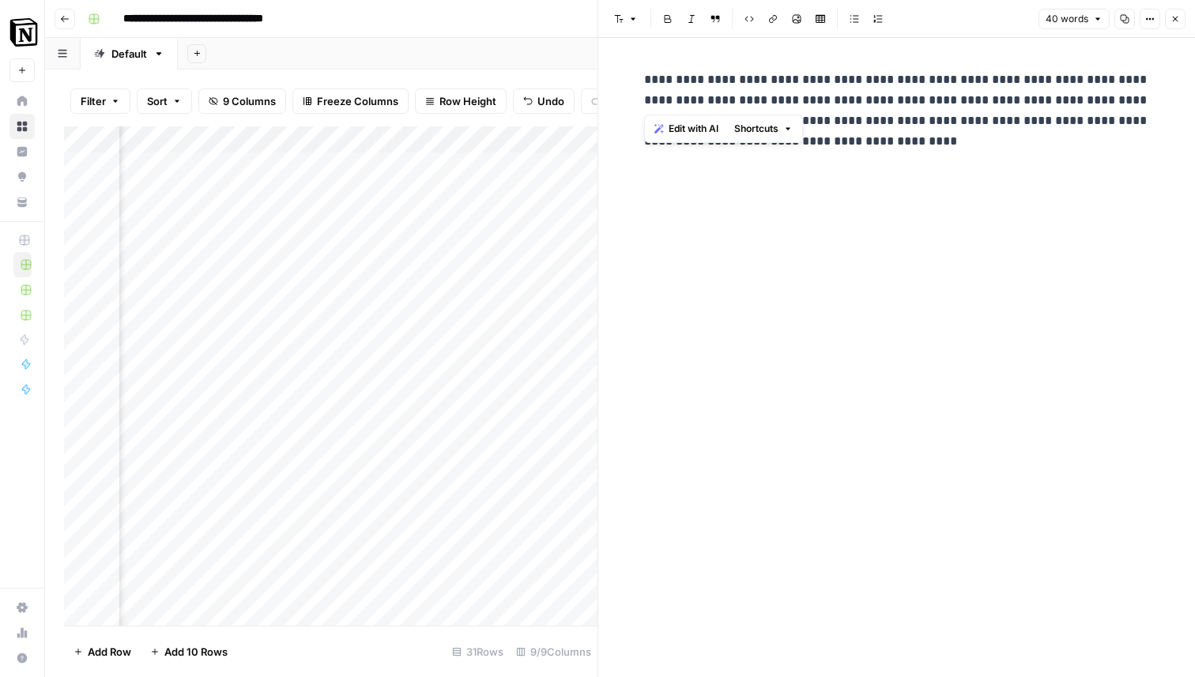
drag, startPoint x: 644, startPoint y: 77, endPoint x: 823, endPoint y: 99, distance: 179.9
click at [823, 99] on p "**********" at bounding box center [897, 111] width 506 height 82
click at [875, 131] on p "**********" at bounding box center [897, 111] width 506 height 82
drag, startPoint x: 831, startPoint y: 106, endPoint x: 951, endPoint y: 190, distance: 146.5
click at [951, 190] on div "**********" at bounding box center [897, 357] width 525 height 639
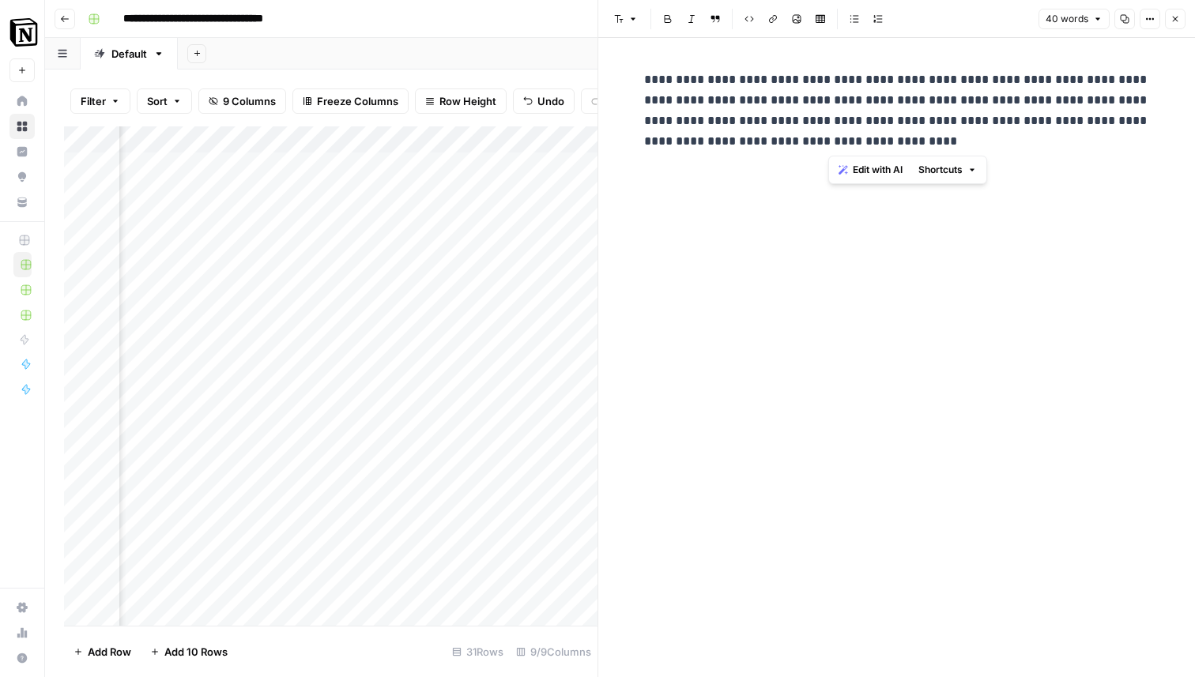
click at [1178, 17] on icon "button" at bounding box center [1175, 18] width 9 height 9
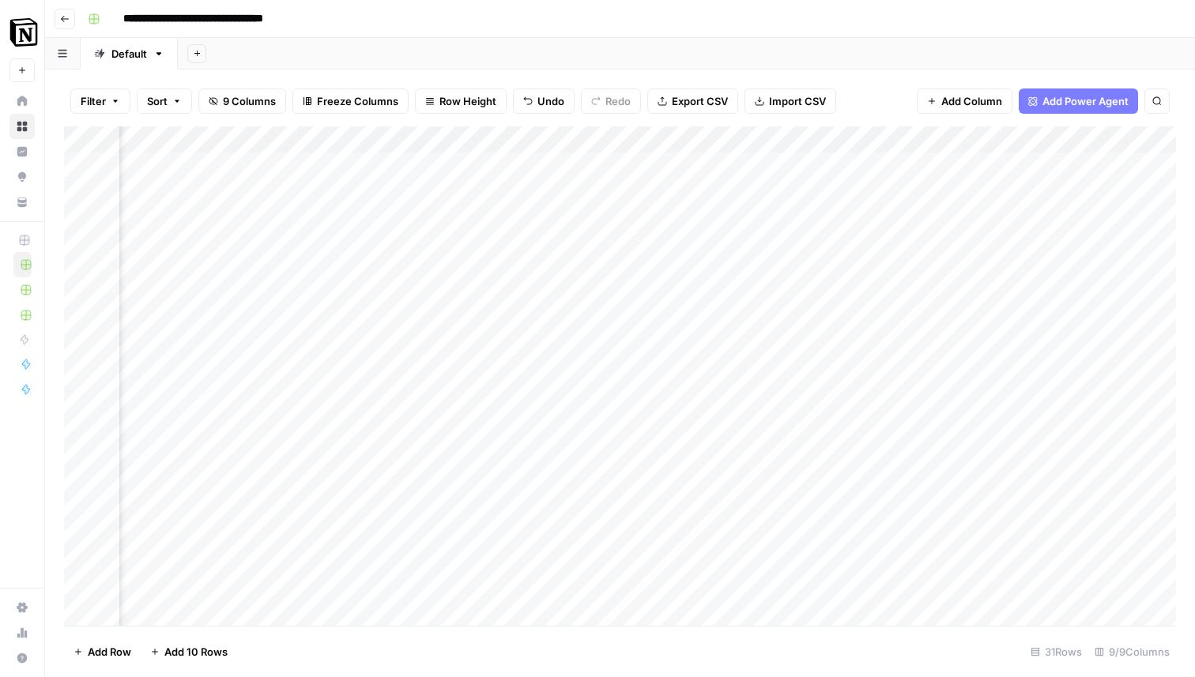
scroll to position [0, 556]
drag, startPoint x: 288, startPoint y: 190, endPoint x: 515, endPoint y: 189, distance: 226.0
click at [515, 190] on div "Add Column" at bounding box center [620, 376] width 1112 height 500
click at [304, 196] on div "Add Column" at bounding box center [620, 376] width 1112 height 500
